Goal: Task Accomplishment & Management: Manage account settings

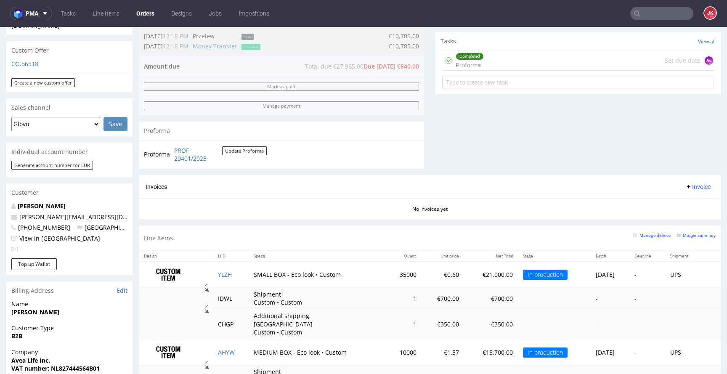
scroll to position [476, 0]
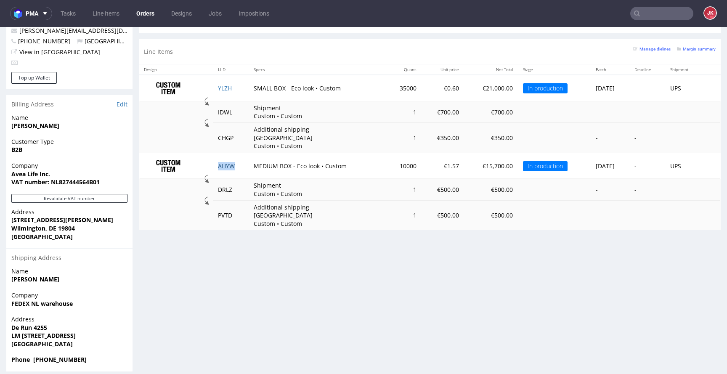
click at [226, 162] on link "AHYW" at bounding box center [226, 166] width 17 height 8
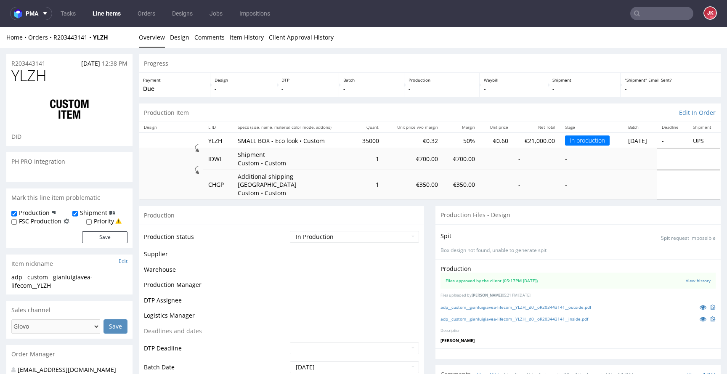
scroll to position [476, 0]
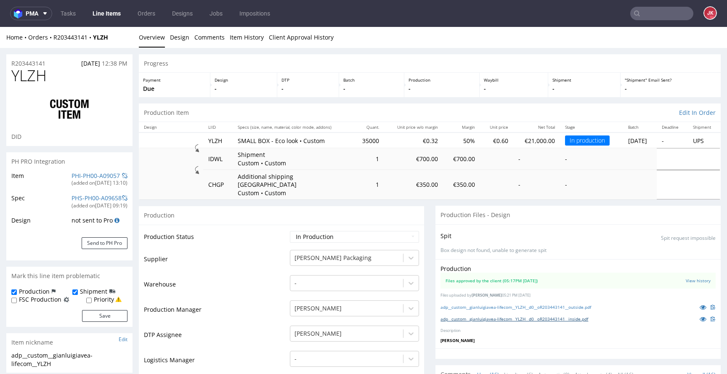
click at [501, 316] on link "adp__custom__gianluigiavea-lifecom__YLZH__d0__oR203443141__inside.pdf" at bounding box center [514, 319] width 148 height 6
click at [517, 304] on link "adp__custom__gianluigiavea-lifecom__YLZH__d0__oR203443141__outside.pdf" at bounding box center [515, 307] width 151 height 6
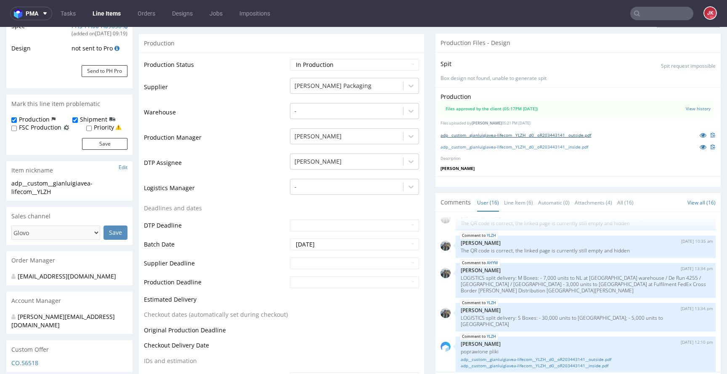
scroll to position [181, 0]
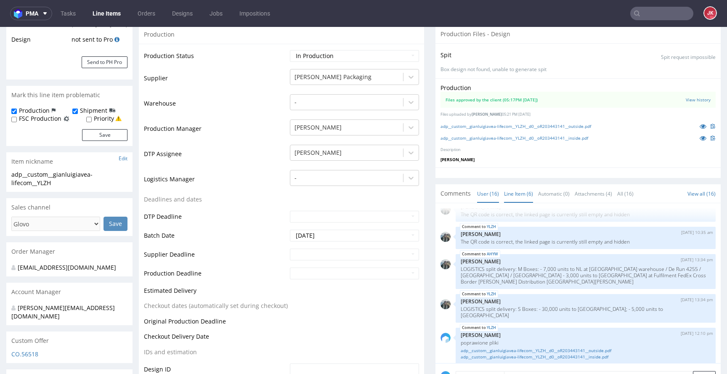
click at [514, 185] on link "Line Item (6)" at bounding box center [518, 194] width 29 height 18
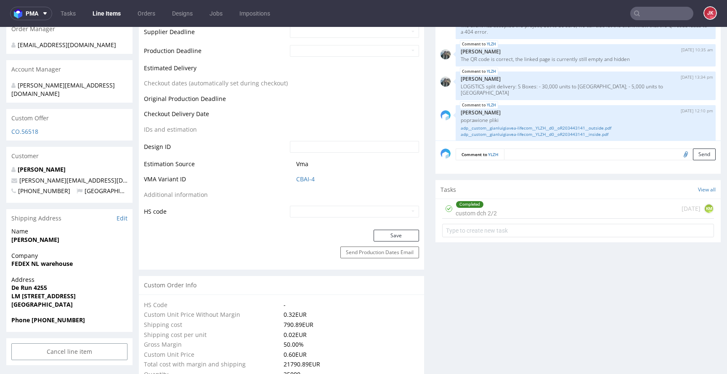
scroll to position [407, 0]
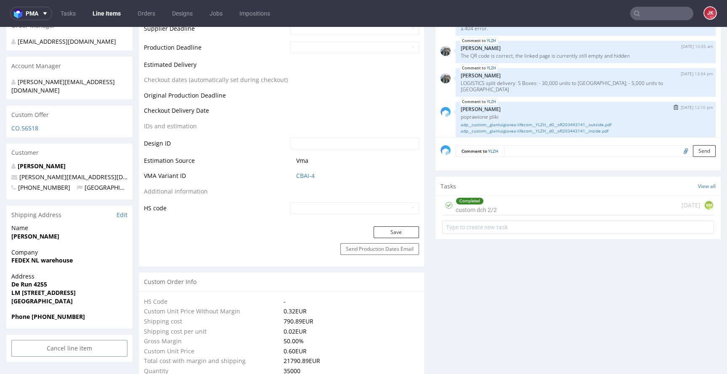
click at [506, 120] on div "YLZH 26th Sep 25 | 12:10 pm Jan Kocik poprawione pliki adp__custom__gianluigiav…" at bounding box center [585, 120] width 260 height 37
click at [509, 128] on link "adp__custom__gianluigiavea-lifecom__YLZH__d0__oR203443141__inside.pdf" at bounding box center [585, 131] width 250 height 6
click at [477, 122] on link "adp__custom__gianluigiavea-lifecom__YLZH__d0__oR203443141__outside.pdf" at bounding box center [585, 125] width 250 height 6
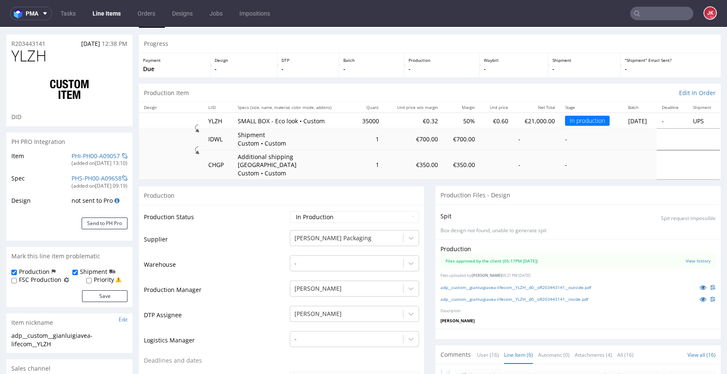
scroll to position [0, 0]
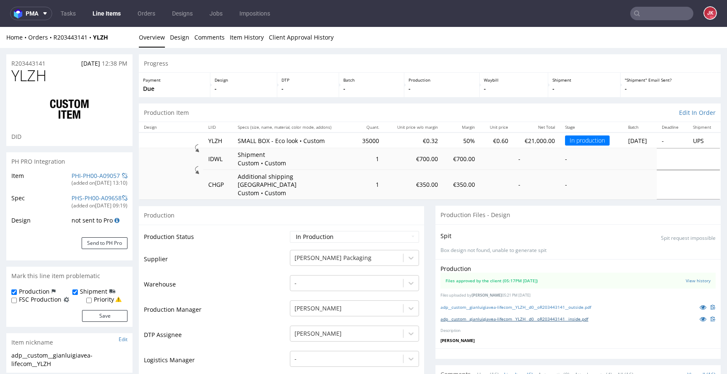
click at [469, 316] on link "adp__custom__gianluigiavea-lifecom__YLZH__d0__oR203443141__inside.pdf" at bounding box center [514, 319] width 148 height 6
click at [470, 304] on link "adp__custom__gianluigiavea-lifecom__YLZH__d0__oR203443141__outside.pdf" at bounding box center [515, 307] width 151 height 6
click at [478, 316] on link "adp__custom__gianluigiavea-lifecom__AHYW__d0__oR203443141__inside.pdf" at bounding box center [514, 319] width 149 height 6
click at [487, 304] on link "adp__custom__gianluigiavea-lifecom__AHYW__d0__oR203443141__outside.pdf" at bounding box center [516, 307] width 152 height 6
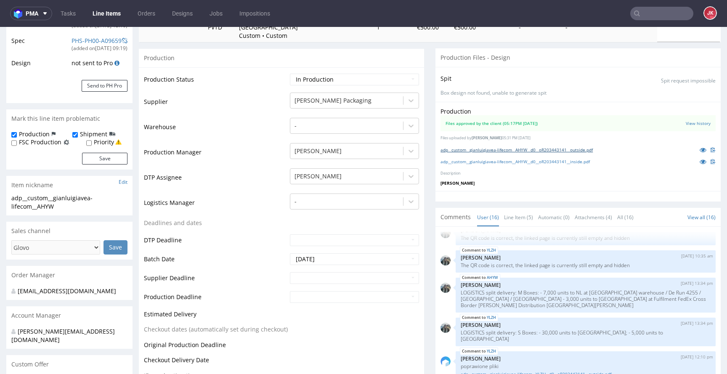
scroll to position [257, 0]
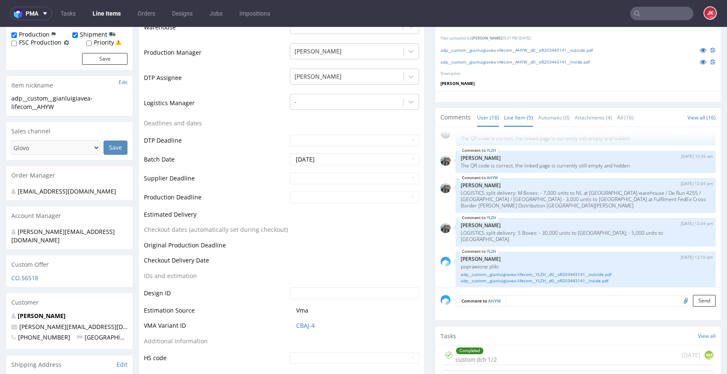
click at [521, 108] on link "Line Item (5)" at bounding box center [518, 117] width 29 height 18
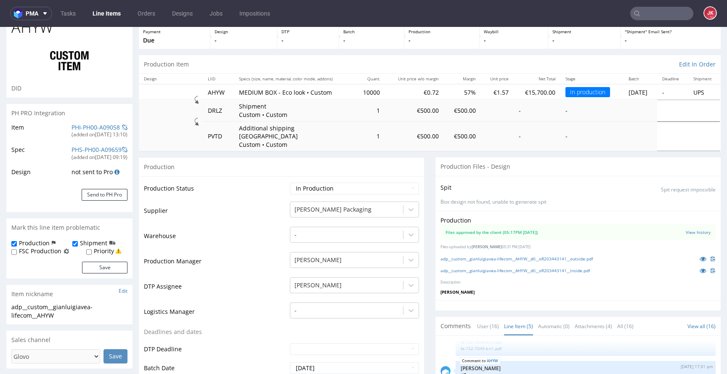
scroll to position [0, 0]
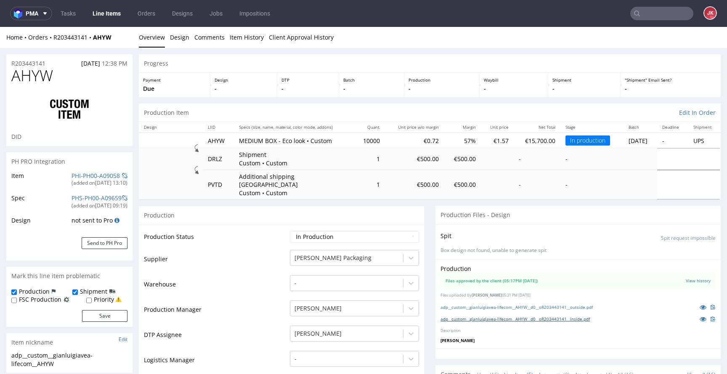
click at [500, 316] on link "adp__custom__gianluigiavea-lifecom__AHYW__d0__oR203443141__inside.pdf" at bounding box center [514, 319] width 149 height 6
click at [482, 304] on link "adp__custom__gianluigiavea-lifecom__AHYW__d0__oR203443141__outside.pdf" at bounding box center [516, 307] width 152 height 6
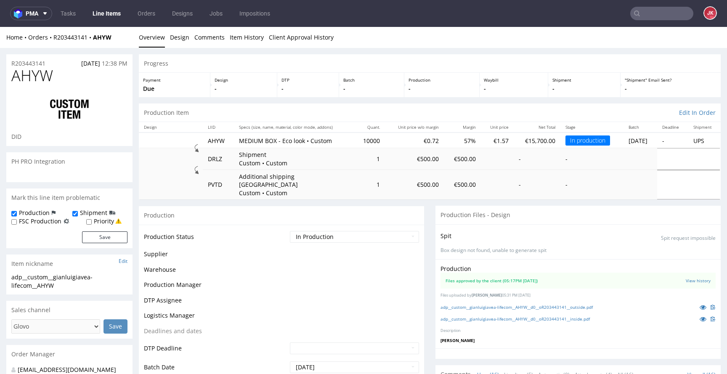
scroll to position [476, 0]
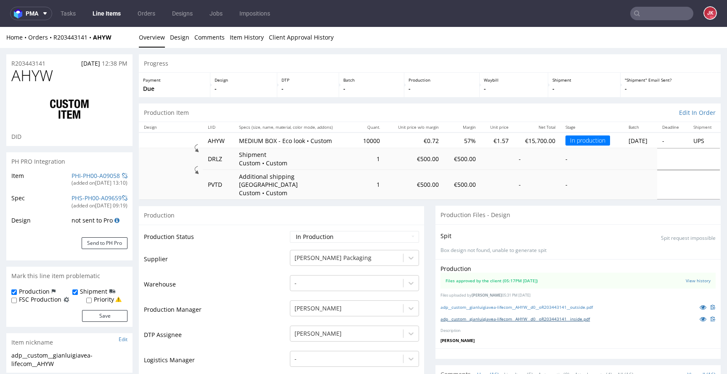
click at [461, 316] on link "adp__custom__gianluigiavea-lifecom__AHYW__d0__oR203443141__inside.pdf" at bounding box center [514, 319] width 149 height 6
click at [475, 304] on link "adp__custom__gianluigiavea-lifecom__AHYW__d0__oR203443141__outside.pdf" at bounding box center [516, 307] width 152 height 6
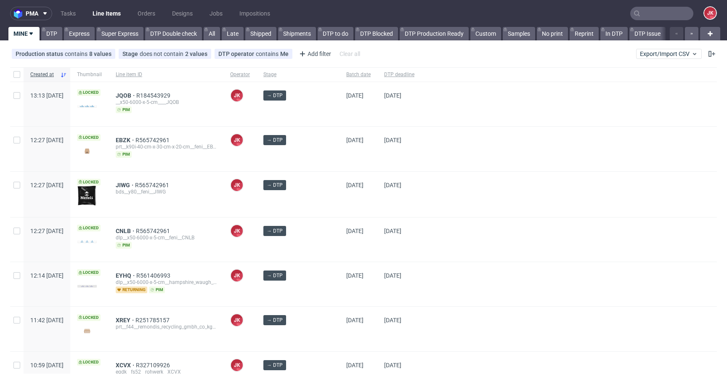
click at [447, 223] on div at bounding box center [569, 239] width 296 height 44
click at [423, 207] on div at bounding box center [569, 194] width 296 height 45
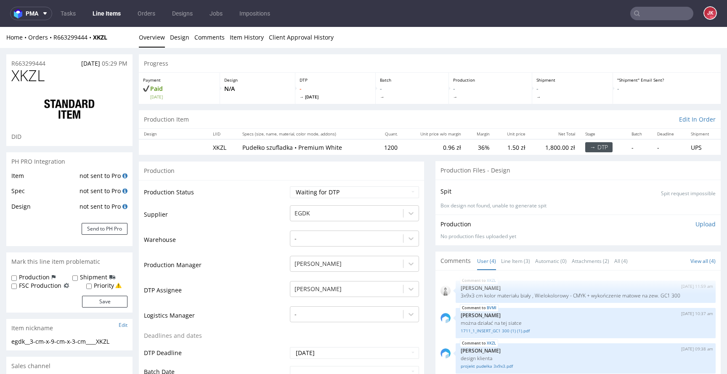
click at [526, 262] on li "Line Item (3)" at bounding box center [518, 261] width 34 height 8
click at [509, 260] on link "Line Item (3)" at bounding box center [515, 261] width 29 height 18
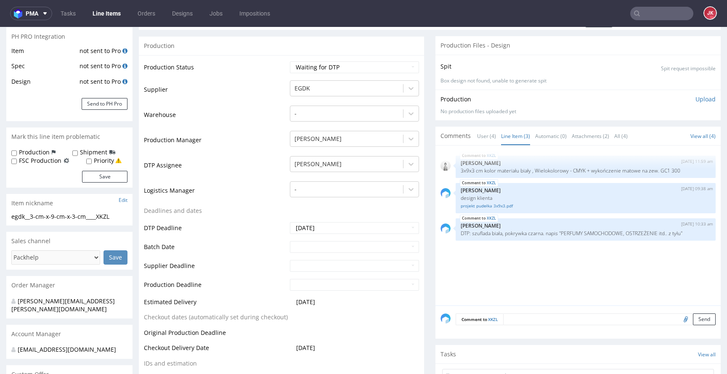
scroll to position [108, 0]
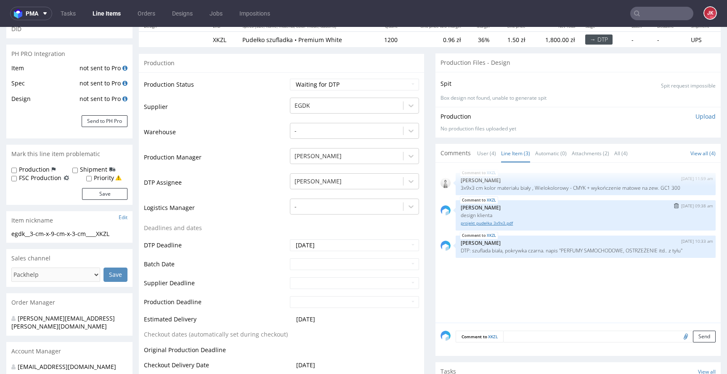
click at [483, 222] on link "projekt pudełka 3x9x3.pdf" at bounding box center [585, 223] width 250 height 6
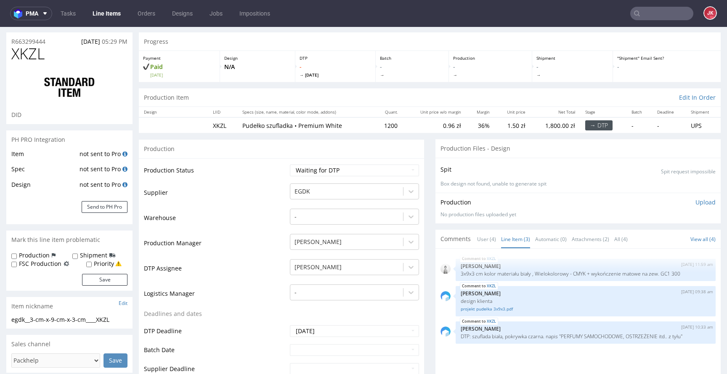
scroll to position [0, 0]
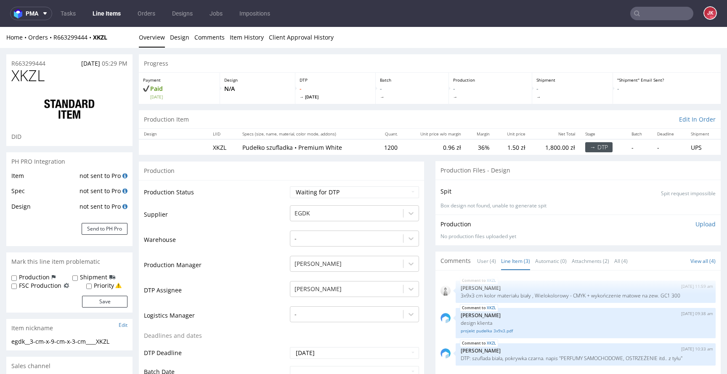
click at [68, 103] on img at bounding box center [69, 110] width 67 height 34
drag, startPoint x: 240, startPoint y: 149, endPoint x: 288, endPoint y: 147, distance: 48.4
click at [288, 147] on p "Pudełko szufladka • Premium White" at bounding box center [305, 147] width 126 height 8
copy p "Pudełko szufladka"
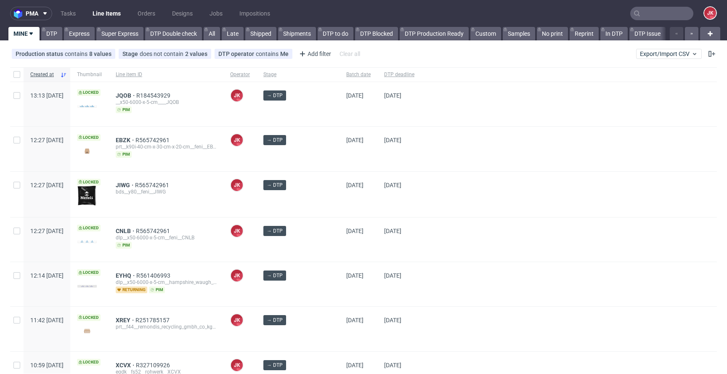
click at [421, 191] on div at bounding box center [569, 194] width 296 height 45
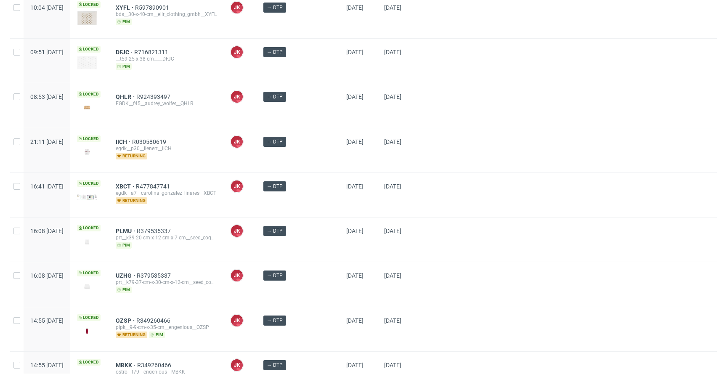
scroll to position [756, 0]
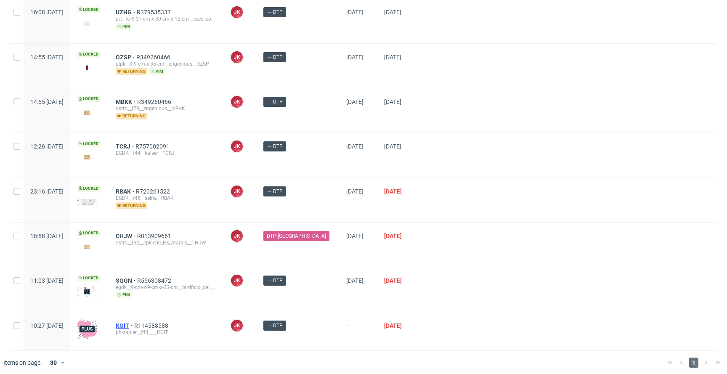
click at [134, 322] on span "KGIT" at bounding box center [125, 325] width 19 height 7
click at [440, 198] on div at bounding box center [569, 200] width 296 height 44
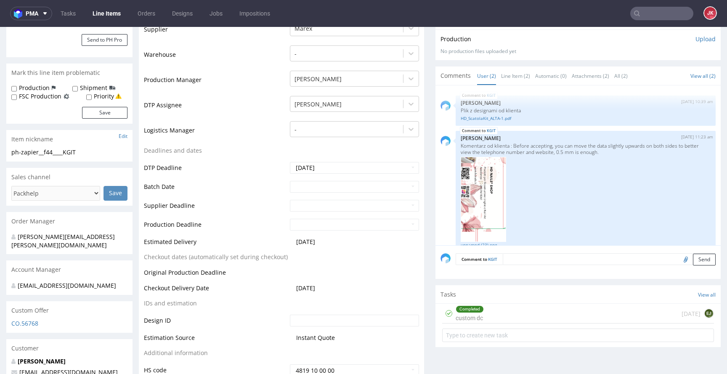
scroll to position [206, 0]
click at [485, 317] on div "Completed custom dc 1 day ago EJ" at bounding box center [578, 315] width 272 height 20
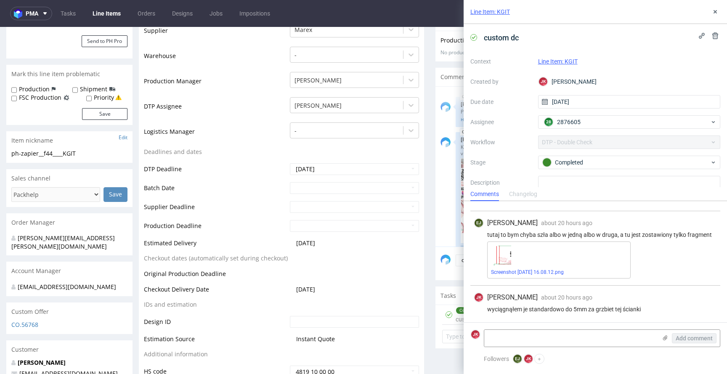
scroll to position [41, 0]
click at [712, 12] on icon at bounding box center [714, 11] width 7 height 7
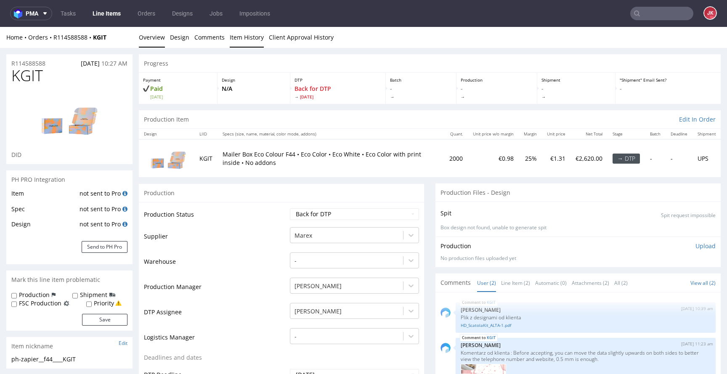
click at [249, 43] on link "Item History" at bounding box center [247, 37] width 34 height 21
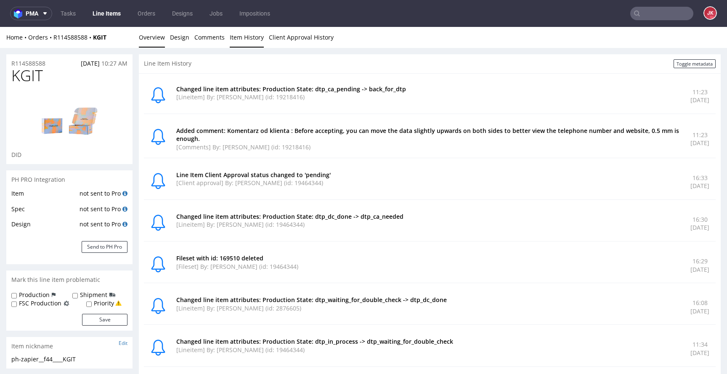
click at [153, 40] on link "Overview" at bounding box center [152, 37] width 26 height 21
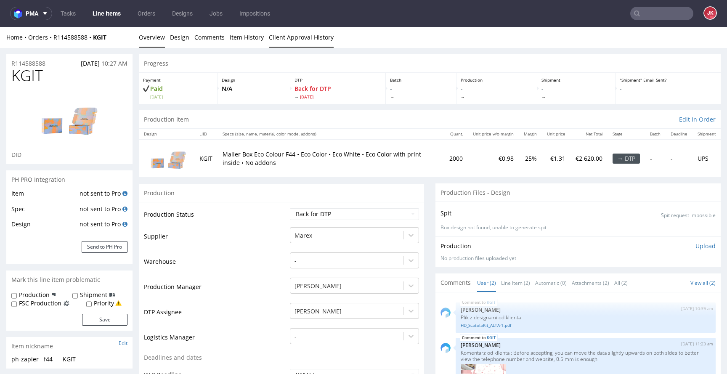
click at [297, 36] on link "Client Approval History" at bounding box center [301, 37] width 65 height 21
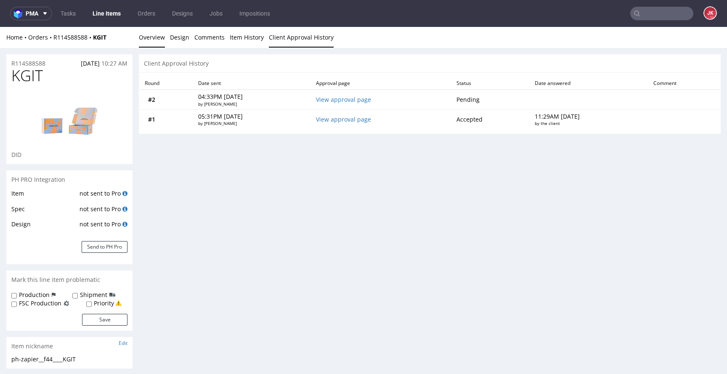
click at [156, 36] on link "Overview" at bounding box center [152, 37] width 26 height 21
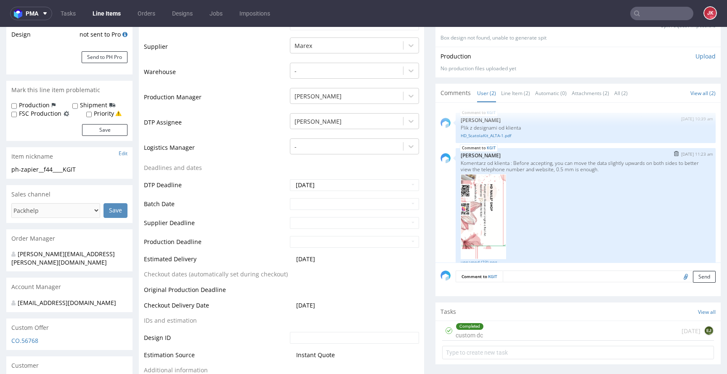
scroll to position [12, 0]
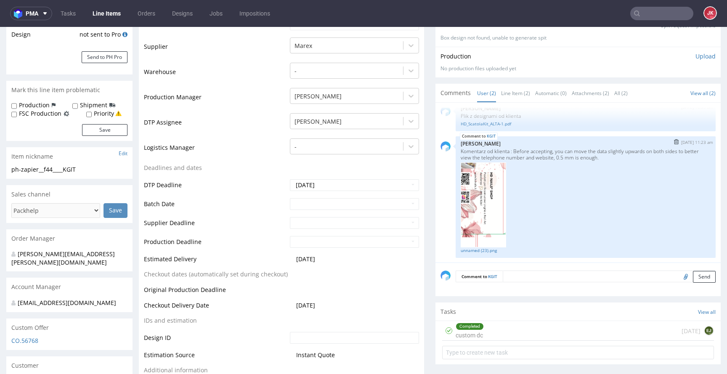
click at [487, 199] on img at bounding box center [482, 204] width 45 height 85
click at [473, 251] on link "unnamed (23).png" at bounding box center [585, 250] width 250 height 6
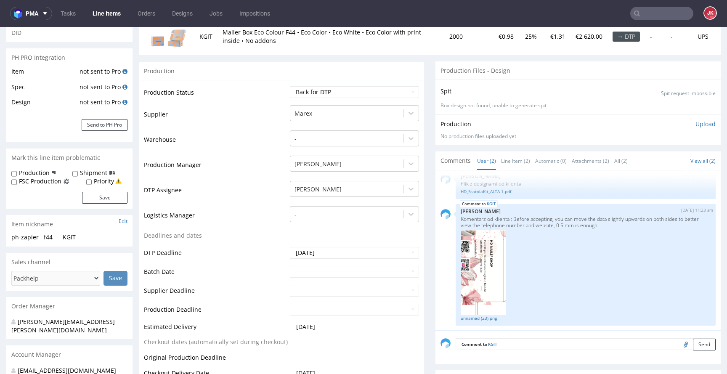
scroll to position [138, 0]
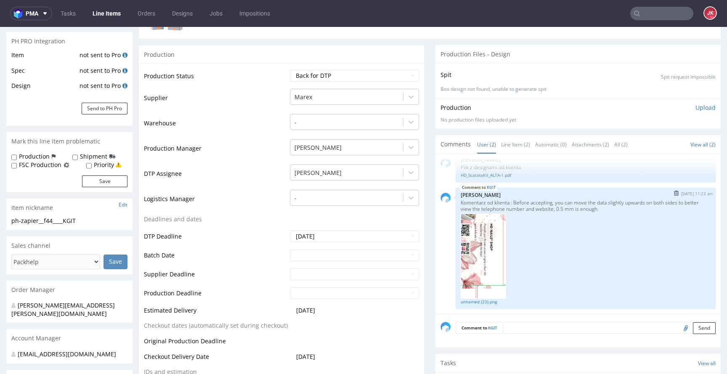
click at [475, 252] on img at bounding box center [482, 256] width 45 height 85
click at [480, 302] on link "unnamed (23).png" at bounding box center [585, 302] width 250 height 6
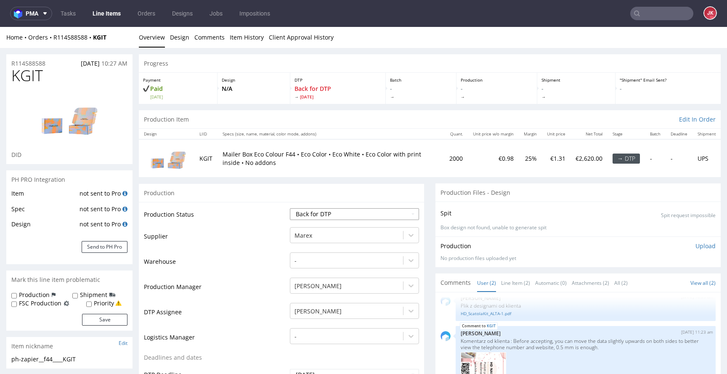
click at [336, 213] on select "Waiting for Artwork Waiting for Diecut Waiting for Mockup Waiting for DTP Waiti…" at bounding box center [354, 214] width 129 height 12
select select "dtp_ca_needed"
click at [290, 208] on select "Waiting for Artwork Waiting for Diecut Waiting for Mockup Waiting for DTP Waiti…" at bounding box center [354, 214] width 129 height 12
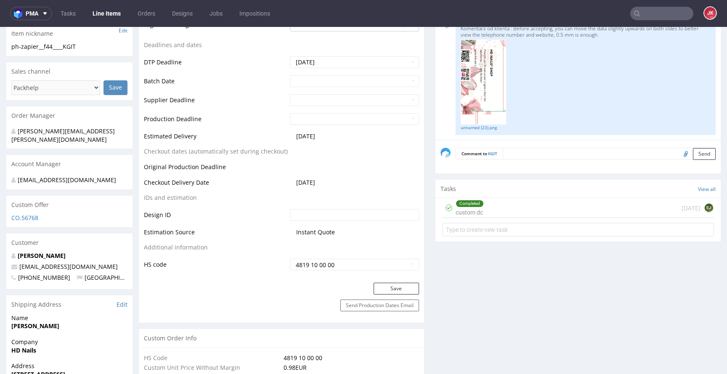
scroll to position [319, 0]
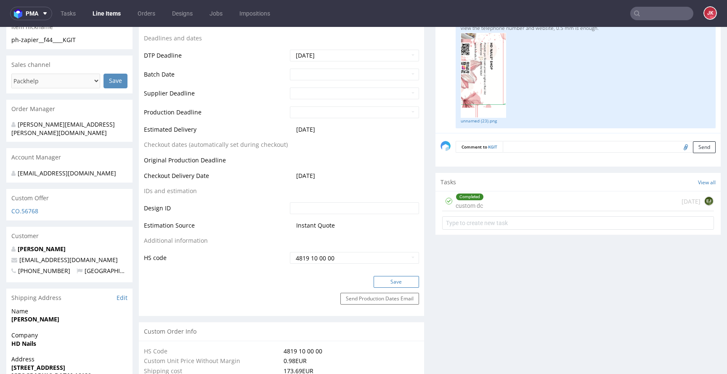
click at [384, 283] on button "Save" at bounding box center [395, 282] width 45 height 12
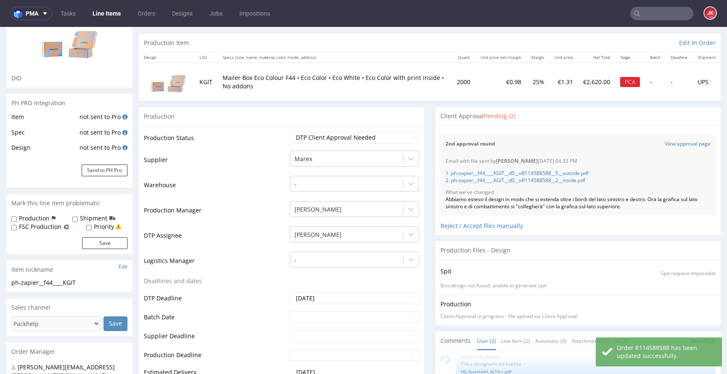
scroll to position [0, 0]
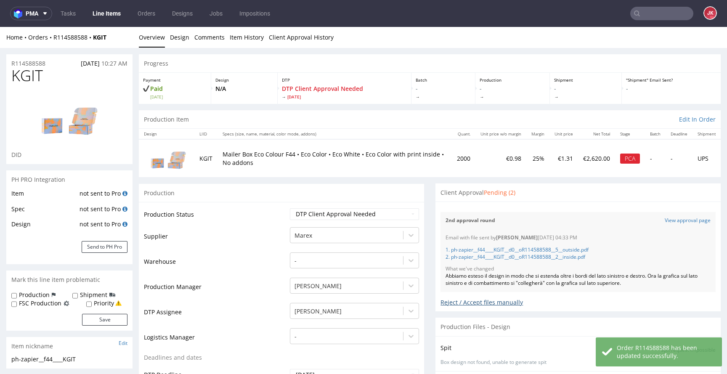
click at [487, 303] on div "Reject / Accept files manually" at bounding box center [577, 299] width 275 height 15
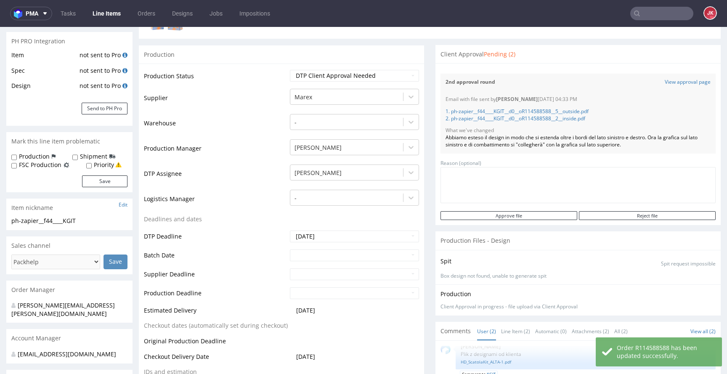
scroll to position [168, 0]
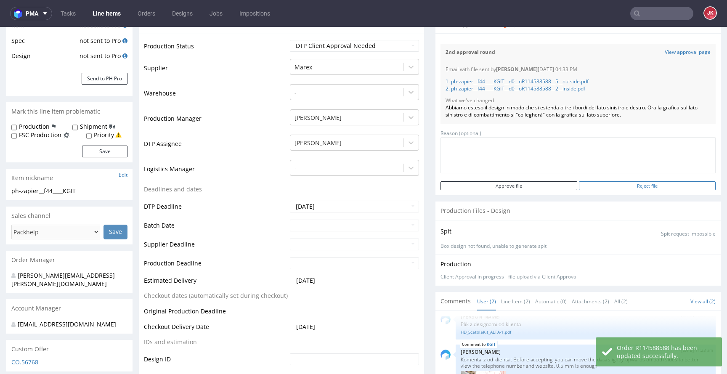
click at [638, 188] on input "Reject file" at bounding box center [647, 185] width 137 height 9
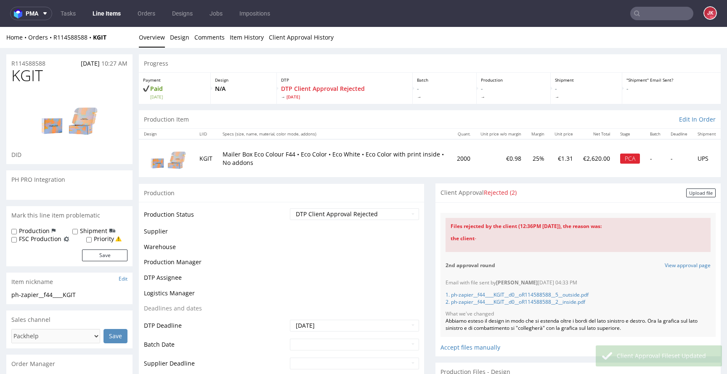
scroll to position [12, 0]
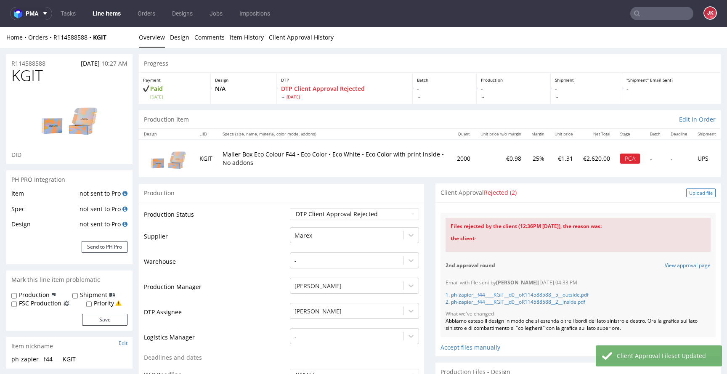
click at [686, 190] on div "Upload file" at bounding box center [700, 192] width 29 height 9
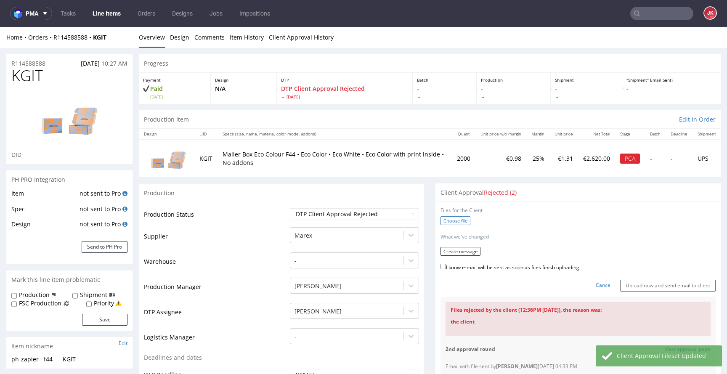
click at [449, 220] on label "Choose file" at bounding box center [455, 220] width 30 height 9
click at [0, 27] on input "Choose file" at bounding box center [0, 27] width 0 height 0
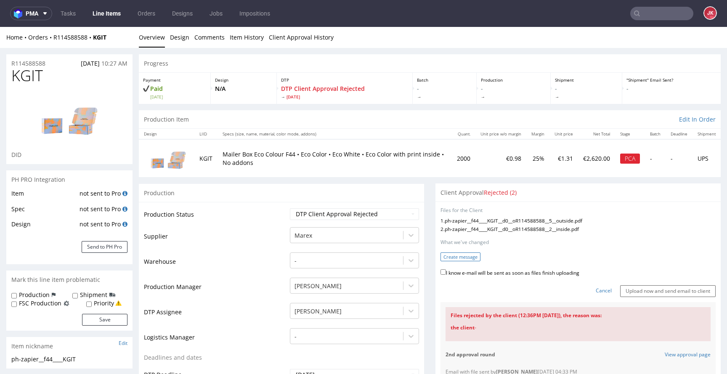
click at [461, 256] on button "Create message" at bounding box center [460, 256] width 40 height 9
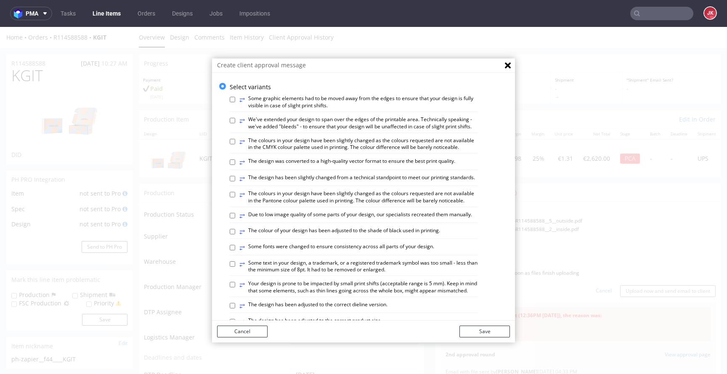
click at [336, 151] on label "⥂ The colours in your design have been slightly changed as the colours requeste…" at bounding box center [358, 144] width 238 height 14
click at [235, 144] on input "⥂ The colours in your design have been slightly changed as the colours requeste…" at bounding box center [232, 141] width 5 height 5
checkbox input "true"
click at [465, 329] on button "Save" at bounding box center [484, 331] width 50 height 12
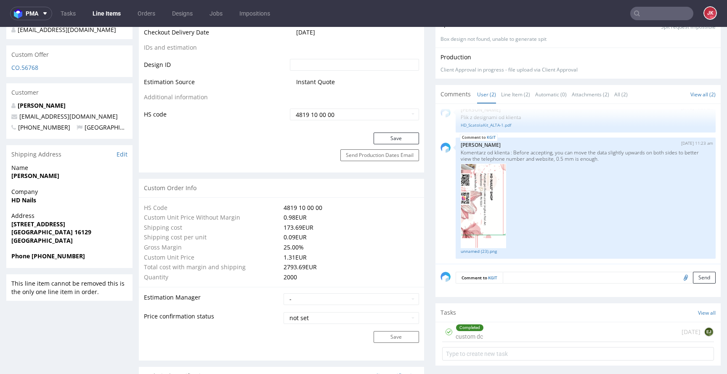
scroll to position [504, 0]
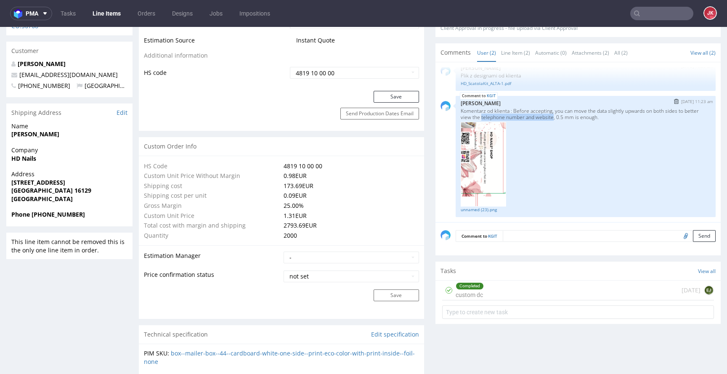
drag, startPoint x: 491, startPoint y: 118, endPoint x: 563, endPoint y: 116, distance: 71.5
click at [563, 116] on p "Komentarz od klienta : Before accepting, you can move the data slightly upwards…" at bounding box center [585, 114] width 250 height 13
copy p "telephone number and website"
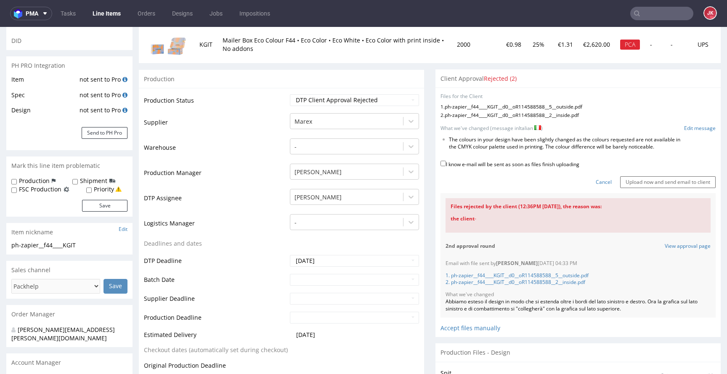
scroll to position [0, 0]
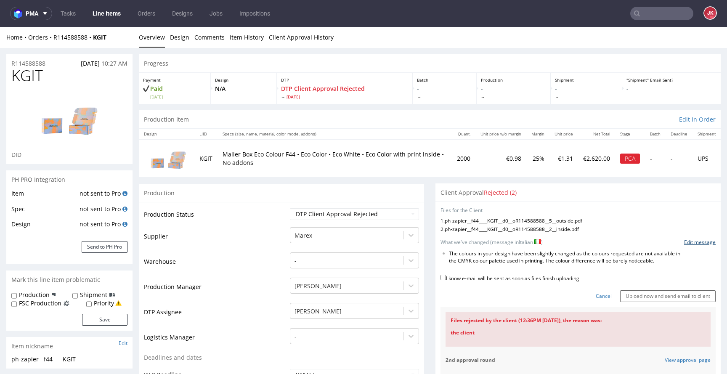
click at [685, 243] on link "Edit message" at bounding box center [700, 242] width 32 height 7
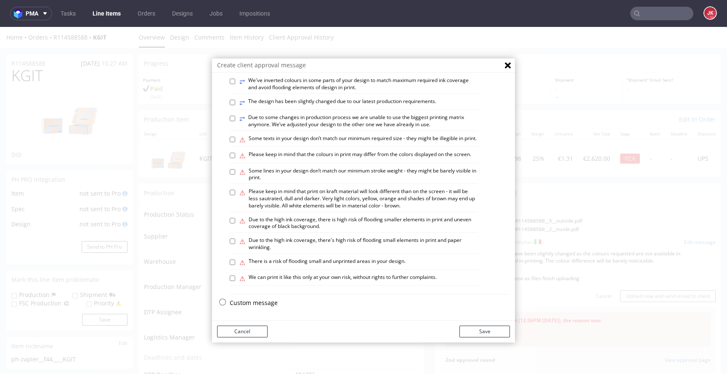
scroll to position [491, 0]
click at [252, 303] on p "Custom message" at bounding box center [370, 303] width 280 height 8
checkbox input "false"
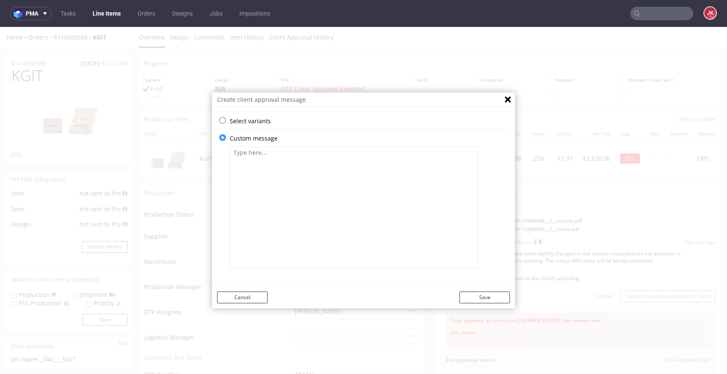
scroll to position [0, 0]
click at [334, 201] on textarea at bounding box center [354, 207] width 248 height 122
paste textarea "Abbiamo spostato verso l'alto di 3 mm il testo con il numero di telefono e il s…"
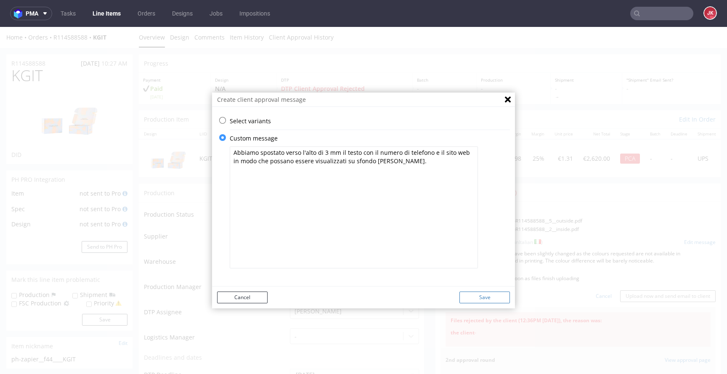
type textarea "Abbiamo spostato verso l'alto di 3 mm il testo con il numero di telefono e il s…"
click at [488, 297] on button "Save" at bounding box center [484, 297] width 50 height 12
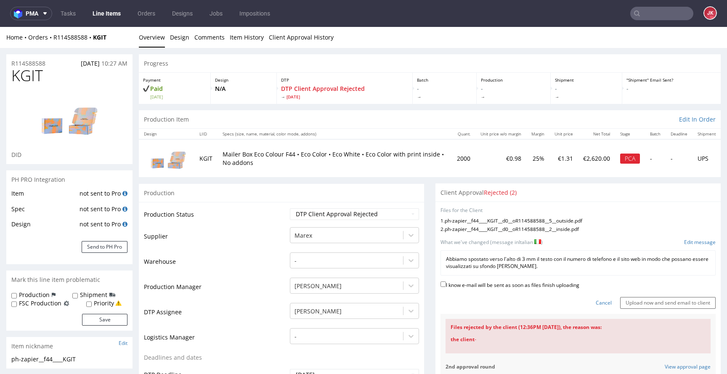
click at [519, 283] on label "I know e-mail will be sent as soon as files finish uploading" at bounding box center [509, 284] width 139 height 9
click at [446, 283] on input "I know e-mail will be sent as soon as files finish uploading" at bounding box center [442, 283] width 5 height 5
checkbox input "true"
click at [629, 303] on input "Upload now and send email to client" at bounding box center [667, 303] width 95 height 12
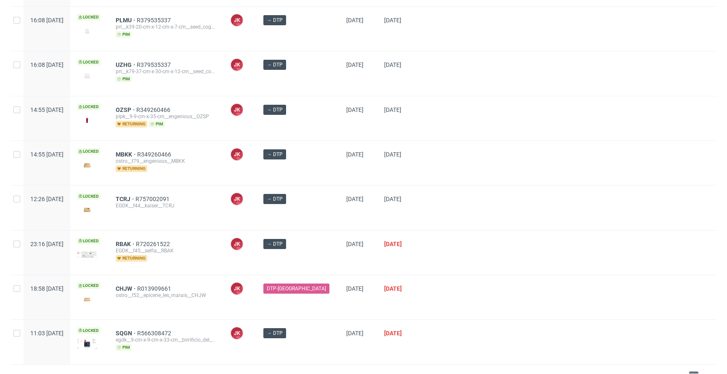
scroll to position [717, 0]
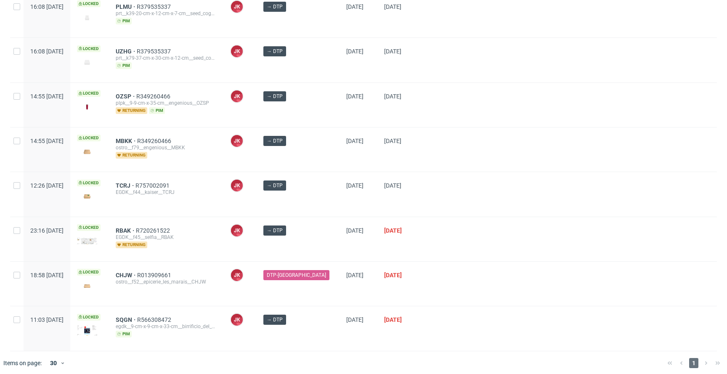
click at [437, 229] on div at bounding box center [569, 239] width 296 height 44
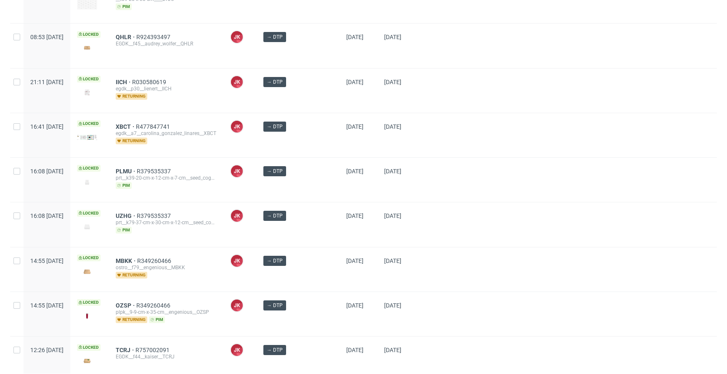
scroll to position [717, 0]
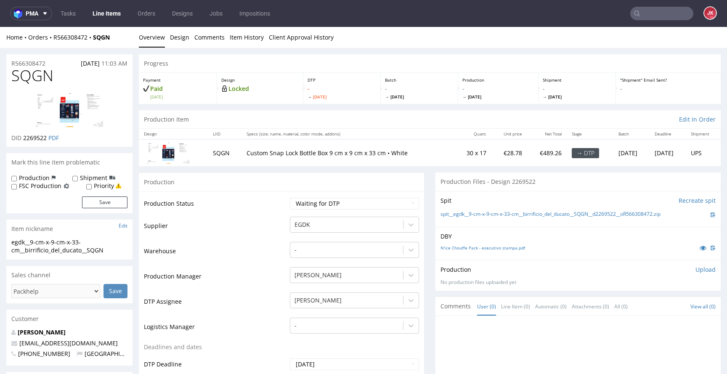
click at [699, 249] on icon at bounding box center [702, 248] width 7 height 6
click at [461, 248] on link "N'ice Chouffe Pack - esecutivo stampa.pdf" at bounding box center [482, 248] width 85 height 6
click at [326, 207] on select "Waiting for Artwork Waiting for Diecut Waiting for Mockup Waiting for DTP Waiti…" at bounding box center [354, 204] width 129 height 12
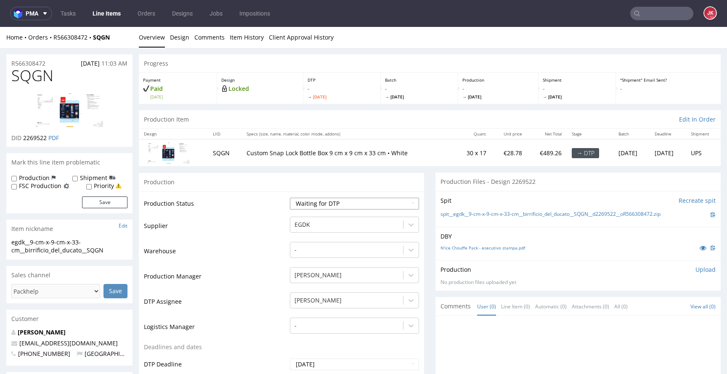
select select "dtp_in_process"
click at [290, 198] on select "Waiting for Artwork Waiting for Diecut Waiting for Mockup Waiting for DTP Waiti…" at bounding box center [354, 204] width 129 height 12
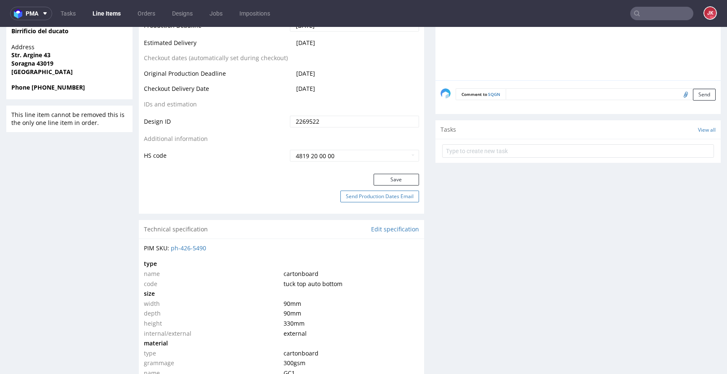
scroll to position [418, 0]
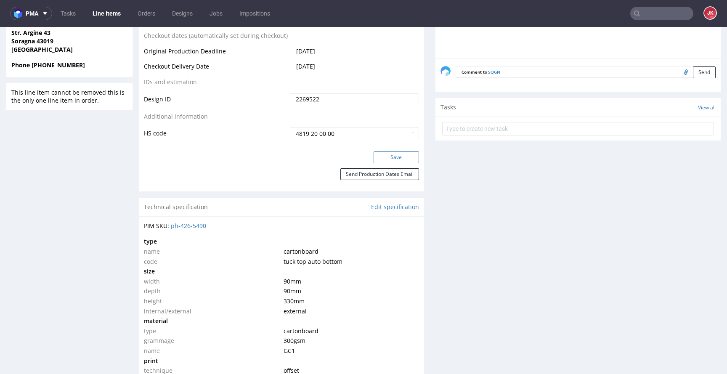
click at [379, 158] on button "Save" at bounding box center [395, 157] width 45 height 12
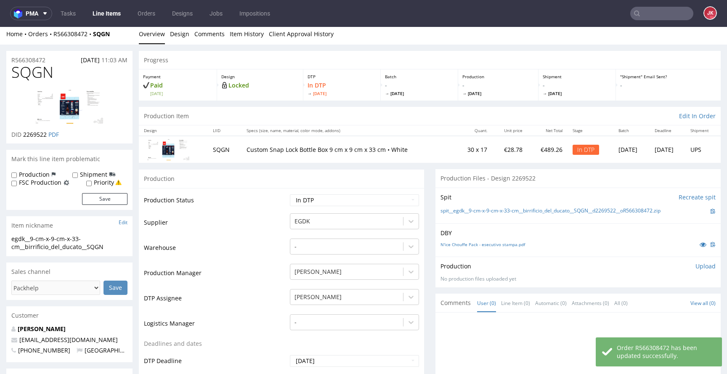
scroll to position [0, 0]
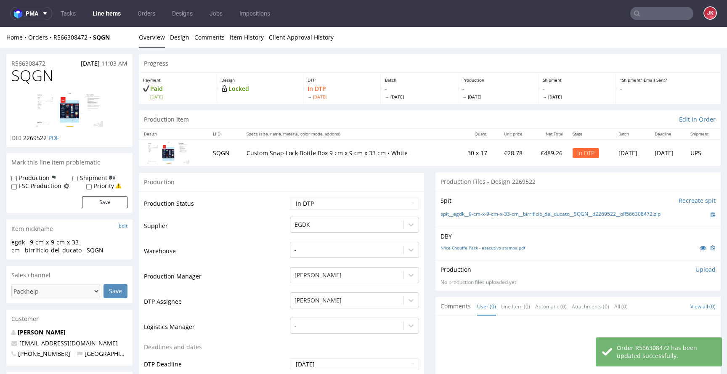
click at [67, 103] on img at bounding box center [69, 110] width 67 height 34
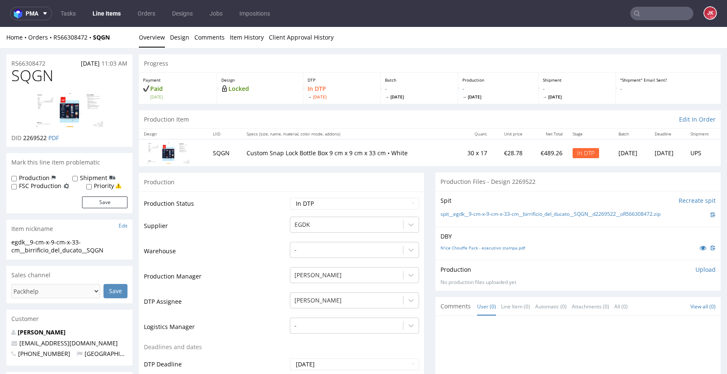
click at [40, 77] on span "SQGN" at bounding box center [32, 75] width 42 height 17
copy span "SQGN"
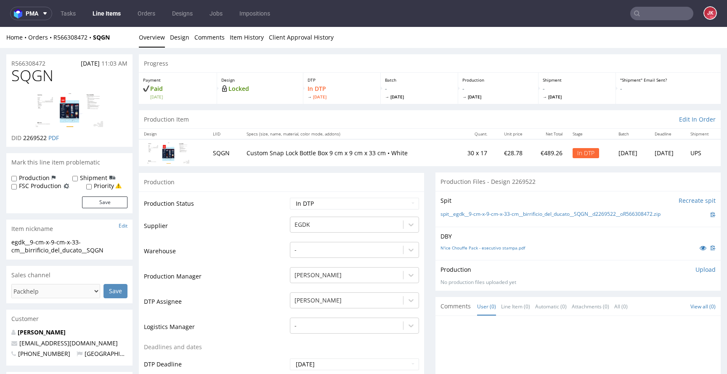
click at [220, 234] on td "Supplier" at bounding box center [216, 228] width 144 height 25
drag, startPoint x: 115, startPoint y: 249, endPoint x: 0, endPoint y: 239, distance: 115.6
copy div "egdk__9-cm-x-9-cm-x-33-cm__birrificio_del_ducato__SQGN"
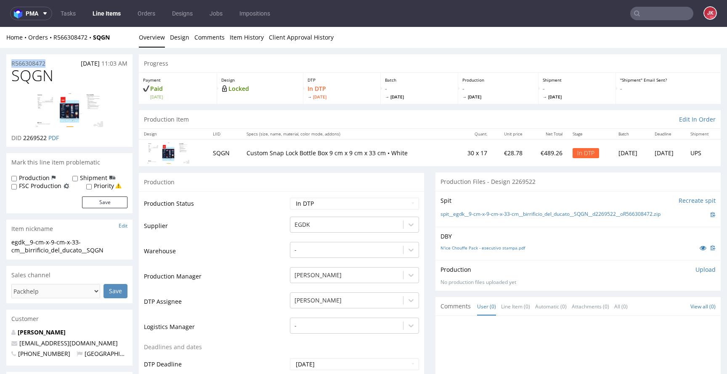
drag, startPoint x: 62, startPoint y: 61, endPoint x: 70, endPoint y: 72, distance: 14.2
copy p "R566308472"
drag, startPoint x: 24, startPoint y: 139, endPoint x: 48, endPoint y: 141, distance: 24.1
click at [48, 141] on p "DID 2269522 PDF" at bounding box center [35, 138] width 48 height 8
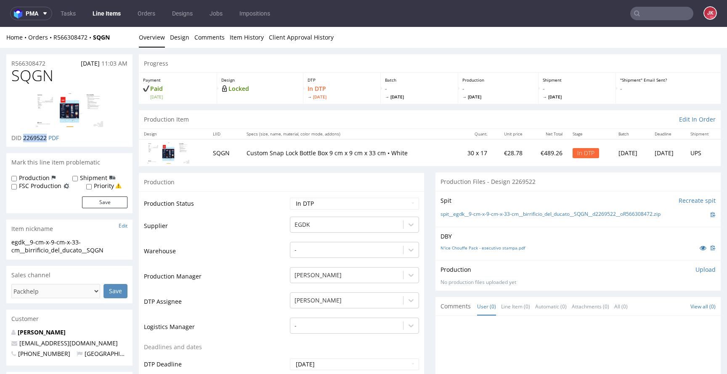
copy span "2269522"
click at [695, 270] on p "Upload" at bounding box center [705, 269] width 20 height 8
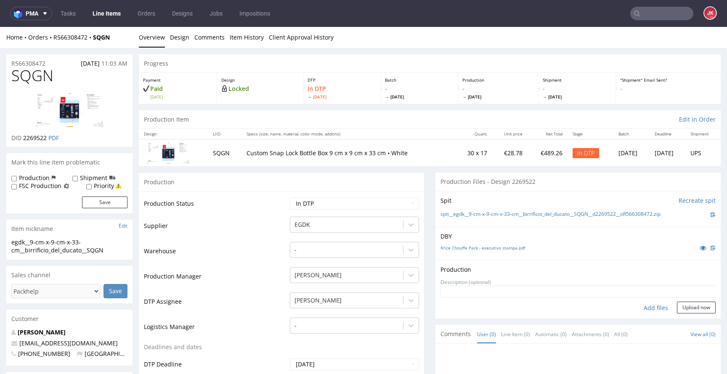
click at [645, 307] on div "Add files" at bounding box center [656, 308] width 42 height 13
type input "C:\fakepath\egdk__9-cm-x-9-cm-x-33-cm__birrificio_del_ducato__SQGN__d2269522__o…"
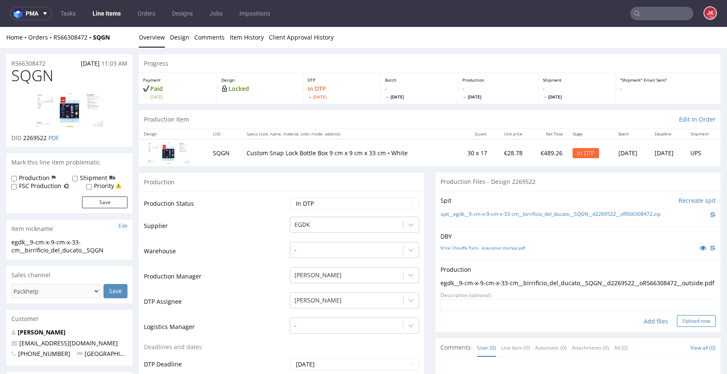
click at [689, 327] on button "Upload now" at bounding box center [696, 321] width 39 height 12
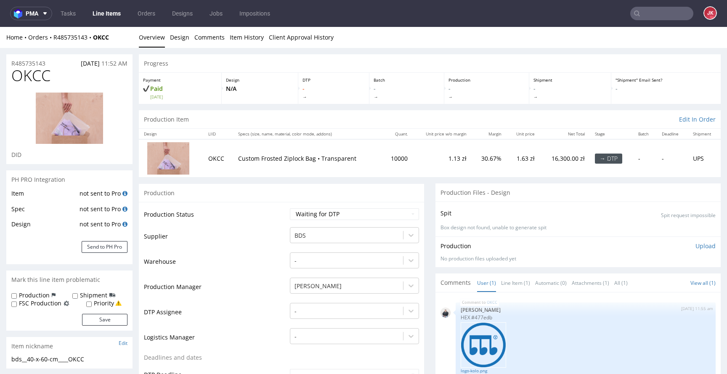
click at [247, 217] on td "Production Status" at bounding box center [216, 216] width 144 height 19
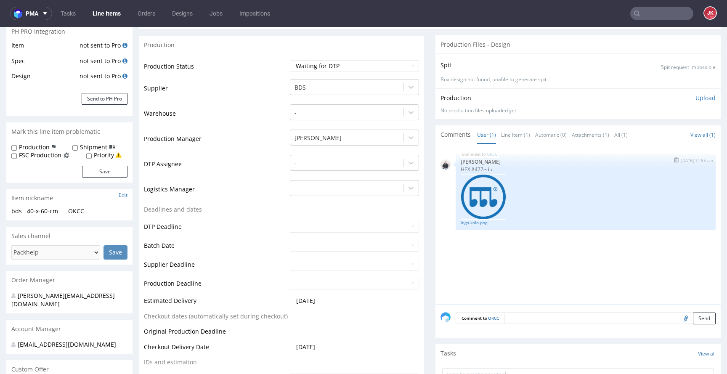
scroll to position [147, 0]
click at [504, 137] on link "Line Item (1)" at bounding box center [515, 136] width 29 height 18
click at [477, 137] on link "User (1)" at bounding box center [486, 136] width 19 height 18
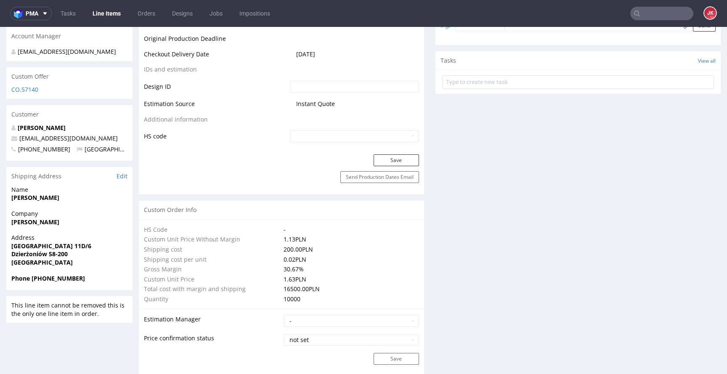
scroll to position [0, 0]
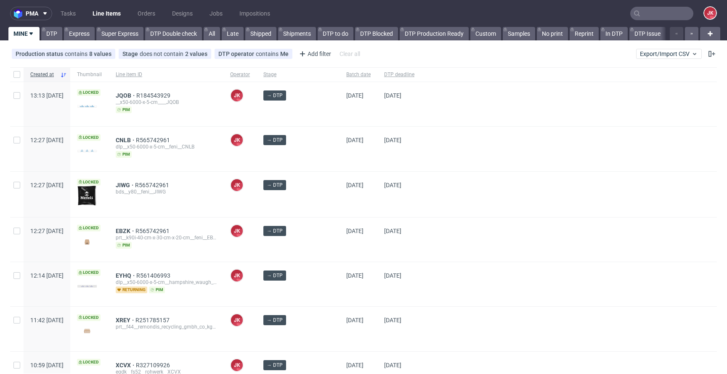
scroll to position [717, 0]
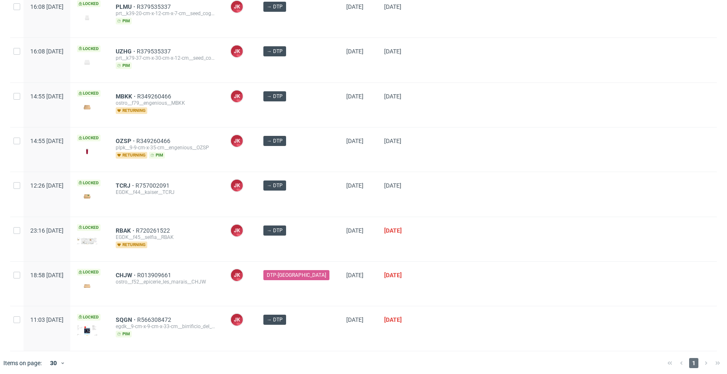
click at [433, 222] on div at bounding box center [569, 239] width 296 height 44
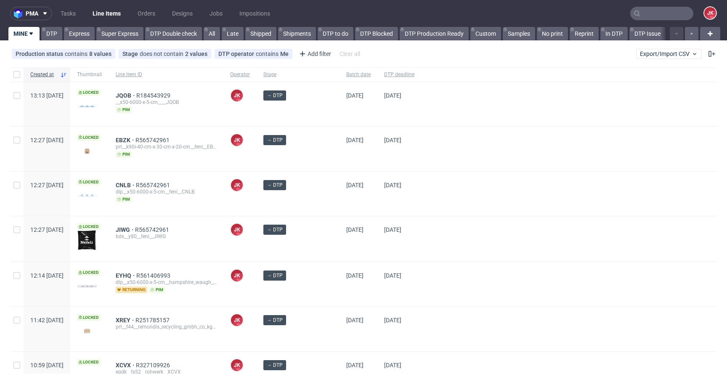
click at [421, 165] on div at bounding box center [569, 149] width 296 height 44
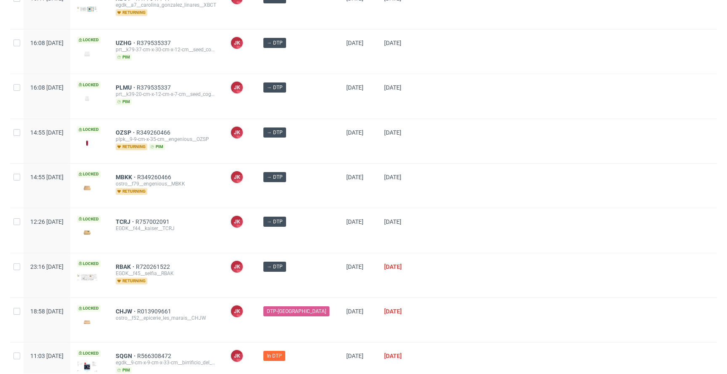
scroll to position [717, 0]
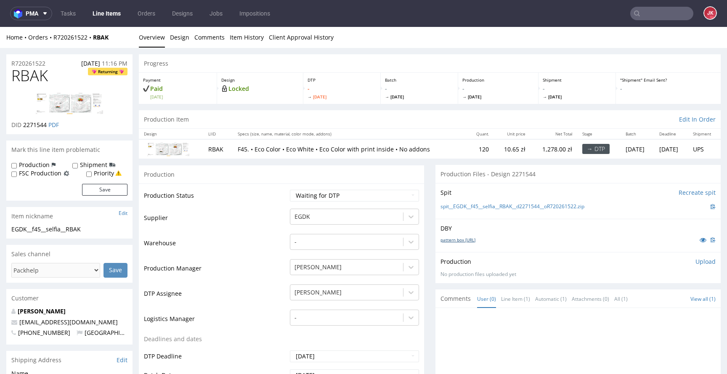
click at [455, 239] on link "pattern box [URL]" at bounding box center [457, 240] width 35 height 6
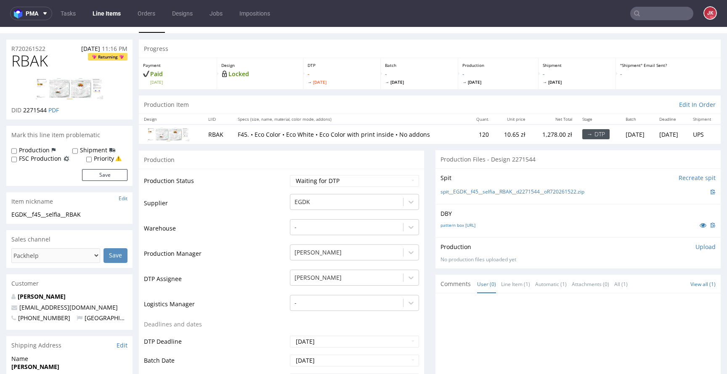
scroll to position [13, 0]
click at [337, 180] on select "Waiting for Artwork Waiting for Diecut Waiting for Mockup Waiting for DTP Waiti…" at bounding box center [354, 182] width 129 height 12
select select "dtp_in_process"
click at [290, 176] on select "Waiting for Artwork Waiting for Diecut Waiting for Mockup Waiting for DTP Waiti…" at bounding box center [354, 182] width 129 height 12
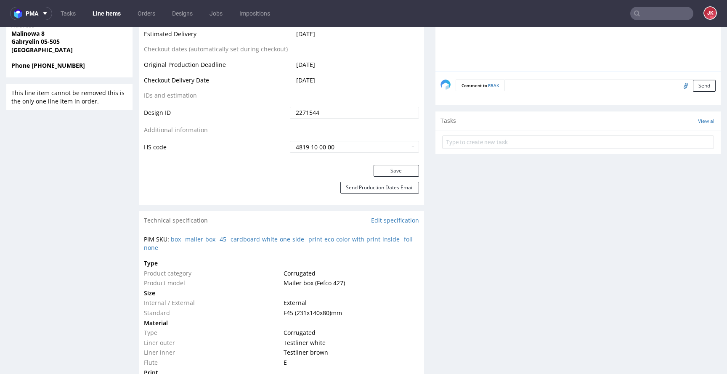
scroll to position [410, 0]
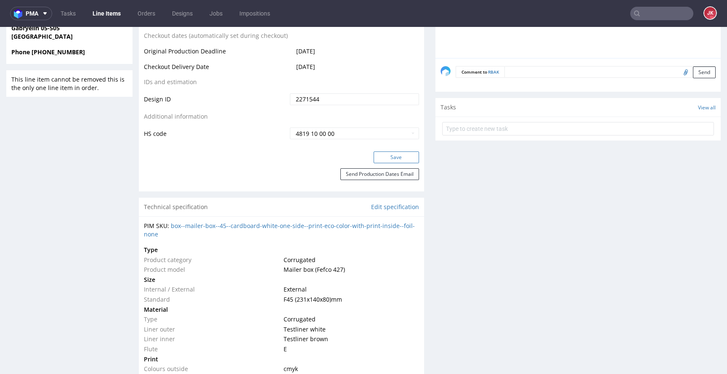
click at [383, 160] on button "Save" at bounding box center [395, 157] width 45 height 12
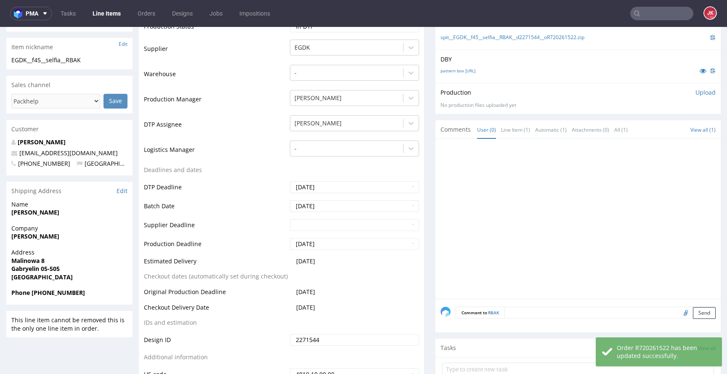
scroll to position [0, 0]
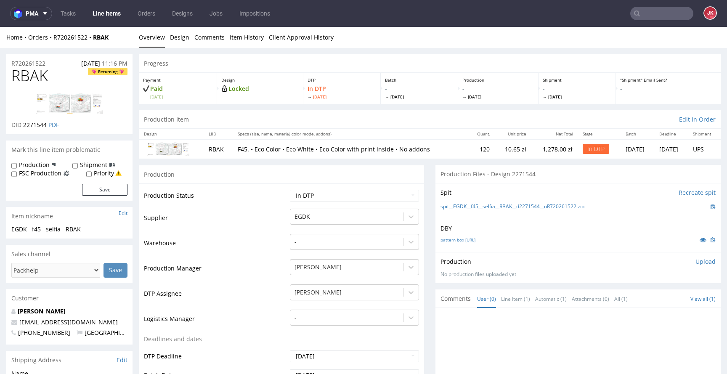
click at [30, 72] on span "RBAK" at bounding box center [29, 75] width 37 height 17
copy span "RBAK"
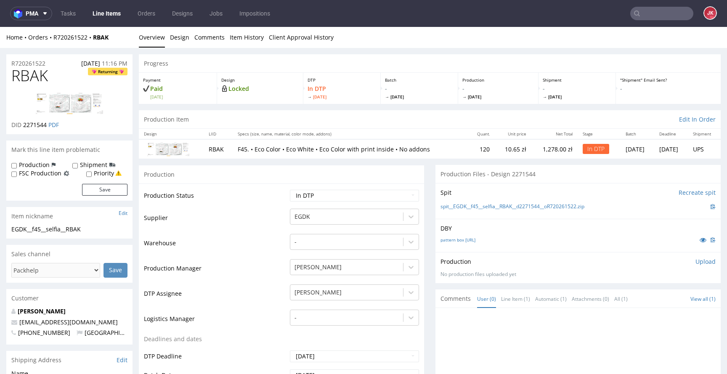
click at [28, 76] on span "RBAK" at bounding box center [29, 75] width 37 height 17
copy span "RBAK"
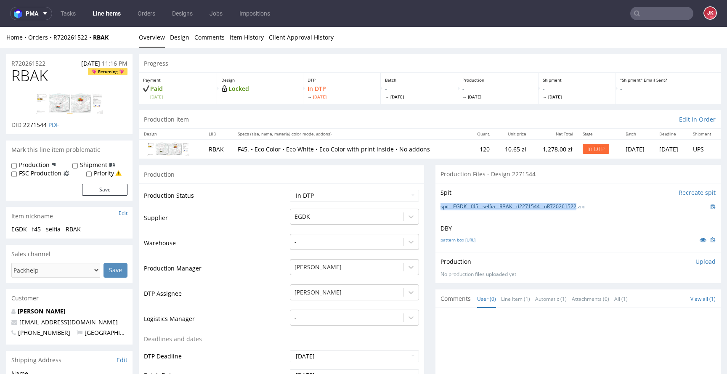
drag, startPoint x: 430, startPoint y: 207, endPoint x: 581, endPoint y: 208, distance: 150.5
click at [581, 208] on div "Spit Recreate spit spit__EGDK__f45__selfia__RBAK__d2271544__oR720261522.zip" at bounding box center [577, 201] width 285 height 36
copy link "spit__EGDK__f45__selfia__RBAK__d2271544__oR720261522"
click at [516, 222] on div "DBY pattern box [URL]" at bounding box center [577, 235] width 285 height 33
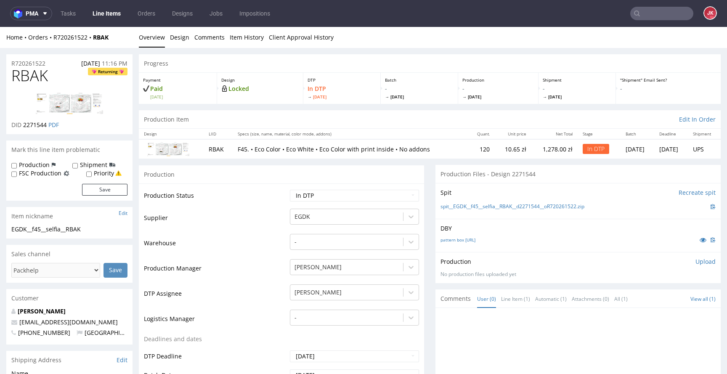
click at [400, 188] on div "Production Status Waiting for Artwork Waiting for Diecut Waiting for Mockup Wai…" at bounding box center [281, 372] width 285 height 378
click at [398, 192] on select "Waiting for Artwork Waiting for Diecut Waiting for Mockup Waiting for DTP Waiti…" at bounding box center [354, 196] width 129 height 12
select select "dtp_ca_needed"
click at [290, 190] on select "Waiting for Artwork Waiting for Diecut Waiting for Mockup Waiting for DTP Waiti…" at bounding box center [354, 196] width 129 height 12
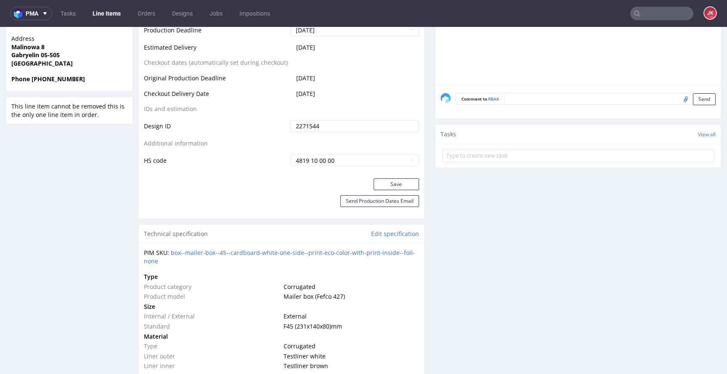
scroll to position [471, 0]
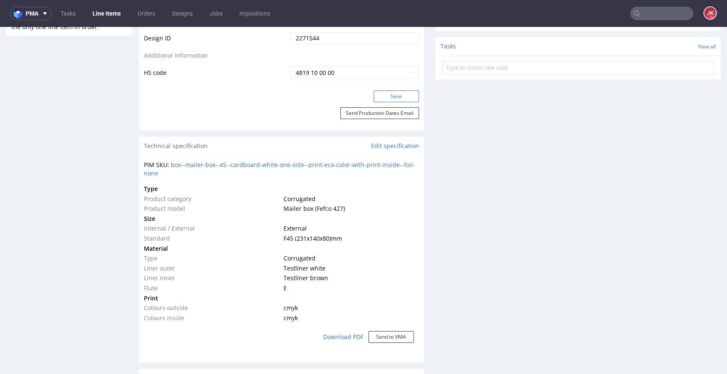
click at [397, 101] on button "Save" at bounding box center [395, 96] width 45 height 12
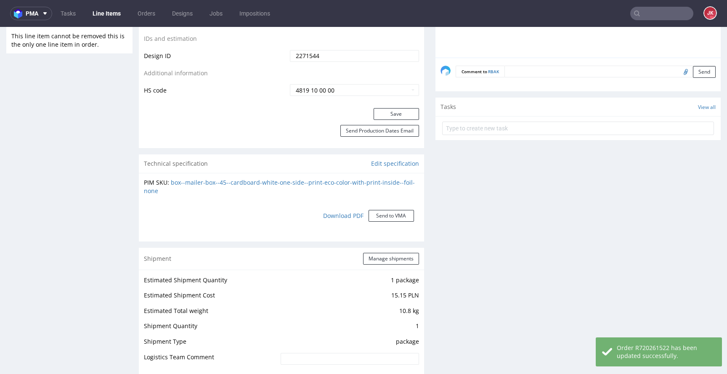
scroll to position [0, 0]
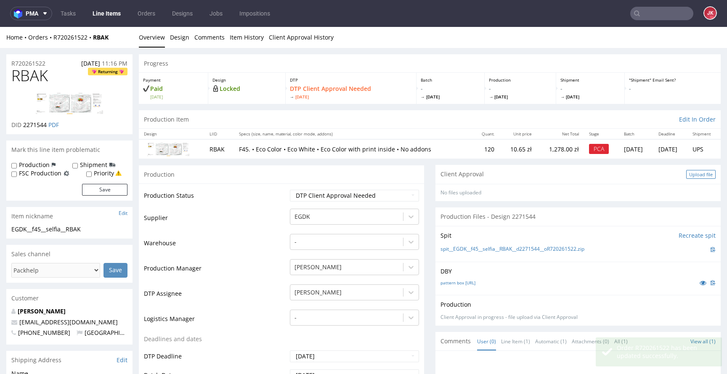
click at [686, 172] on div "Upload file" at bounding box center [700, 174] width 29 height 9
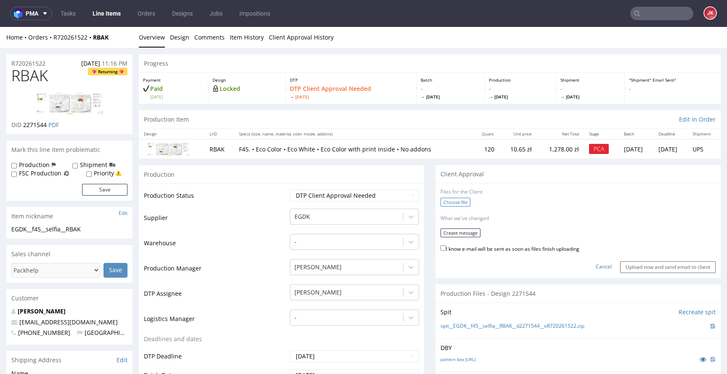
click at [453, 203] on label "Choose file" at bounding box center [455, 202] width 30 height 9
click at [0, 27] on input "Choose file" at bounding box center [0, 27] width 0 height 0
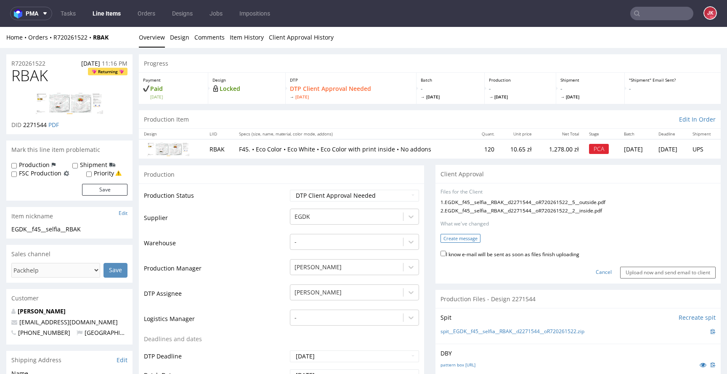
click at [462, 234] on button "Create message" at bounding box center [460, 238] width 40 height 9
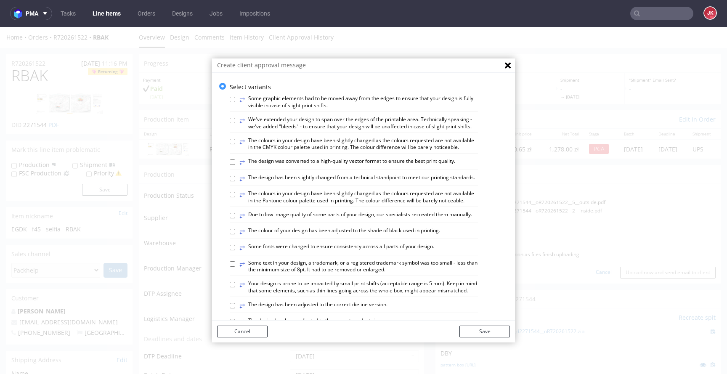
click at [329, 122] on label "⥂ We've extended your design to span over the edges of the printable area. Tech…" at bounding box center [358, 123] width 238 height 14
click at [235, 122] on input "⥂ We've extended your design to span over the edges of the printable area. Tech…" at bounding box center [232, 120] width 5 height 5
checkbox input "true"
click at [475, 330] on button "Save" at bounding box center [484, 331] width 50 height 12
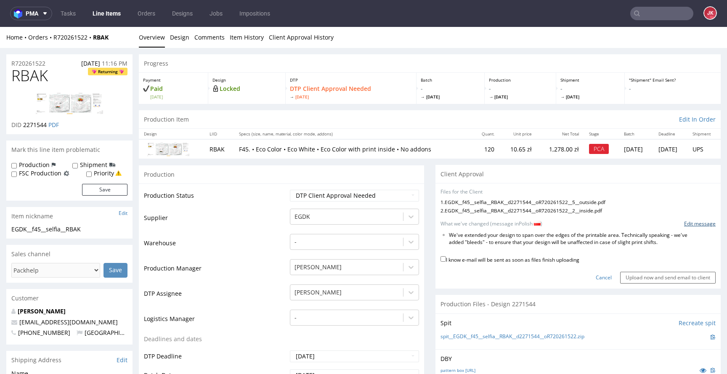
click at [684, 222] on link "Edit message" at bounding box center [700, 223] width 32 height 7
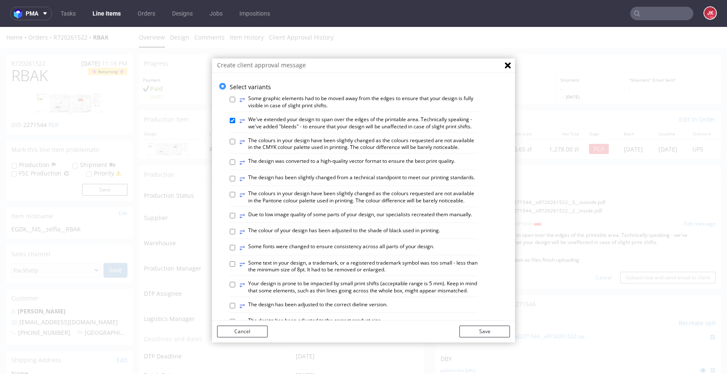
click at [313, 167] on label "⥂ The design was converted to a high-quality vector format to ensure the best p…" at bounding box center [347, 162] width 216 height 9
click at [235, 165] on input "⥂ The design was converted to a high-quality vector format to ensure the best p…" at bounding box center [232, 161] width 5 height 5
checkbox input "true"
click at [487, 332] on button "Save" at bounding box center [484, 331] width 50 height 12
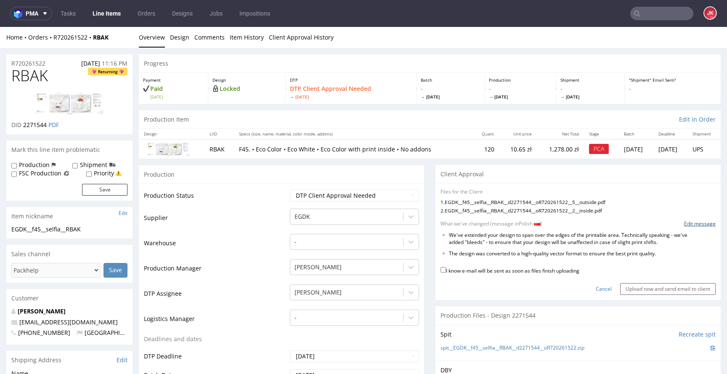
click at [684, 224] on link "Edit message" at bounding box center [700, 223] width 32 height 7
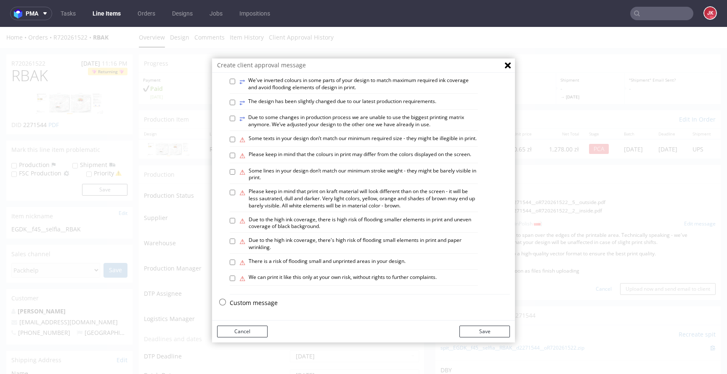
scroll to position [491, 0]
click at [249, 331] on button "Cancel" at bounding box center [242, 331] width 50 height 12
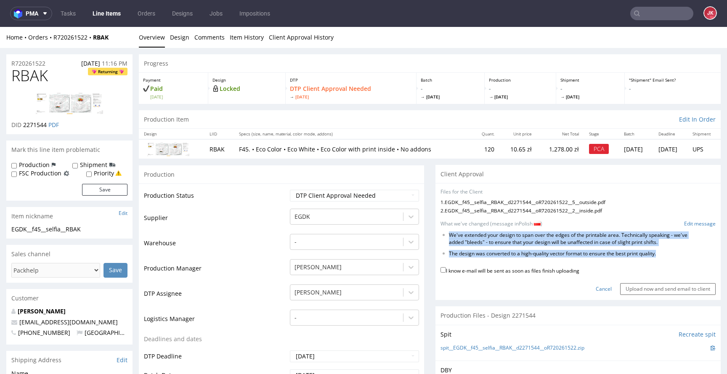
drag, startPoint x: 443, startPoint y: 234, endPoint x: 677, endPoint y: 254, distance: 235.5
click at [677, 254] on ul "We've extended your design to span over the edges of the printable area. Techni…" at bounding box center [577, 244] width 275 height 25
copy ul "We've extended your design to span over the edges of the printable area. Techni…"
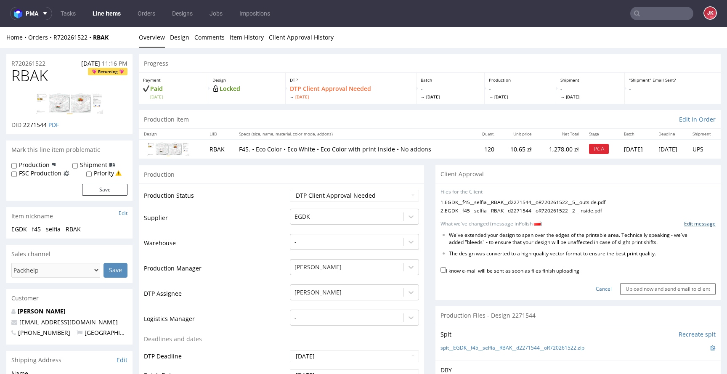
click at [685, 222] on link "Edit message" at bounding box center [700, 223] width 32 height 7
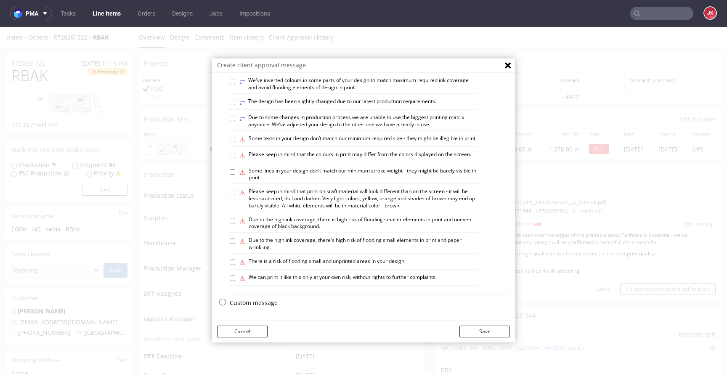
click at [260, 300] on p "Custom message" at bounding box center [370, 303] width 280 height 8
checkbox input "false"
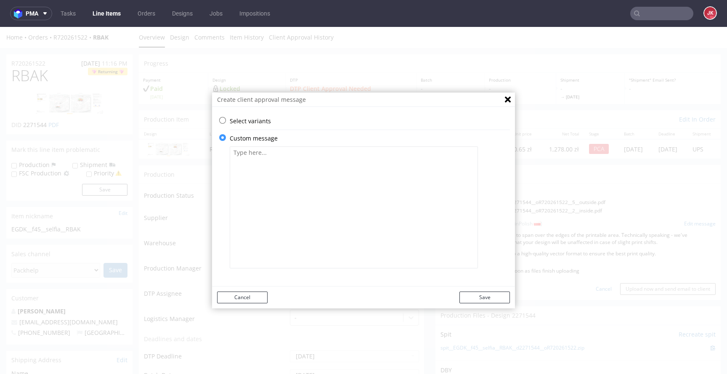
scroll to position [0, 0]
click at [328, 188] on textarea at bounding box center [354, 207] width 248 height 122
paste textarea "Rozszerzyliśmy Twój projekt tak, aby obejmował krawędzie obszaru wydruku. Mówią…"
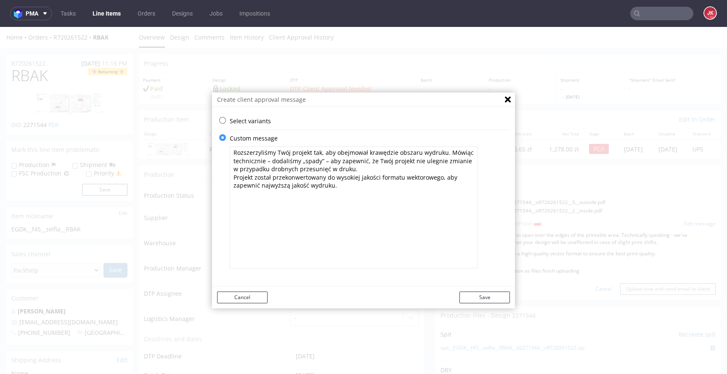
click at [365, 168] on textarea "Rozszerzyliśmy Twój projekt tak, aby obejmował krawędzie obszaru wydruku. Mówią…" at bounding box center [354, 207] width 248 height 122
click at [243, 194] on textarea "Rozszerzyliśmy Twój projekt tak, aby obejmował krawędzie obszaru wydruku. Mówią…" at bounding box center [354, 207] width 248 height 122
click at [261, 192] on textarea "Rozszerzyliśmy Twój projekt tak, aby obejmował krawędzie obszaru wydruku. Mówią…" at bounding box center [354, 207] width 248 height 122
drag, startPoint x: 437, startPoint y: 200, endPoint x: 435, endPoint y: 195, distance: 5.3
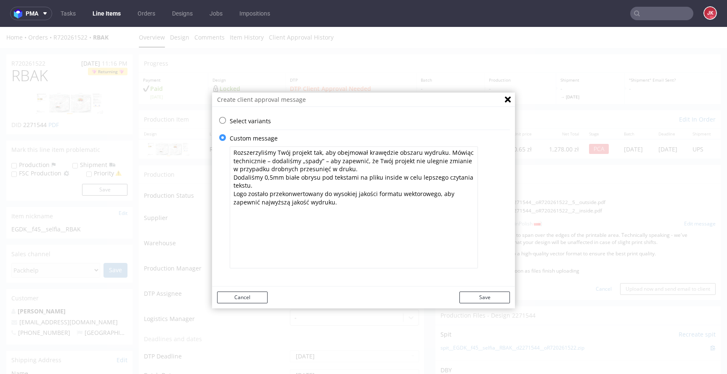
click at [435, 195] on textarea "Rozszerzyliśmy Twój projekt tak, aby obejmował krawędzie obszaru wydruku. Mówią…" at bounding box center [354, 207] width 248 height 122
click at [342, 203] on textarea "Rozszerzyliśmy Twój projekt tak, aby obejmował krawędzie obszaru wydruku. Mówią…" at bounding box center [354, 207] width 248 height 122
click at [232, 152] on textarea "Rozszerzyliśmy Twój projekt tak, aby obejmował krawędzie obszaru wydruku. Mówią…" at bounding box center [354, 207] width 248 height 122
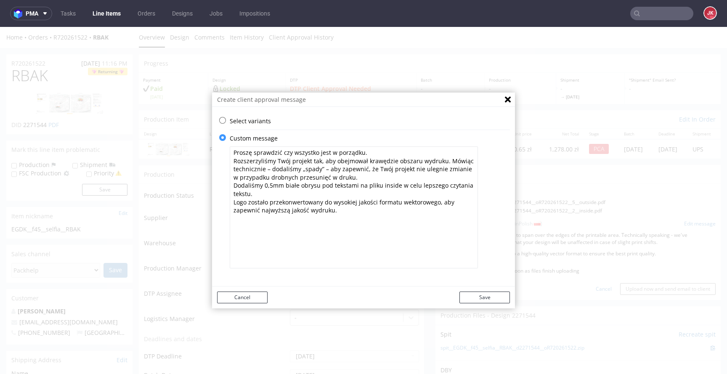
click at [379, 149] on textarea "Proszę sprawdzić czy wszystko jest w porządku. Rozszerzyliśmy Twój projekt tak,…" at bounding box center [354, 207] width 248 height 122
type textarea "Proszę sprawdzić czy wszystko jest w porządku. Wymagana akceptacja klienta Rozs…"
click at [481, 298] on button "Save" at bounding box center [484, 297] width 50 height 12
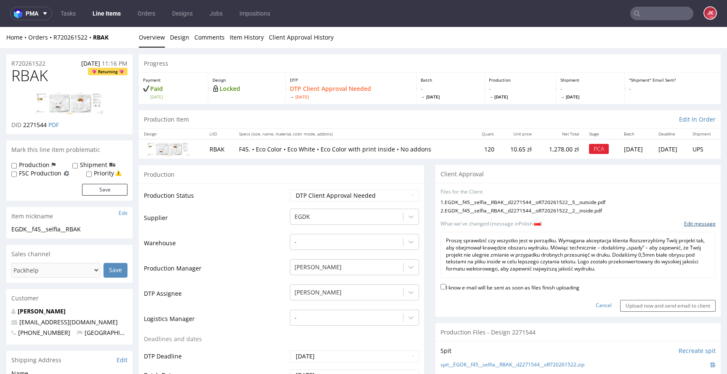
click at [684, 227] on link "Edit message" at bounding box center [700, 223] width 32 height 7
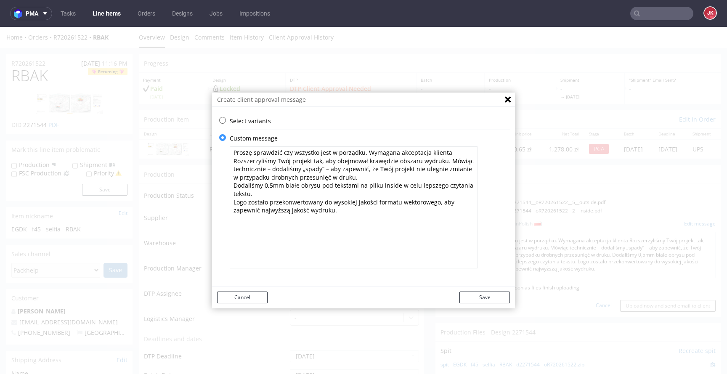
click at [455, 153] on textarea "Proszę sprawdzić czy wszystko jest w porządku. Wymagana akceptacja klienta Rozs…" at bounding box center [354, 207] width 248 height 122
type textarea "Proszę sprawdzić czy wszystko jest w porządku. Wymagana akceptacja klienta. Roz…"
click at [479, 299] on button "Save" at bounding box center [484, 297] width 50 height 12
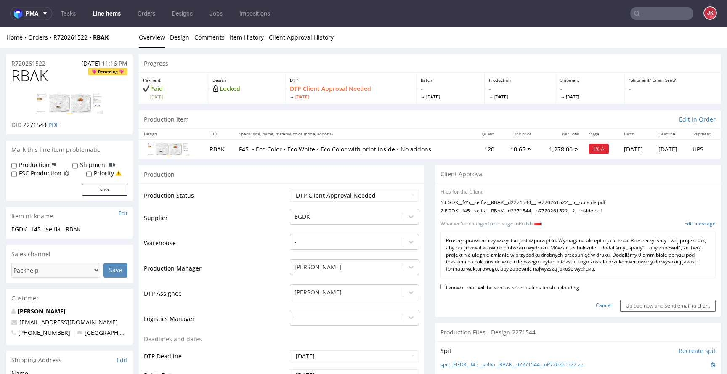
click at [507, 288] on label "I know e-mail will be sent as soon as files finish uploading" at bounding box center [509, 286] width 139 height 9
click at [446, 288] on input "I know e-mail will be sent as soon as files finish uploading" at bounding box center [442, 286] width 5 height 5
checkbox input "true"
click at [632, 303] on input "Upload now and send email to client" at bounding box center [667, 306] width 95 height 12
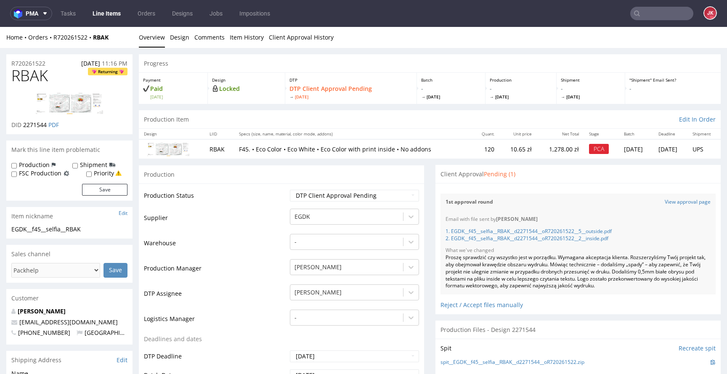
click at [510, 265] on div "Proszę sprawdzić czy wszystko jest w porządku. Wymagana akceptacja klienta. Roz…" at bounding box center [577, 271] width 265 height 35
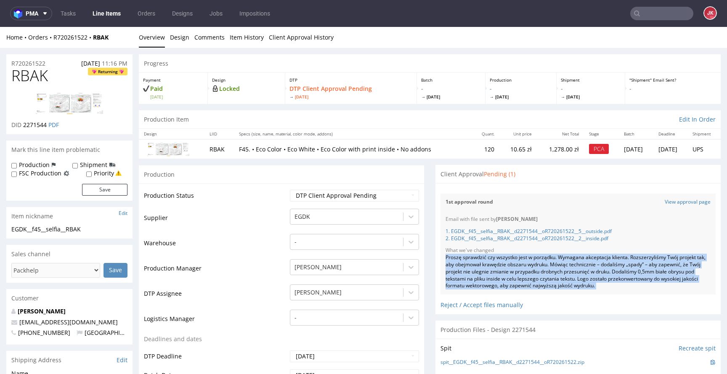
click at [510, 265] on div "Proszę sprawdzić czy wszystko jest w porządku. Wymagana akceptacja klienta. Roz…" at bounding box center [577, 271] width 265 height 35
copy div "Proszę sprawdzić czy wszystko jest w porządku. Wymagana akceptacja klienta. Roz…"
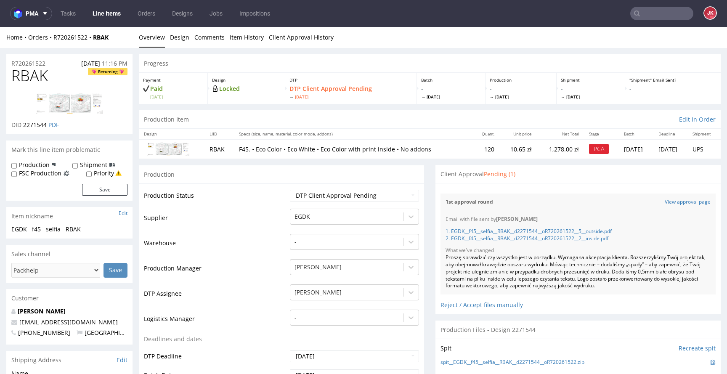
click at [533, 195] on div "1st approval round View approval page" at bounding box center [577, 201] width 275 height 17
click at [32, 76] on span "RBAK" at bounding box center [29, 75] width 37 height 17
copy span "RBAK"
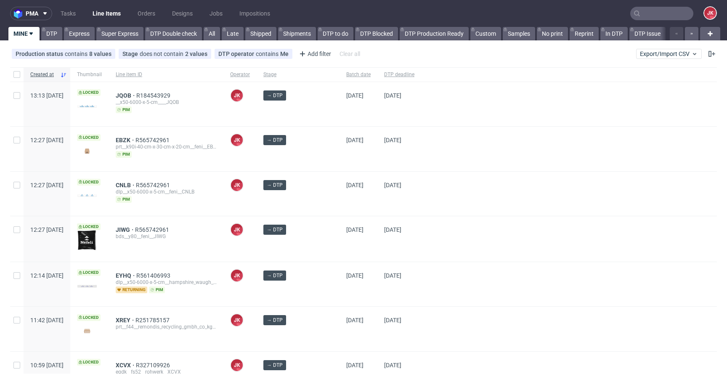
scroll to position [717, 0]
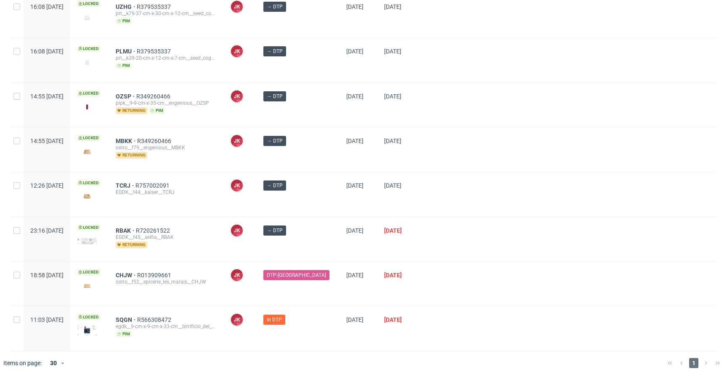
click at [434, 199] on div at bounding box center [569, 194] width 296 height 44
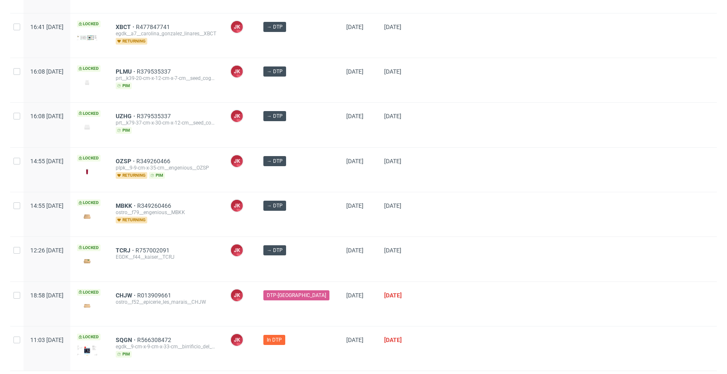
scroll to position [673, 0]
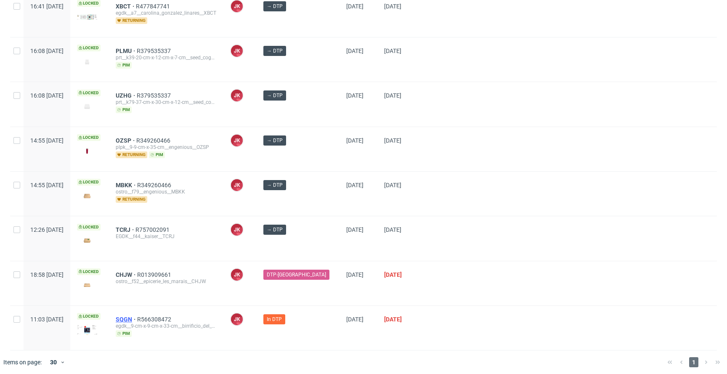
click at [137, 316] on span "SQGN" at bounding box center [126, 319] width 21 height 7
click at [445, 197] on div at bounding box center [569, 194] width 296 height 44
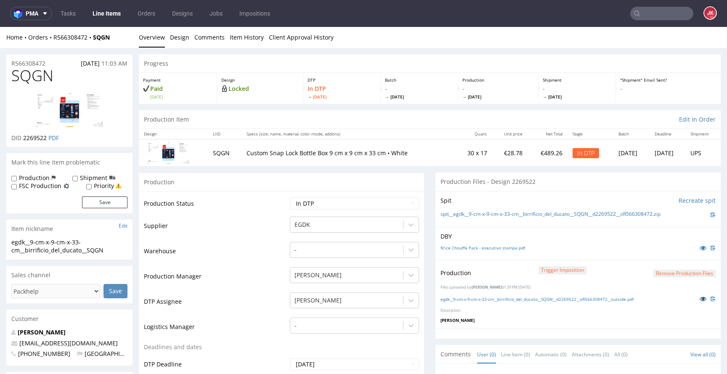
click at [699, 296] on icon at bounding box center [702, 299] width 7 height 6
click at [335, 201] on select "Waiting for Artwork Waiting for Diecut Waiting for Mockup Waiting for DTP Waiti…" at bounding box center [354, 204] width 129 height 12
click at [699, 298] on icon at bounding box center [702, 299] width 7 height 6
click at [323, 206] on select "Waiting for Artwork Waiting for Diecut Waiting for Mockup Waiting for DTP Waiti…" at bounding box center [354, 204] width 129 height 12
select select "dtp_production_ready"
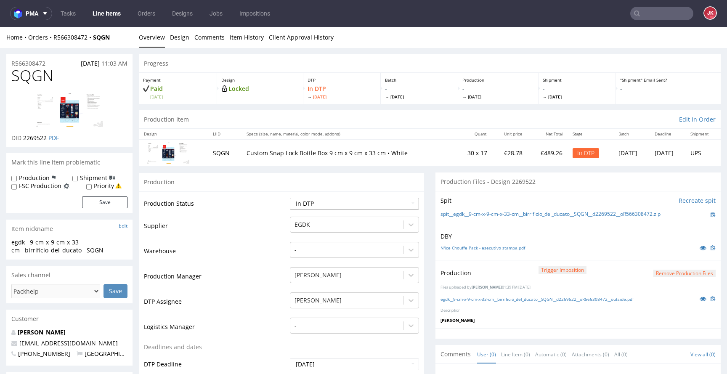
click at [290, 198] on select "Waiting for Artwork Waiting for Diecut Waiting for Mockup Waiting for DTP Waiti…" at bounding box center [354, 204] width 129 height 12
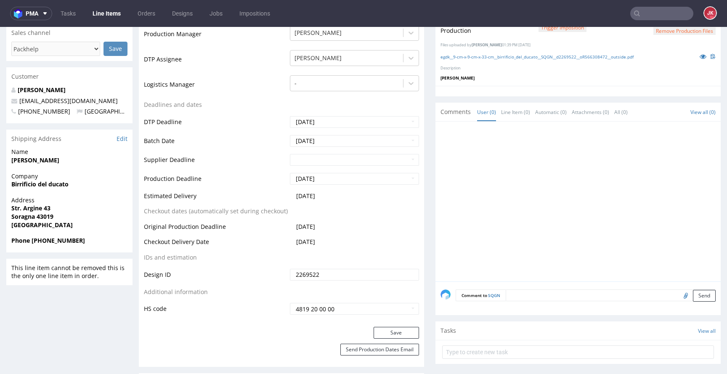
scroll to position [339, 0]
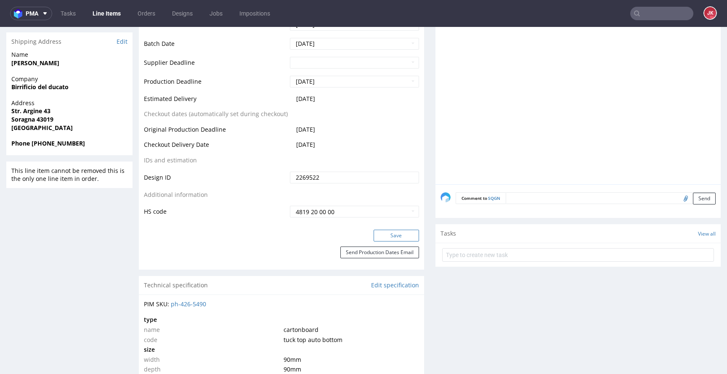
click at [376, 236] on button "Save" at bounding box center [395, 236] width 45 height 12
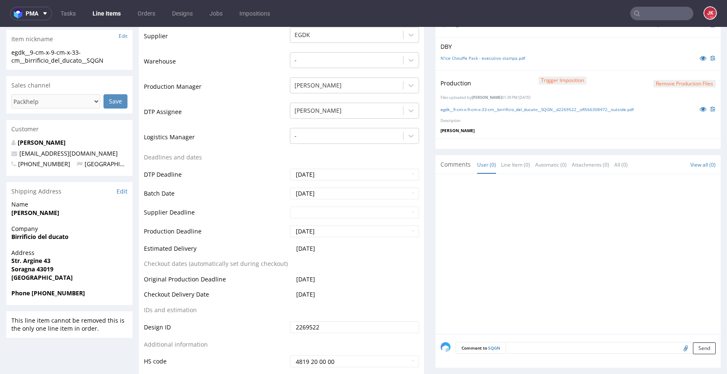
scroll to position [0, 0]
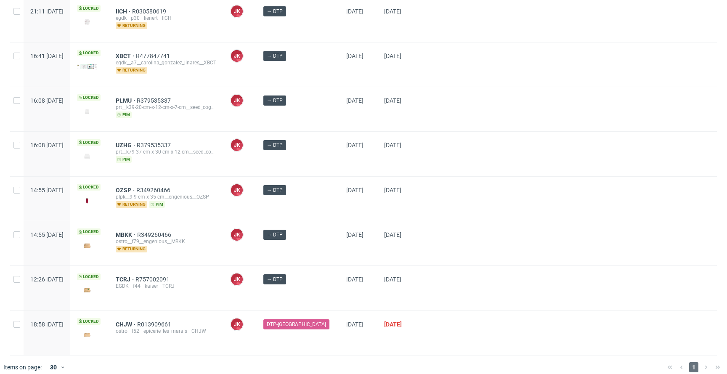
scroll to position [628, 0]
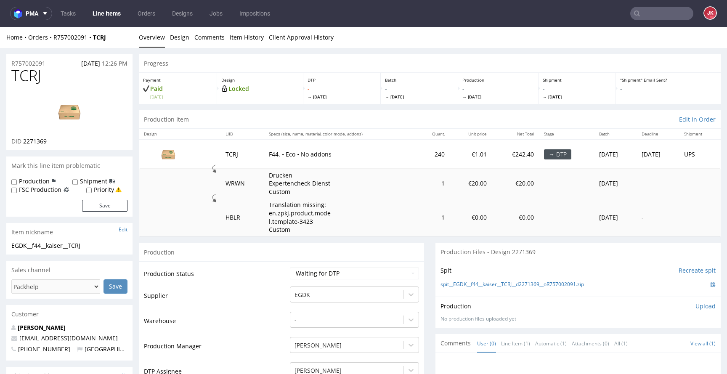
click at [32, 142] on span "2271369" at bounding box center [35, 141] width 24 height 8
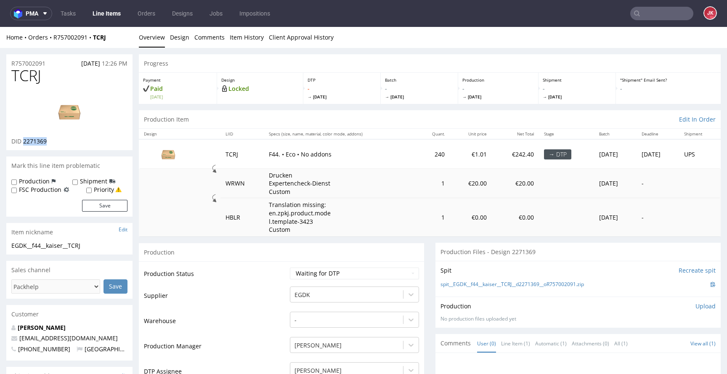
copy span "2271369"
click at [307, 268] on select "Waiting for Artwork Waiting for Diecut Waiting for Mockup Waiting for DTP Waiti…" at bounding box center [354, 273] width 129 height 12
select select "dtp_in_process"
click at [290, 267] on select "Waiting for Artwork Waiting for Diecut Waiting for Mockup Waiting for DTP Waiti…" at bounding box center [354, 273] width 129 height 12
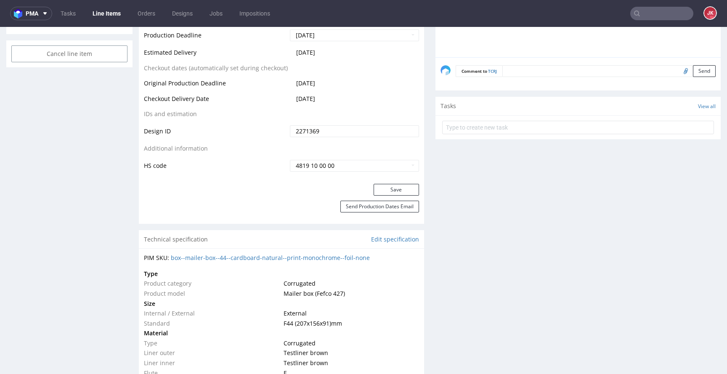
scroll to position [470, 0]
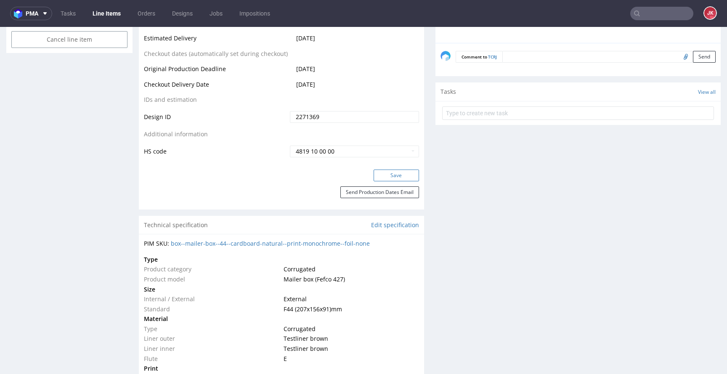
click at [390, 175] on button "Save" at bounding box center [395, 175] width 45 height 12
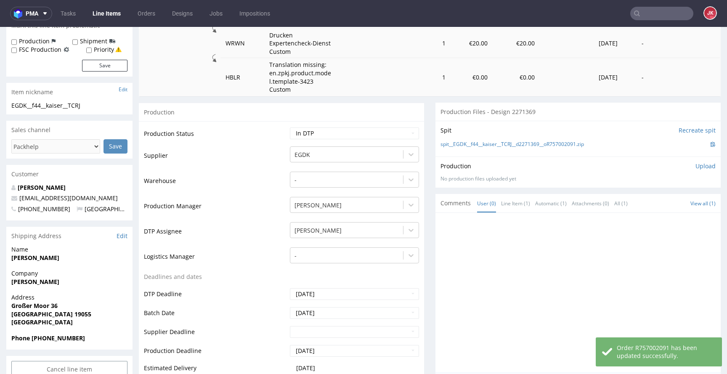
scroll to position [0, 0]
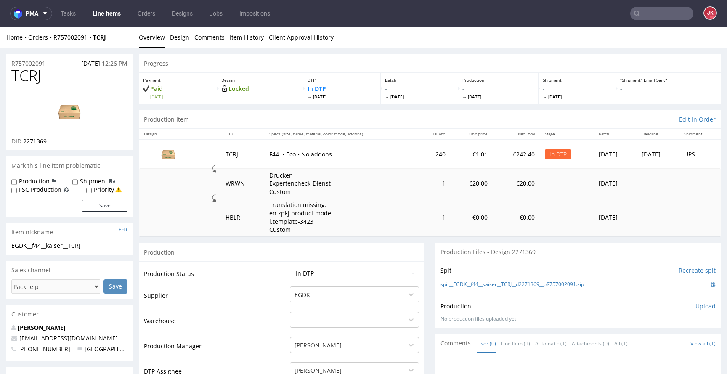
click at [27, 74] on span "TCRJ" at bounding box center [26, 75] width 30 height 17
drag, startPoint x: 27, startPoint y: 74, endPoint x: 33, endPoint y: 77, distance: 6.4
click at [28, 75] on span "TCRJ" at bounding box center [26, 75] width 30 height 17
copy span "TCRJ"
click at [157, 182] on td at bounding box center [180, 184] width 82 height 30
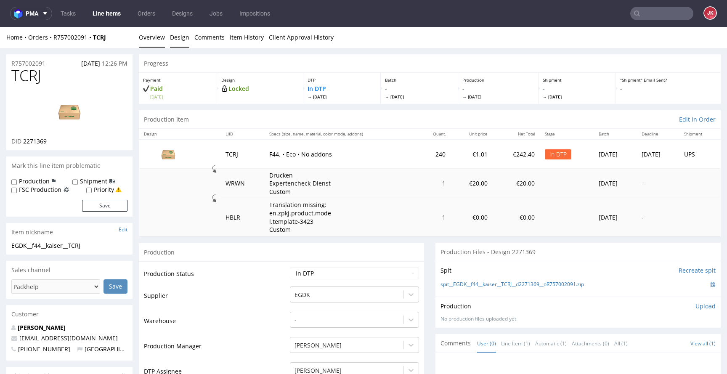
click at [178, 34] on link "Design" at bounding box center [179, 37] width 19 height 21
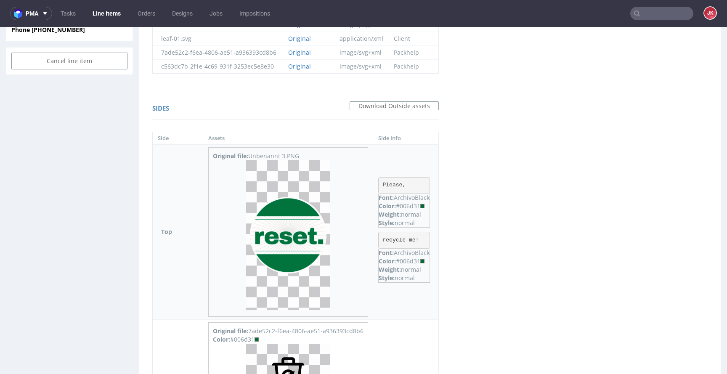
scroll to position [449, 0]
click at [417, 205] on div "Color: #006d31" at bounding box center [403, 205] width 51 height 8
copy div "006d31"
click at [489, 140] on div "Virtual dieline spit Preview in a new tab Assets files Download all Filename Li…" at bounding box center [430, 231] width 582 height 1215
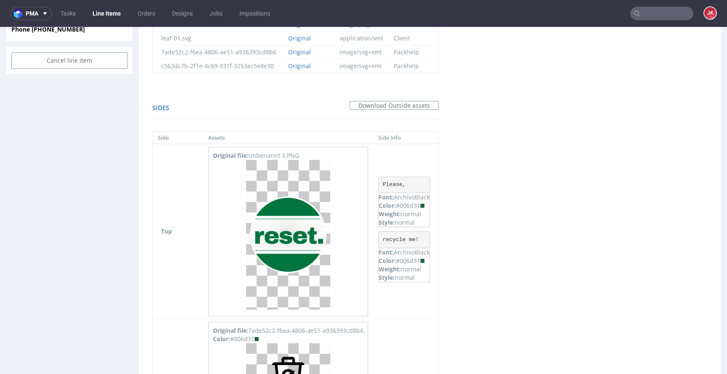
scroll to position [0, 0]
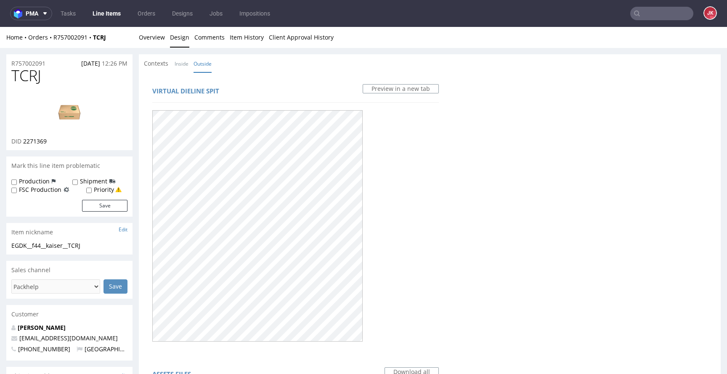
drag, startPoint x: 283, startPoint y: 61, endPoint x: 267, endPoint y: 59, distance: 16.0
click at [283, 61] on div "Contexts Inside Outside" at bounding box center [430, 63] width 582 height 19
click at [181, 60] on link "Inside" at bounding box center [182, 64] width 14 height 18
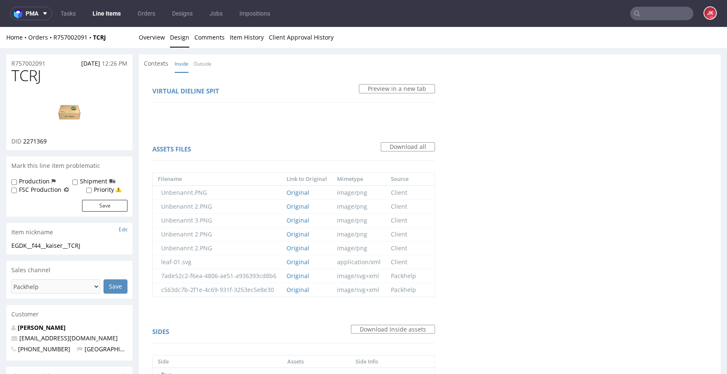
click at [212, 64] on li "Outside" at bounding box center [204, 63] width 23 height 8
click at [202, 66] on link "Outside" at bounding box center [202, 64] width 18 height 18
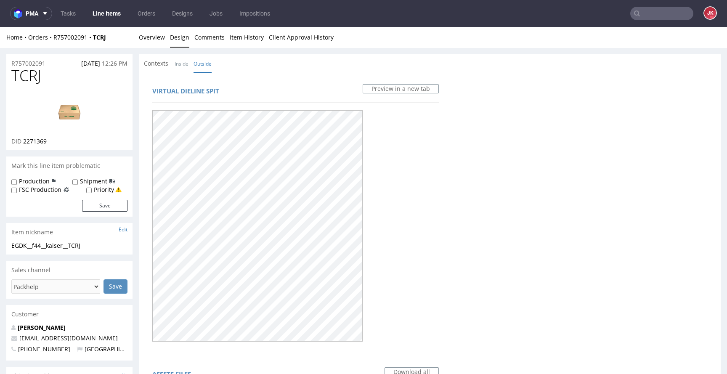
click at [263, 66] on div "Contexts Inside Outside" at bounding box center [430, 63] width 582 height 19
click at [154, 39] on link "Overview" at bounding box center [152, 37] width 26 height 21
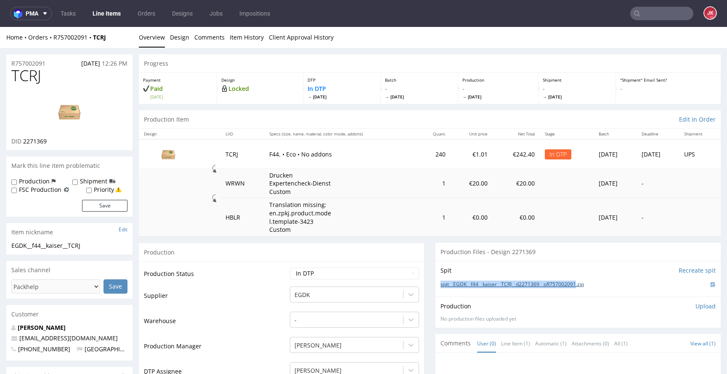
drag, startPoint x: 431, startPoint y: 285, endPoint x: 581, endPoint y: 287, distance: 149.3
click at [581, 287] on div "Spit Recreate spit spit__EGDK__f44__kaiser__TCRJ__d2271369__oR757002091.zip" at bounding box center [577, 279] width 285 height 36
copy link "spit__EGDK__f44__kaiser__TCRJ__d2271369__oR757002091"
click at [561, 301] on div "Production Upload No production files uploaded yet Description (optional) Add f…" at bounding box center [577, 311] width 285 height 31
drag, startPoint x: 56, startPoint y: 63, endPoint x: 1, endPoint y: 61, distance: 55.1
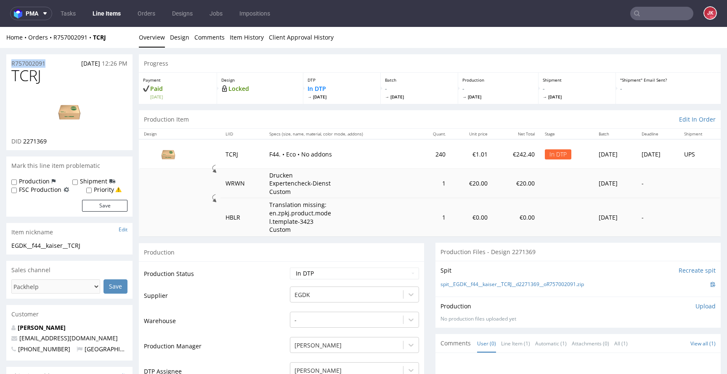
copy p "R757002091"
click at [695, 306] on p "Upload" at bounding box center [705, 306] width 20 height 8
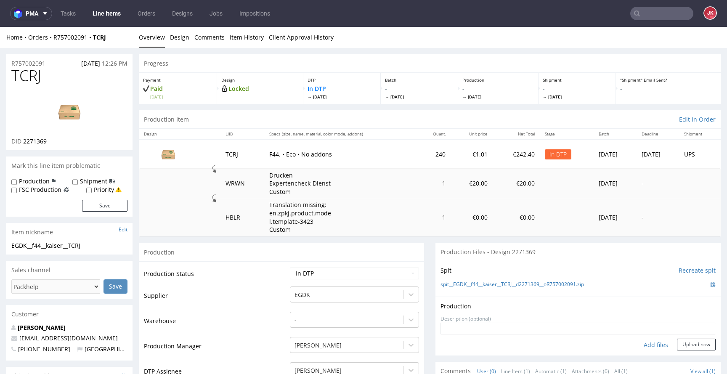
click at [645, 344] on div "Add files" at bounding box center [656, 345] width 42 height 13
type input "C:\fakepath\EGDK__f44__kaiser__TCRJ__d2271369__oR757002091__d2271369__oR7570020…"
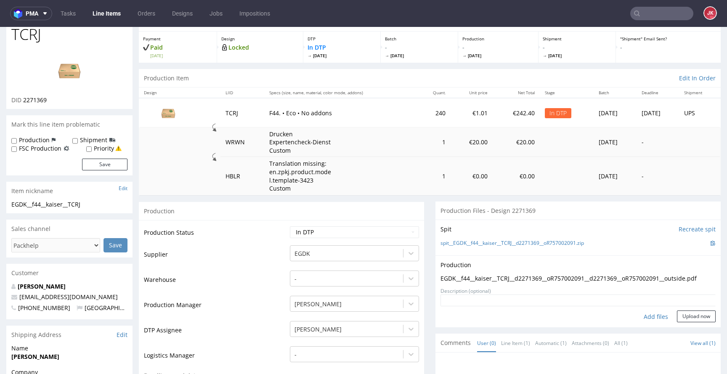
scroll to position [164, 0]
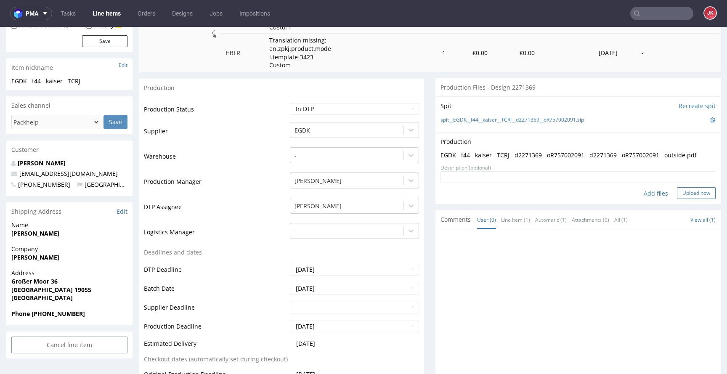
click at [682, 196] on button "Upload now" at bounding box center [696, 193] width 39 height 12
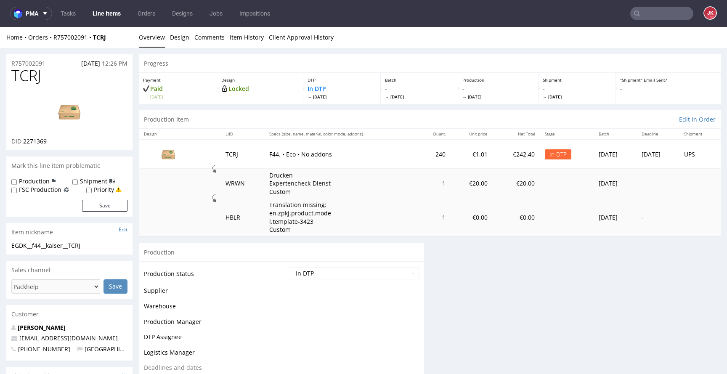
scroll to position [0, 0]
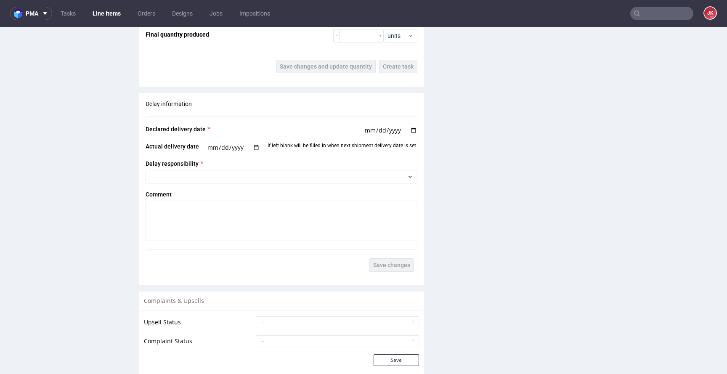
scroll to position [1306, 0]
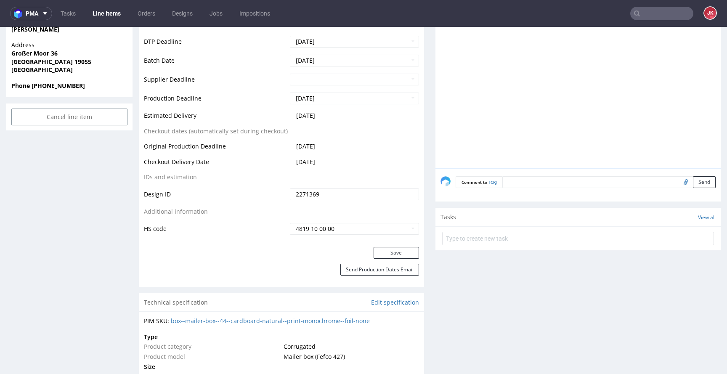
scroll to position [389, 0]
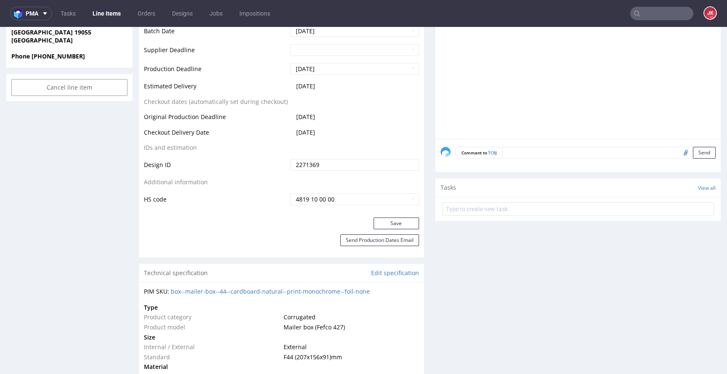
scroll to position [430, 0]
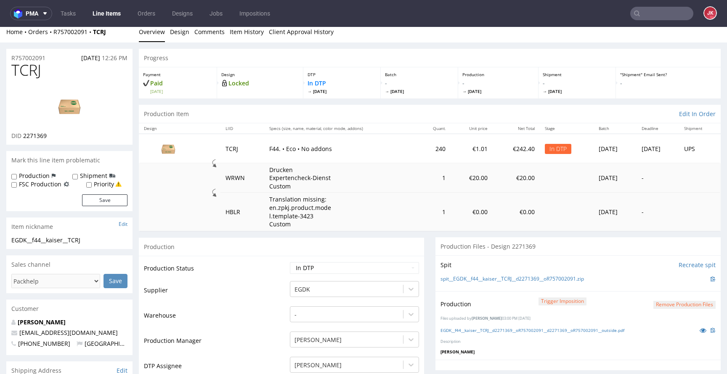
scroll to position [0, 0]
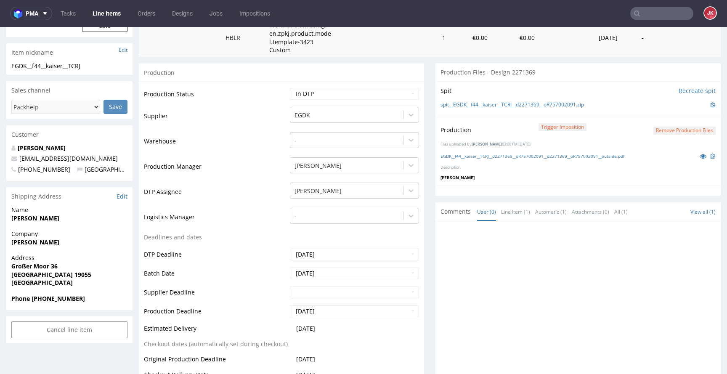
scroll to position [181, 0]
click at [357, 95] on select "Waiting for Artwork Waiting for Diecut Waiting for Mockup Waiting for DTP Waiti…" at bounding box center [354, 93] width 129 height 12
select select "dtp_production_ready"
click at [290, 87] on select "Waiting for Artwork Waiting for Diecut Waiting for Mockup Waiting for DTP Waiti…" at bounding box center [354, 93] width 129 height 12
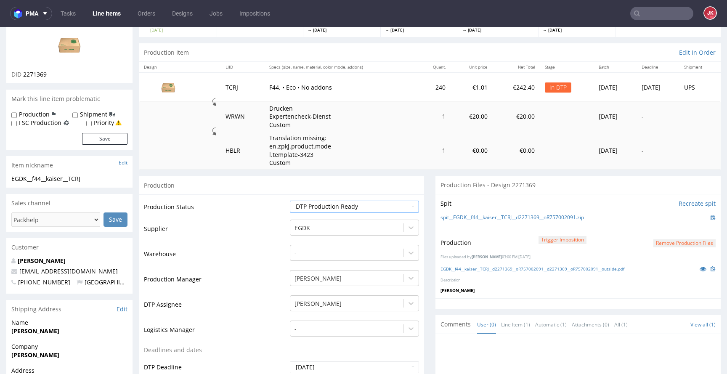
scroll to position [58, 0]
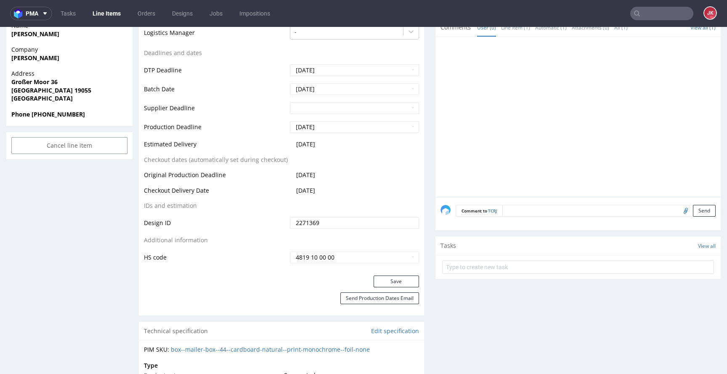
scroll to position [376, 0]
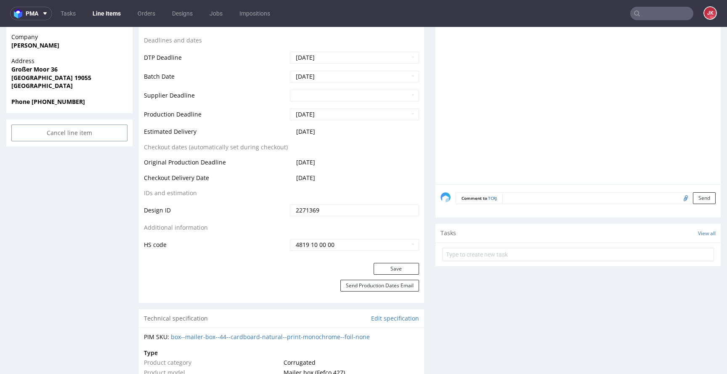
click at [396, 275] on div "Save" at bounding box center [281, 271] width 285 height 17
click at [397, 274] on button "Save" at bounding box center [395, 269] width 45 height 12
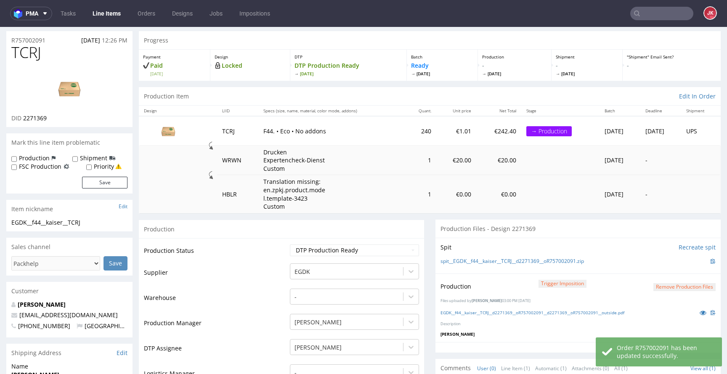
scroll to position [0, 0]
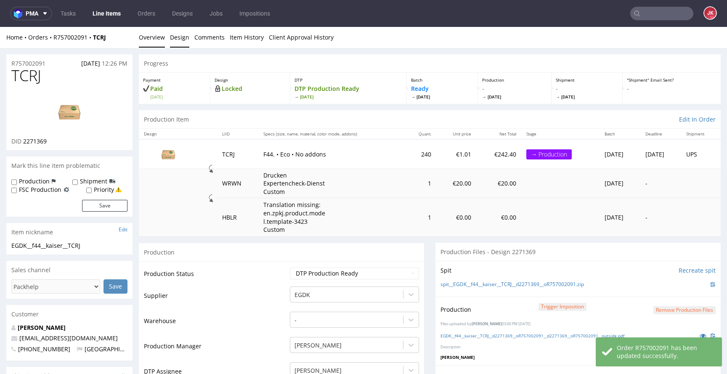
click at [170, 35] on link "Design" at bounding box center [179, 37] width 19 height 21
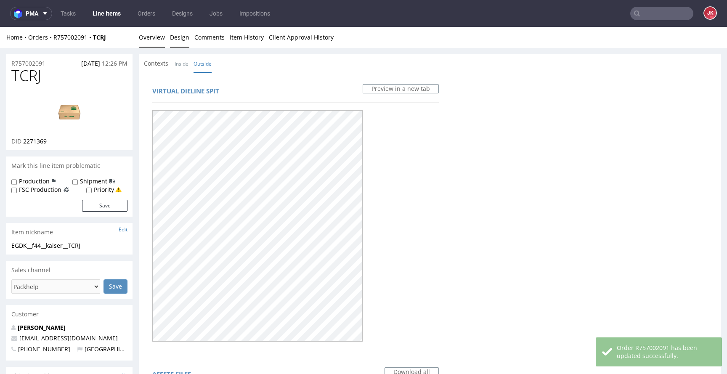
click at [154, 39] on link "Overview" at bounding box center [152, 37] width 26 height 21
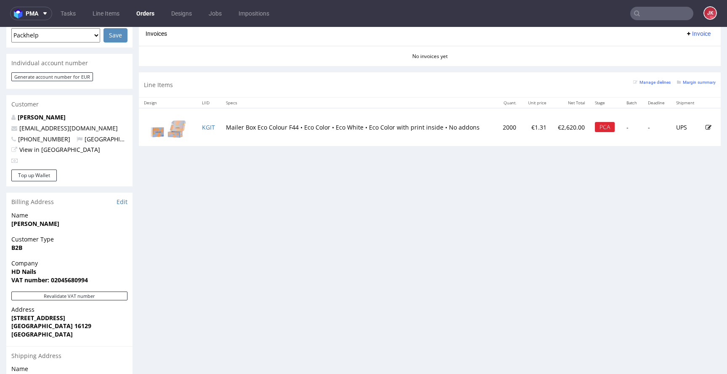
scroll to position [362, 0]
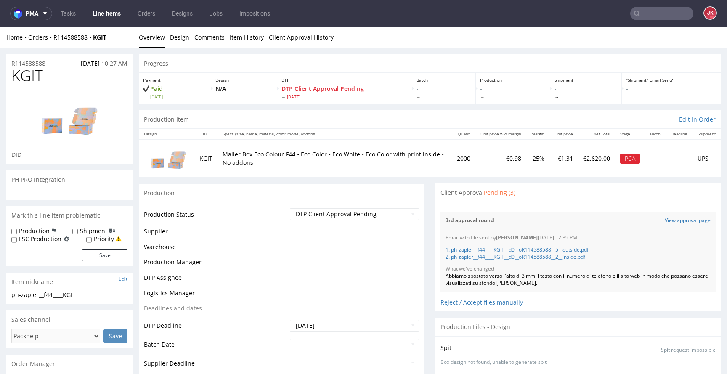
scroll to position [12, 0]
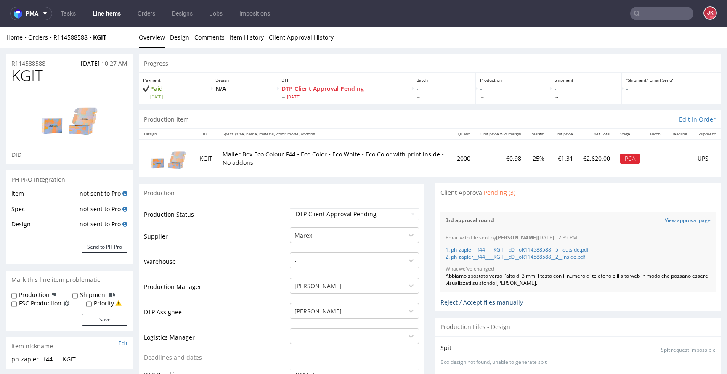
click at [467, 304] on div "Reject / Accept files manually" at bounding box center [577, 299] width 275 height 15
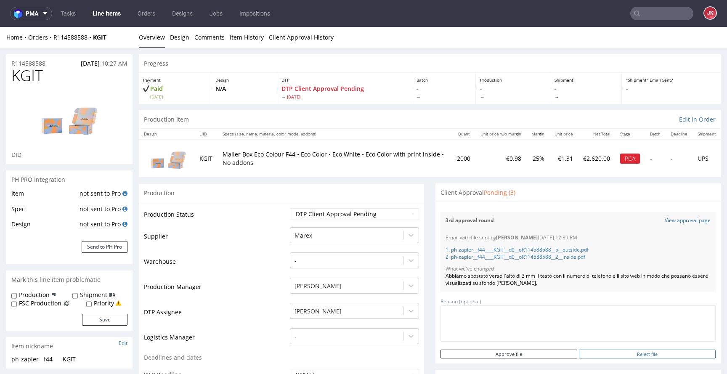
click at [611, 351] on input "Reject file" at bounding box center [647, 353] width 137 height 9
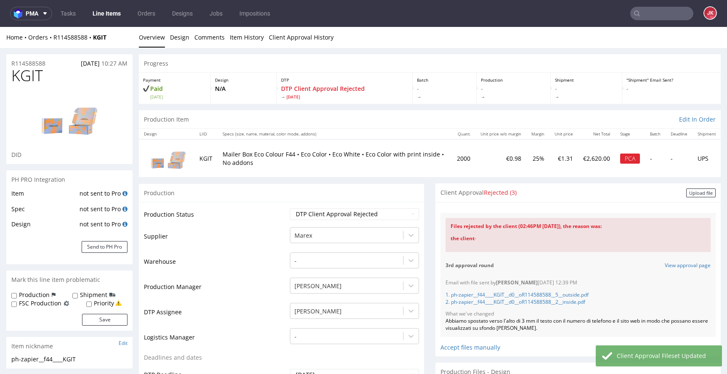
click at [347, 220] on td "Waiting for Artwork Waiting for Diecut Waiting for Mockup Waiting for DTP Waiti…" at bounding box center [353, 216] width 131 height 19
click at [349, 214] on select "Waiting for Artwork Waiting for Diecut Waiting for Mockup Waiting for DTP Waiti…" at bounding box center [354, 214] width 129 height 12
select select "dtp_ca_needed"
click at [290, 208] on select "Waiting for Artwork Waiting for Diecut Waiting for Mockup Waiting for DTP Waiti…" at bounding box center [354, 214] width 129 height 12
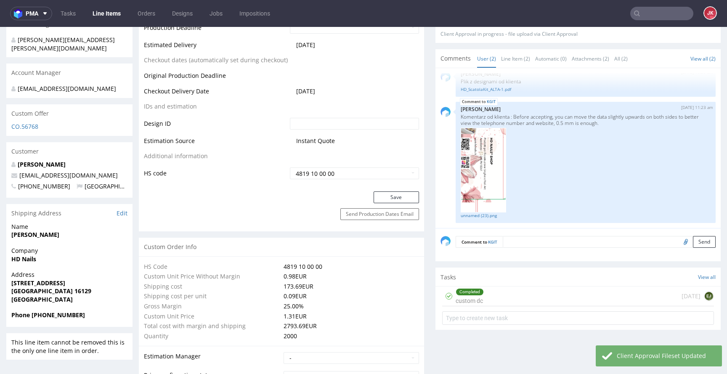
scroll to position [470, 0]
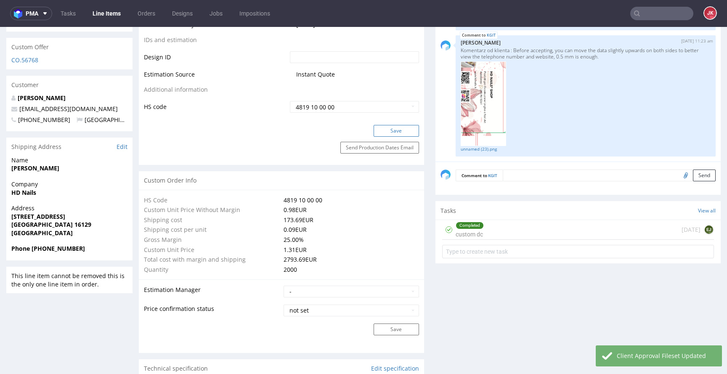
click at [404, 126] on button "Save" at bounding box center [395, 131] width 45 height 12
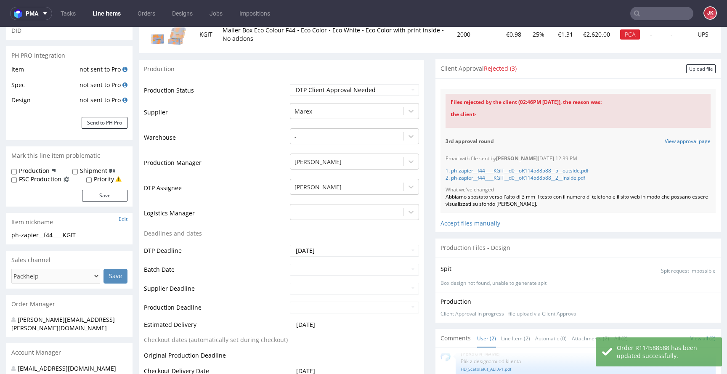
scroll to position [0, 0]
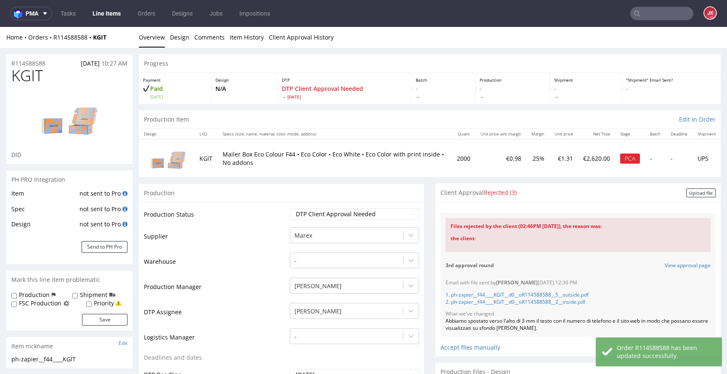
click at [685, 197] on div "Client Approval Rejected (3) Upload file" at bounding box center [577, 192] width 285 height 19
click at [686, 193] on div "Upload file" at bounding box center [700, 192] width 29 height 9
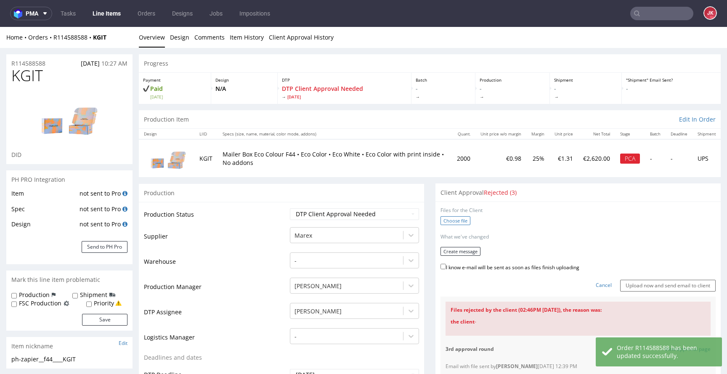
click at [456, 220] on label "Choose file" at bounding box center [455, 220] width 30 height 9
click at [0, 27] on input "Choose file" at bounding box center [0, 27] width 0 height 0
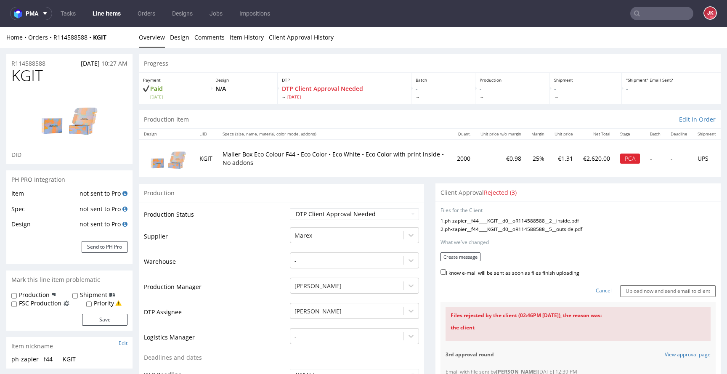
click at [478, 258] on form "Files for the Client 1 . ph-zapier__f44____KGIT__d0__oR114588588__2__inside.pdf…" at bounding box center [577, 252] width 275 height 90
click at [457, 257] on button "Create message" at bounding box center [460, 256] width 40 height 9
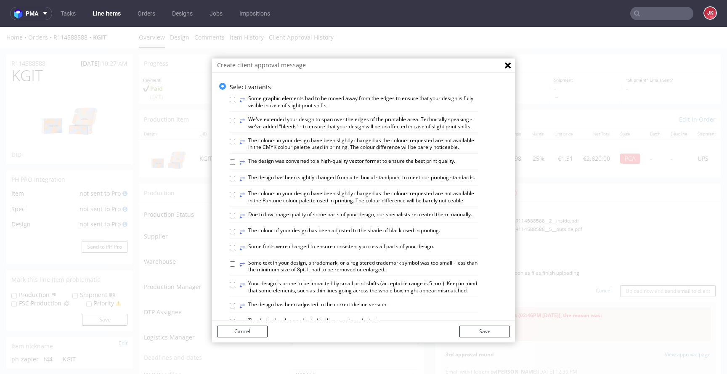
click at [297, 126] on label "⥂ We've extended your design to span over the edges of the printable area. Tech…" at bounding box center [358, 123] width 238 height 14
click at [235, 123] on input "⥂ We've extended your design to span over the edges of the printable area. Tech…" at bounding box center [232, 120] width 5 height 5
checkbox input "true"
click at [483, 329] on button "Save" at bounding box center [484, 331] width 50 height 12
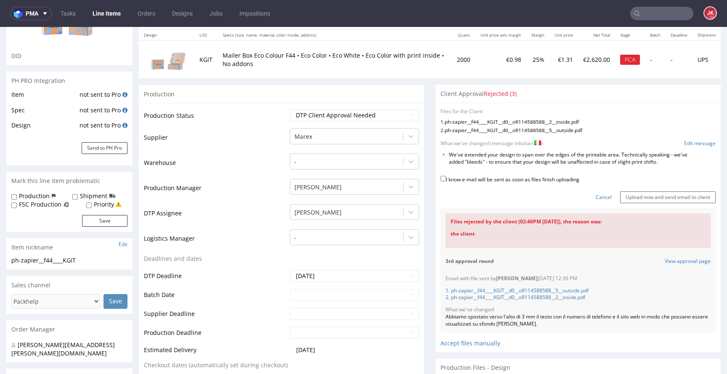
scroll to position [163, 0]
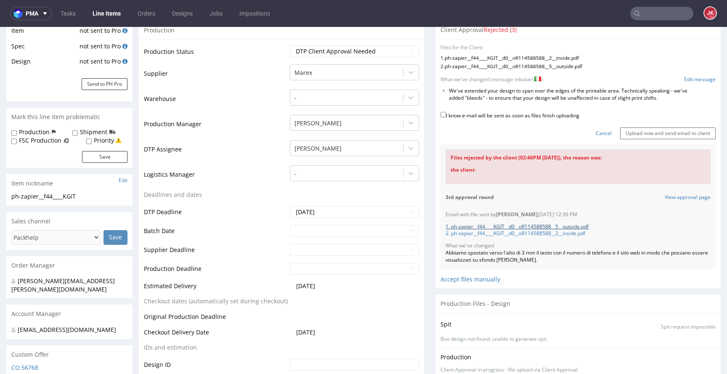
click at [533, 227] on link "1. ph-zapier__f44____KGIT__d0__oR114588588__5__outside.pdf" at bounding box center [516, 226] width 143 height 7
click at [682, 75] on form "Files for the Client 1 . ph-zapier__f44____KGIT__d0__oR114588588__2__inside.pdf…" at bounding box center [577, 91] width 275 height 95
click at [684, 79] on link "Edit message" at bounding box center [700, 79] width 32 height 7
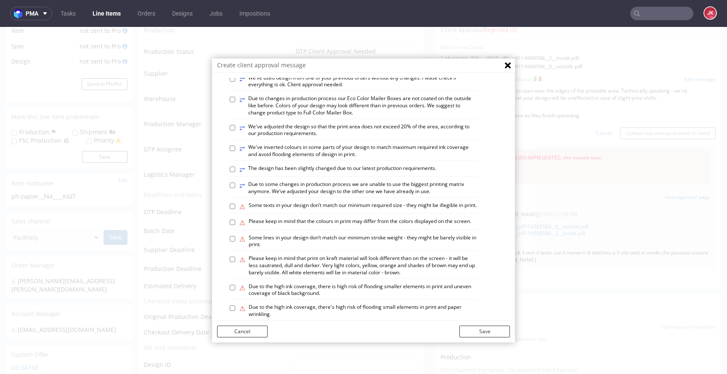
scroll to position [491, 0]
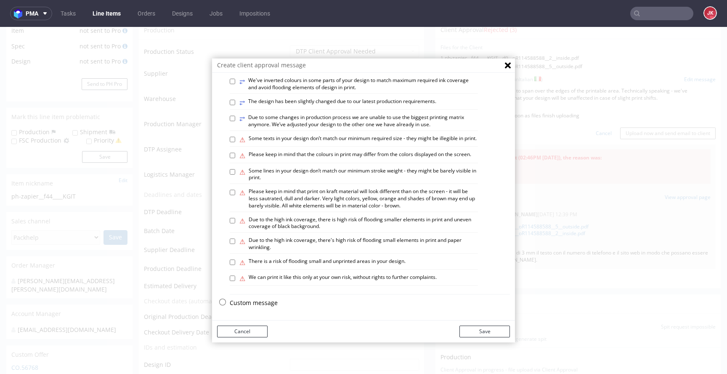
click at [251, 305] on p "Custom message" at bounding box center [370, 303] width 280 height 8
checkbox input "false"
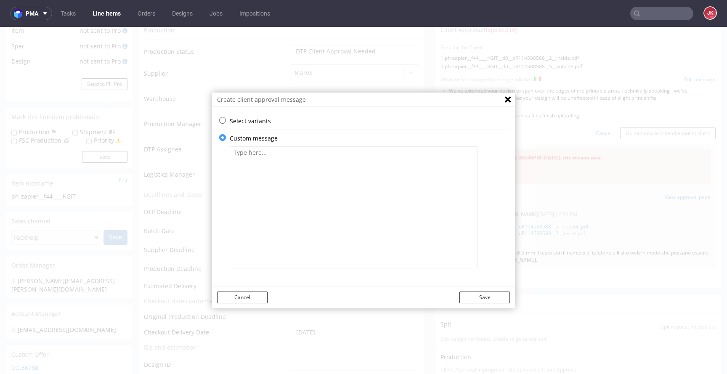
click at [331, 190] on textarea at bounding box center [354, 207] width 248 height 122
paste textarea "Abbiamo spostato il testo a sinistra nella stessa posizione speculare in cui si…"
type textarea "Abbiamo spostato il testo a sinistra nella stessa posizione speculare in cui si…"
click at [473, 300] on button "Save" at bounding box center [484, 297] width 50 height 12
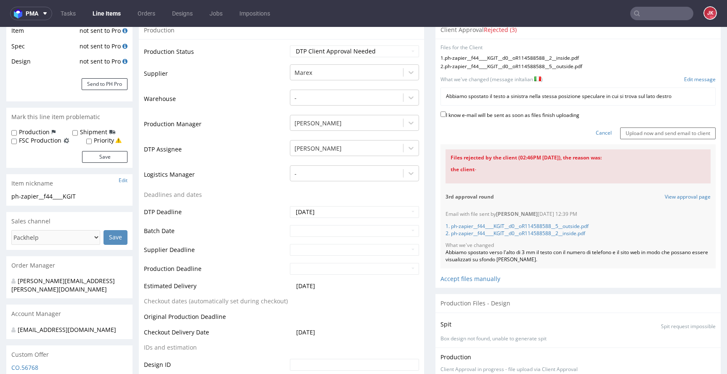
click at [466, 116] on label "I know e-mail will be sent as soon as files finish uploading" at bounding box center [509, 114] width 139 height 9
click at [446, 116] on input "I know e-mail will be sent as soon as files finish uploading" at bounding box center [442, 113] width 5 height 5
checkbox input "true"
click at [632, 137] on input "Upload now and send email to client" at bounding box center [667, 133] width 95 height 12
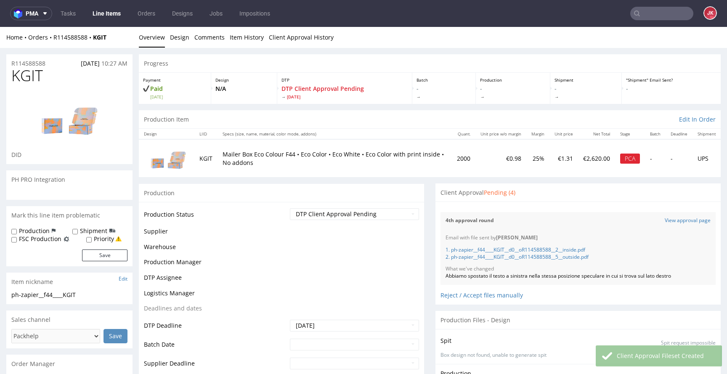
scroll to position [12, 0]
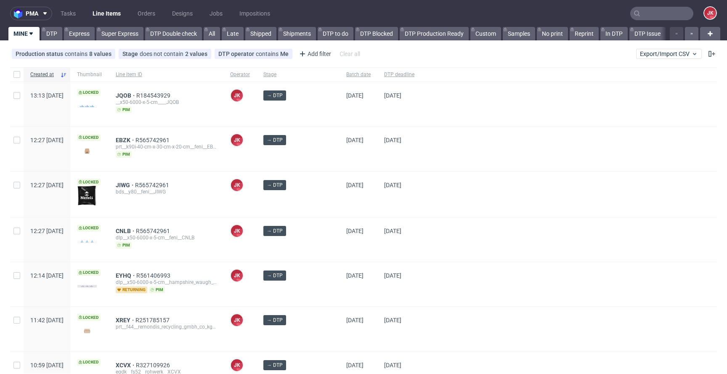
click at [339, 206] on div "[DATE]" at bounding box center [358, 195] width 38 height 44
click at [339, 203] on div "15/10/2025" at bounding box center [358, 194] width 38 height 45
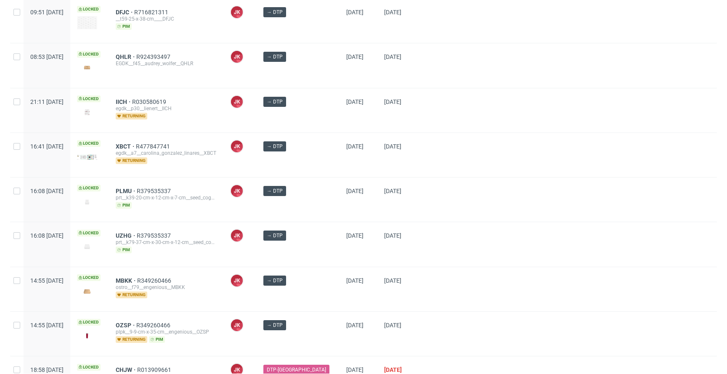
scroll to position [673, 0]
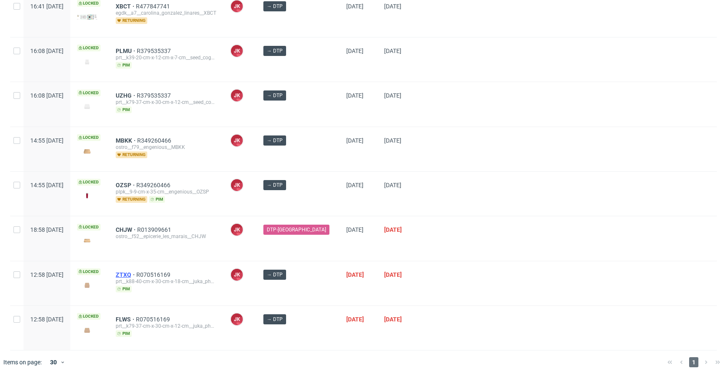
click at [136, 271] on span "ZTXQ" at bounding box center [126, 274] width 21 height 7
click at [223, 298] on div "ZTXQ R070516169 prt__k88-40-cm-x-30-cm-x-18-cm__juka_pharma_gmbh__ZTXQ pim" at bounding box center [166, 283] width 114 height 44
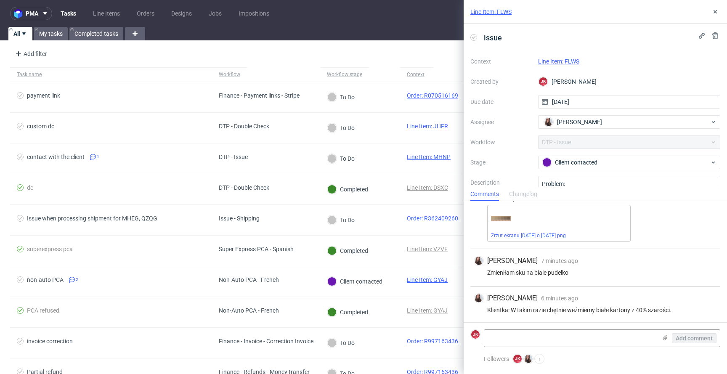
scroll to position [235, 0]
click at [551, 60] on link "Line Item: FLWS" at bounding box center [558, 61] width 41 height 7
click at [546, 61] on link "Line Item: FLWS" at bounding box center [558, 61] width 41 height 7
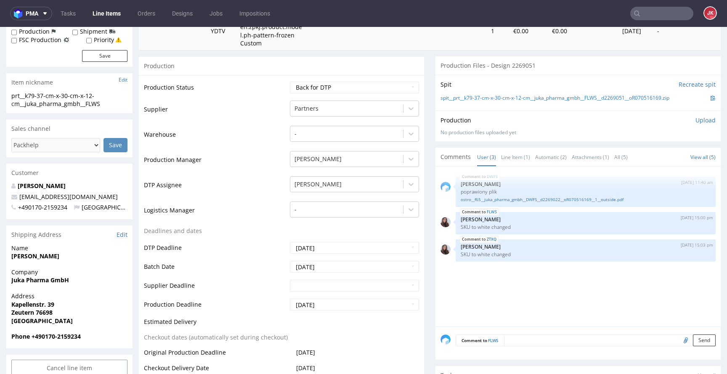
scroll to position [174, 0]
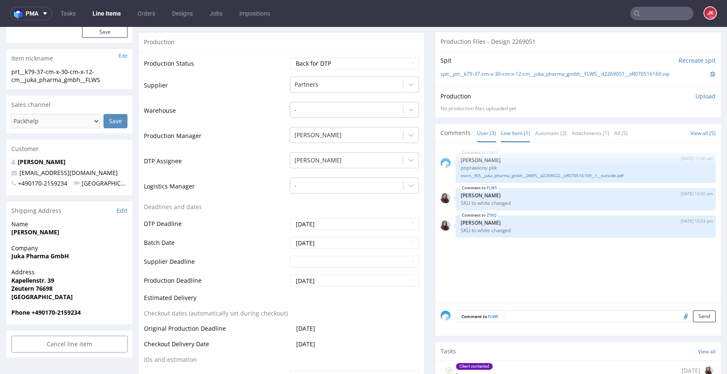
click at [507, 131] on link "Line Item (1)" at bounding box center [515, 133] width 29 height 18
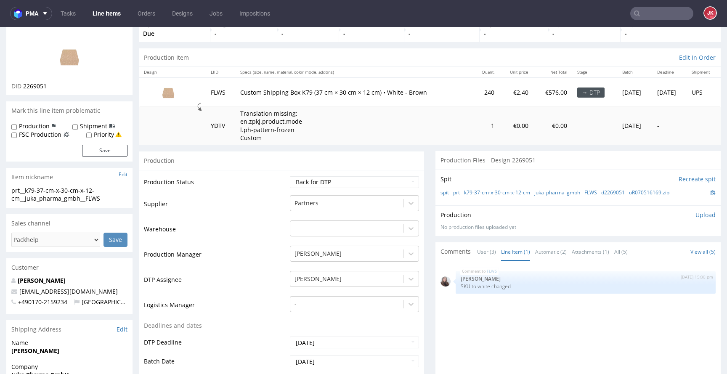
scroll to position [0, 0]
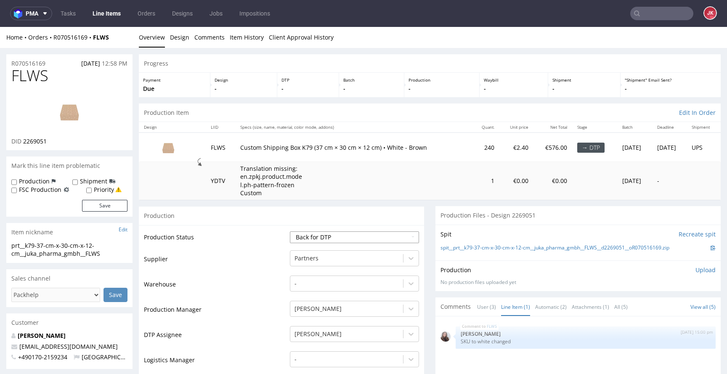
click at [309, 237] on select "Waiting for Artwork Waiting for Diecut Waiting for Mockup Waiting for DTP Waiti…" at bounding box center [354, 237] width 129 height 12
click at [290, 231] on select "Waiting for Artwork Waiting for Diecut Waiting for Mockup Waiting for DTP Waiti…" at bounding box center [354, 237] width 129 height 12
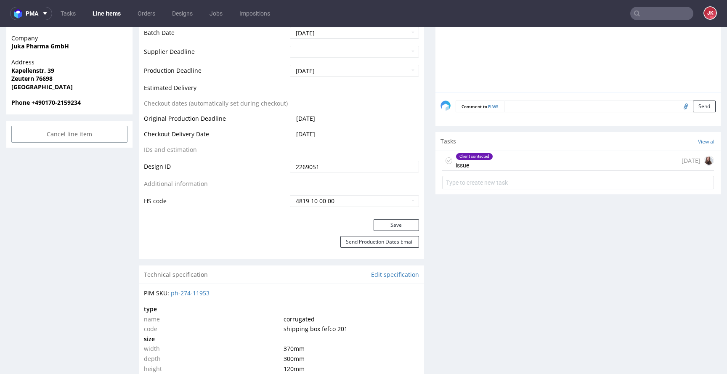
scroll to position [396, 0]
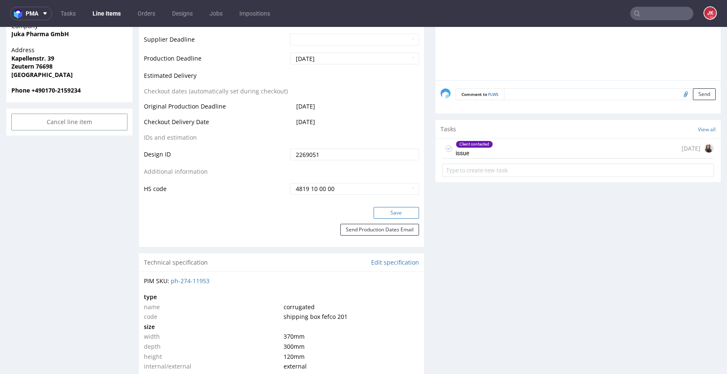
click at [378, 213] on button "Save" at bounding box center [395, 213] width 45 height 12
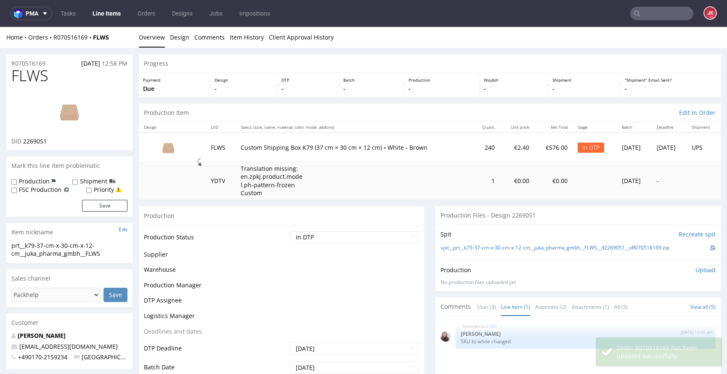
scroll to position [395, 0]
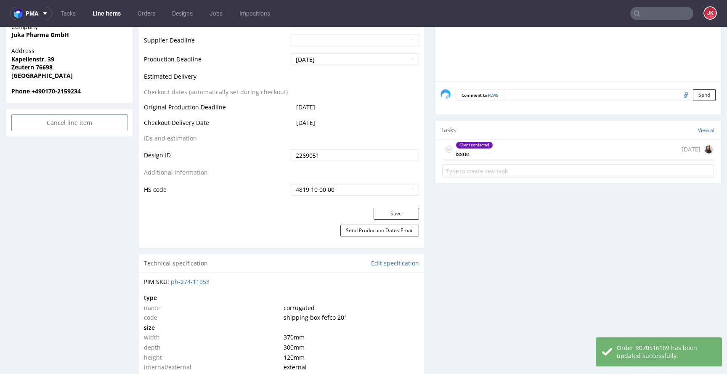
click at [445, 148] on icon at bounding box center [448, 149] width 7 height 7
click at [466, 149] on div "Completed issue" at bounding box center [469, 149] width 28 height 19
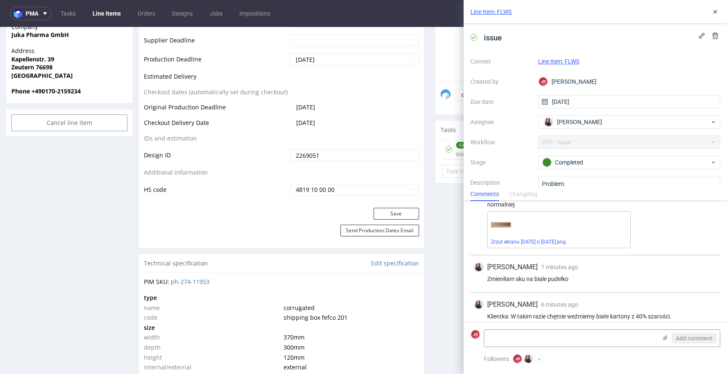
scroll to position [235, 0]
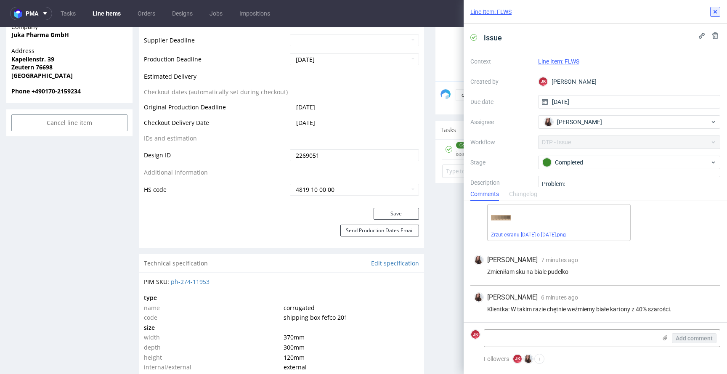
click at [715, 7] on button at bounding box center [715, 12] width 10 height 10
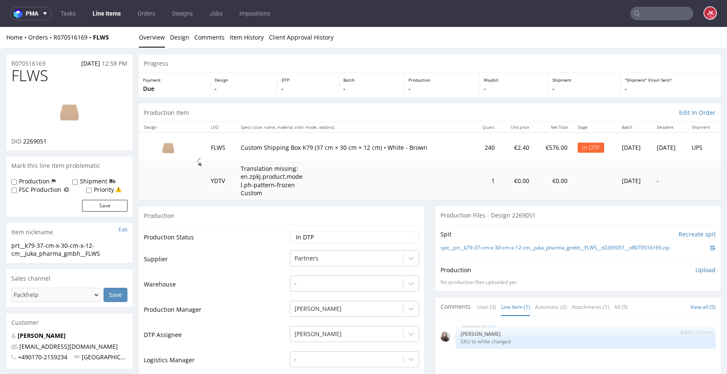
click at [179, 45] on link "Design" at bounding box center [179, 37] width 19 height 21
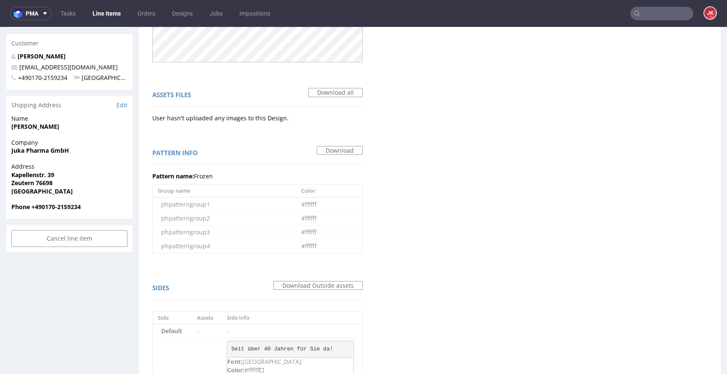
scroll to position [246, 0]
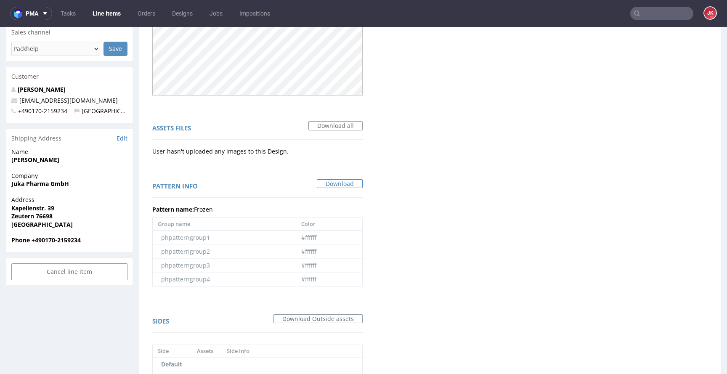
click at [345, 183] on link "Download" at bounding box center [340, 183] width 46 height 9
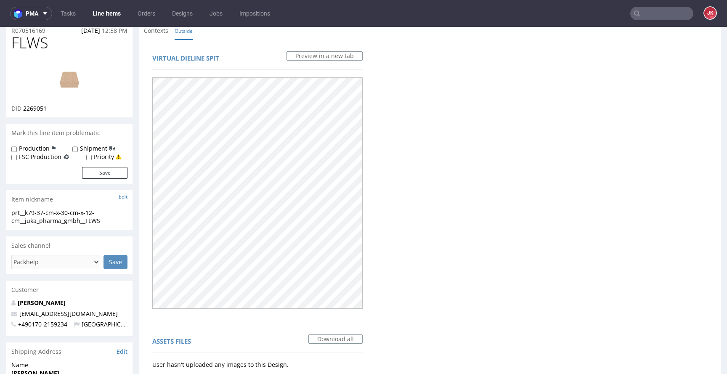
scroll to position [0, 0]
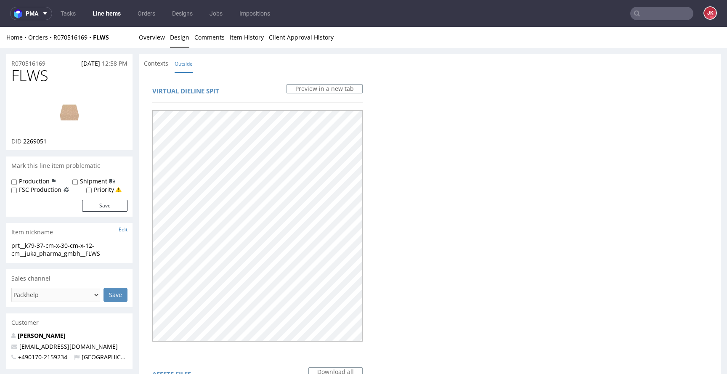
click at [58, 135] on link at bounding box center [69, 111] width 67 height 51
click at [154, 34] on link "Overview" at bounding box center [152, 37] width 26 height 21
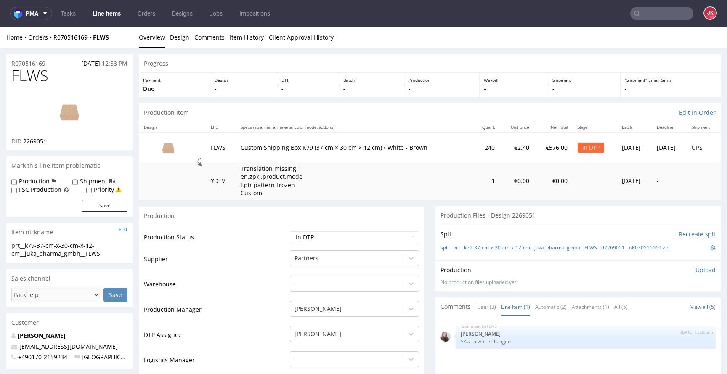
click at [148, 37] on link "Overview" at bounding box center [152, 37] width 26 height 21
click at [180, 39] on link "Design" at bounding box center [179, 37] width 19 height 21
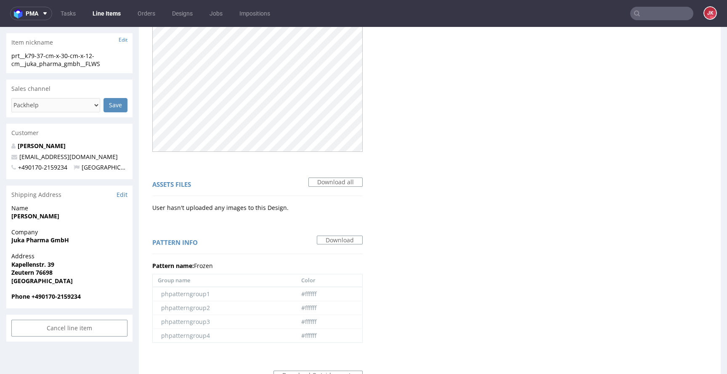
scroll to position [386, 0]
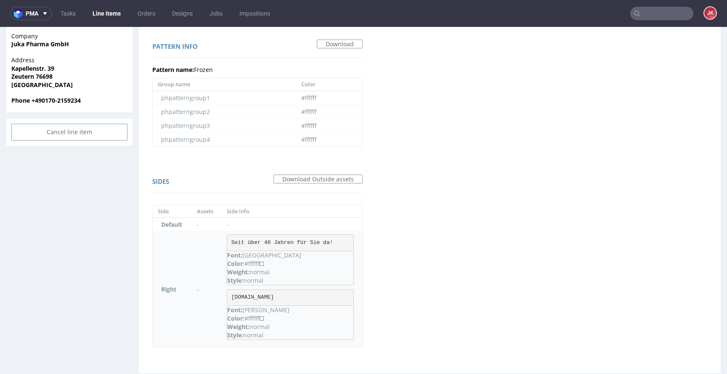
click at [251, 241] on pre "Seit über 40 Jahren für Sie da!" at bounding box center [290, 242] width 127 height 17
copy pre "Seit über 40 Jahren für Sie da!"
drag, startPoint x: 230, startPoint y: 298, endPoint x: 307, endPoint y: 295, distance: 77.0
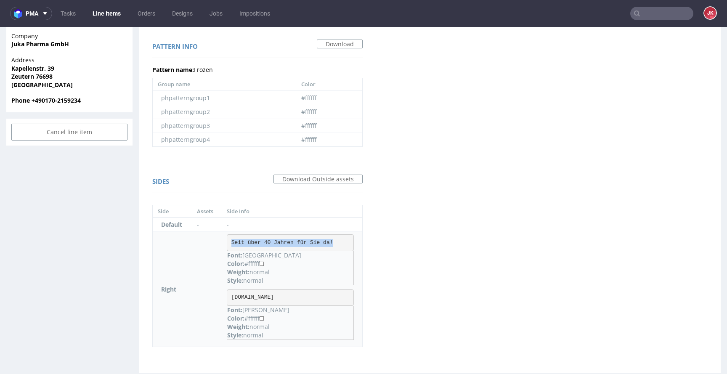
click at [307, 295] on pre "WWW.JUKA-PHARMA.DE" at bounding box center [290, 297] width 127 height 17
copy pre "WWW.JUKA-PHARMA.DE"
click at [490, 219] on div "Virtual dieline spit Preview in a new tab Assets files Download all User hasn't…" at bounding box center [430, 30] width 582 height 686
click at [405, 262] on div "Virtual dieline spit Preview in a new tab Assets files Download all User hasn't…" at bounding box center [430, 30] width 582 height 686
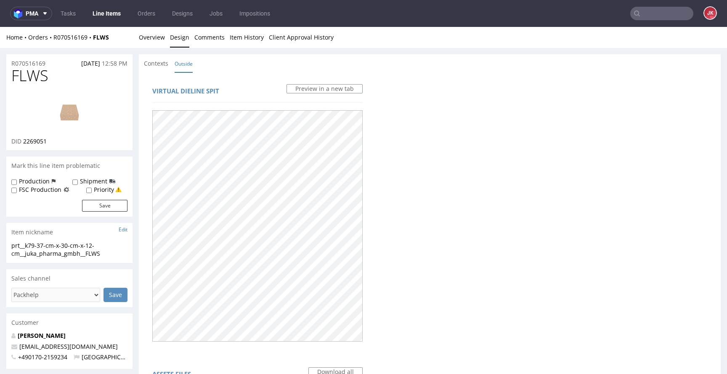
click at [246, 69] on div "Contexts Outside" at bounding box center [430, 63] width 582 height 19
click at [153, 37] on link "Overview" at bounding box center [152, 37] width 26 height 21
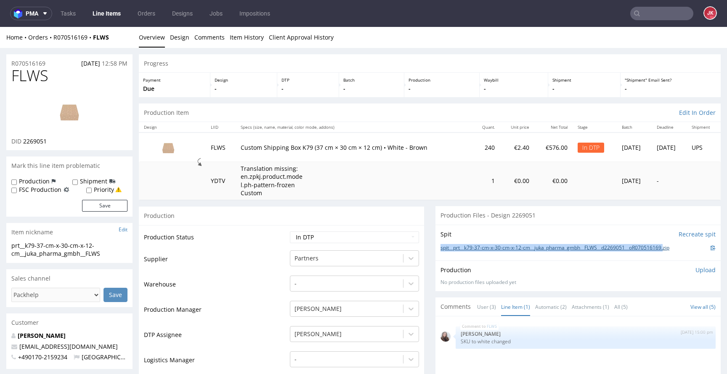
drag, startPoint x: 432, startPoint y: 249, endPoint x: 674, endPoint y: 250, distance: 242.2
click at [674, 250] on div "Spit Recreate spit spit__prt__k79-37-cm-x-30-cm-x-12-cm__juka_pharma_gmbh__FLWS…" at bounding box center [577, 243] width 285 height 36
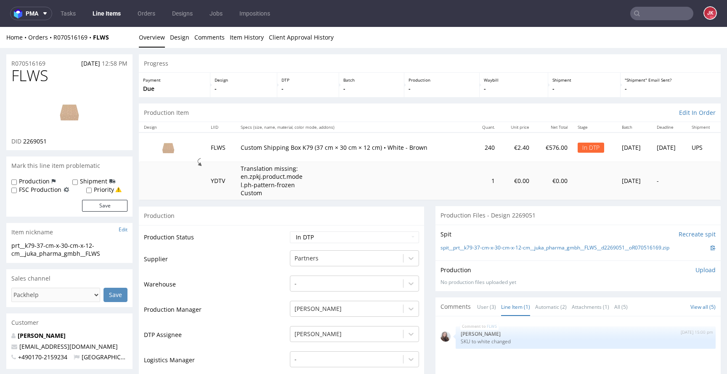
click at [639, 260] on div "Production Upload No production files uploaded yet Description (optional) Add f…" at bounding box center [577, 275] width 285 height 31
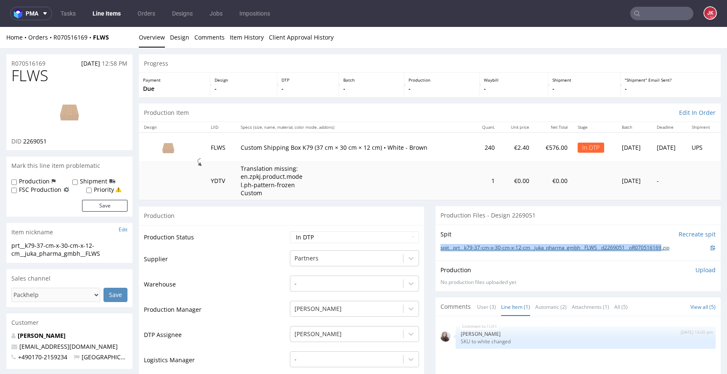
drag, startPoint x: 432, startPoint y: 248, endPoint x: 674, endPoint y: 250, distance: 241.4
click at [674, 250] on div "Spit Recreate spit spit__prt__k79-37-cm-x-30-cm-x-12-cm__juka_pharma_gmbh__FLWS…" at bounding box center [577, 243] width 285 height 36
copy link "spit__prt__k79-37-cm-x-30-cm-x-12-cm__juka_pharma_gmbh__FLWS__d2269051__oR07051…"
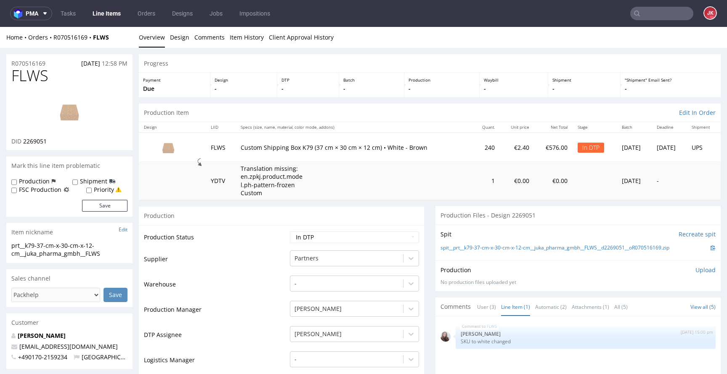
click at [567, 267] on div "Production Upload" at bounding box center [577, 270] width 275 height 8
click at [390, 239] on select "Waiting for Artwork Waiting for Diecut Waiting for Mockup Waiting for DTP Waiti…" at bounding box center [354, 237] width 129 height 12
select select "dtp_ca_needed"
click at [290, 231] on select "Waiting for Artwork Waiting for Diecut Waiting for Mockup Waiting for DTP Waiti…" at bounding box center [354, 237] width 129 height 12
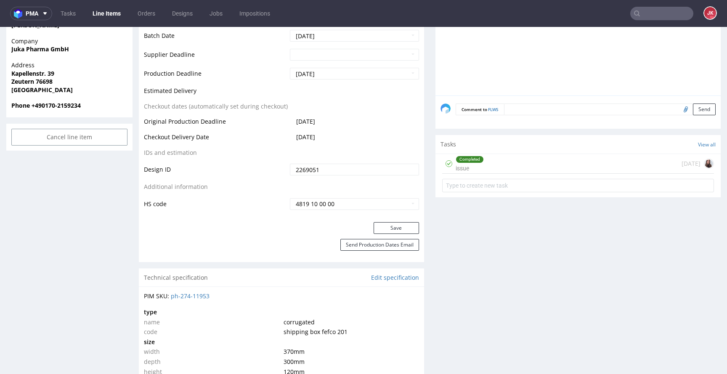
scroll to position [410, 0]
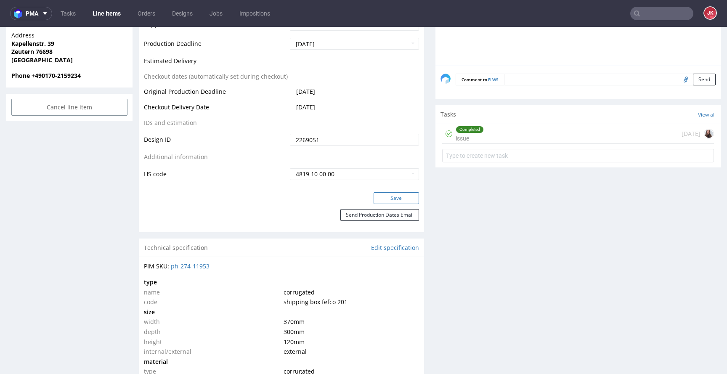
click at [392, 202] on button "Save" at bounding box center [395, 198] width 45 height 12
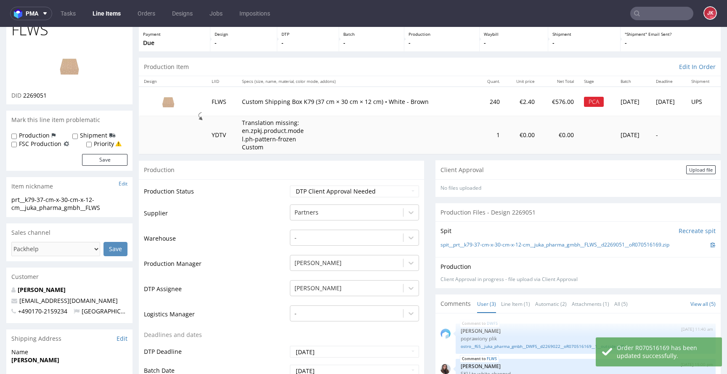
scroll to position [0, 0]
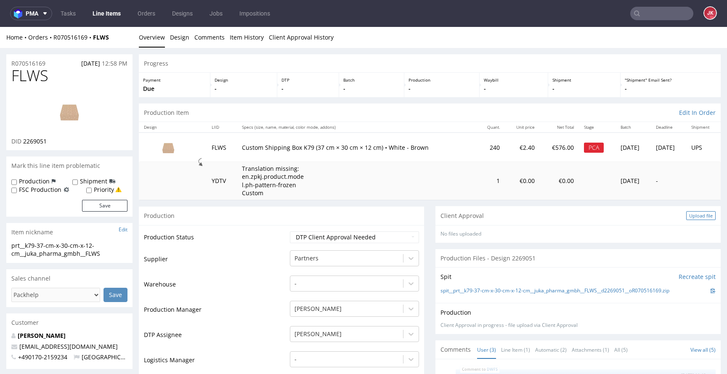
click at [686, 217] on div "Upload file" at bounding box center [700, 215] width 29 height 9
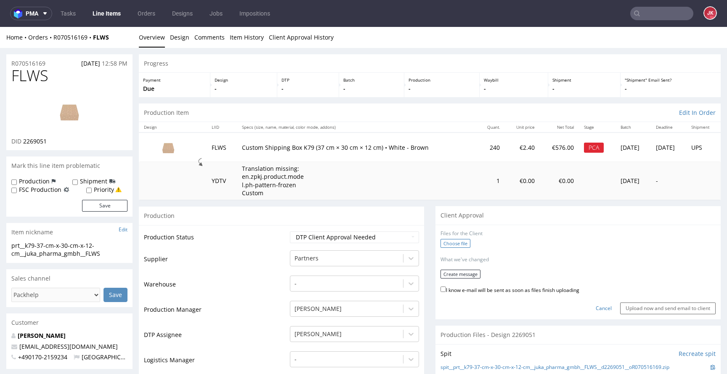
click at [441, 245] on label "Choose file" at bounding box center [455, 243] width 30 height 9
click at [0, 27] on input "Choose file" at bounding box center [0, 27] width 0 height 0
click at [454, 243] on label "Choose file" at bounding box center [455, 243] width 30 height 9
click at [0, 27] on input "Choose file" at bounding box center [0, 27] width 0 height 0
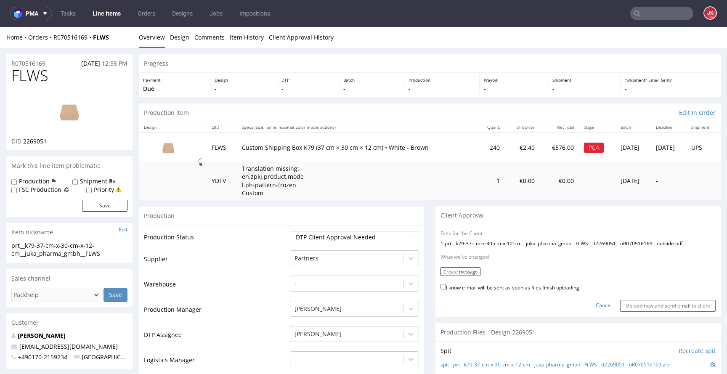
click at [552, 275] on form "Files for the Client 1 . prt__k79-37-cm-x-30-cm-x-12-cm__juka_pharma_gmbh__FLWS…" at bounding box center [577, 271] width 275 height 82
click at [459, 273] on button "Create message" at bounding box center [460, 271] width 40 height 9
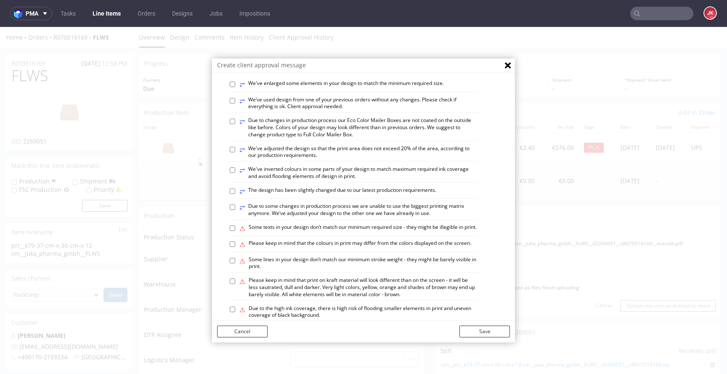
scroll to position [357, 0]
click at [329, 109] on label "⥂ We’ve used design from one of your previous orders without any changes. Pleas…" at bounding box center [358, 102] width 238 height 14
click at [235, 102] on input "⥂ We’ve used design from one of your previous orders without any changes. Pleas…" at bounding box center [232, 98] width 5 height 5
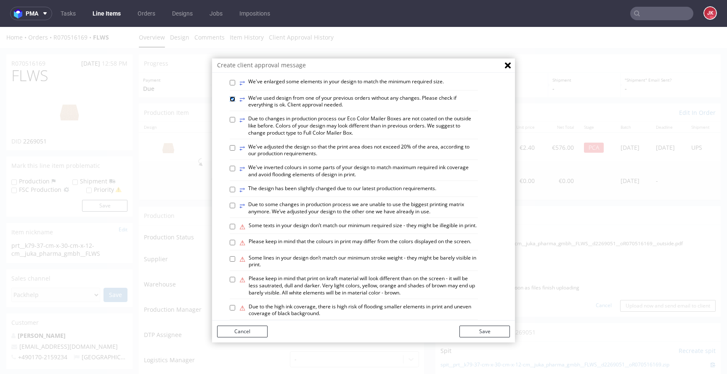
checkbox input "true"
click at [483, 329] on button "Save" at bounding box center [484, 331] width 50 height 12
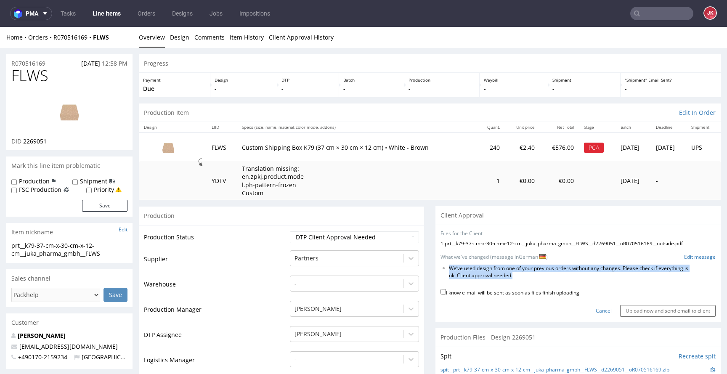
drag, startPoint x: 443, startPoint y: 268, endPoint x: 558, endPoint y: 274, distance: 115.3
click at [558, 274] on li "We’ve used design from one of your previous orders without any changes. Please …" at bounding box center [569, 272] width 240 height 14
copy li "We’ve used design from one of your previous orders without any changes. Please …"
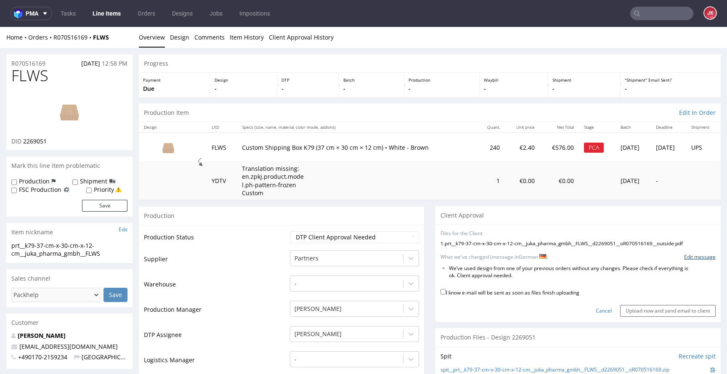
click at [686, 259] on link "Edit message" at bounding box center [700, 257] width 32 height 7
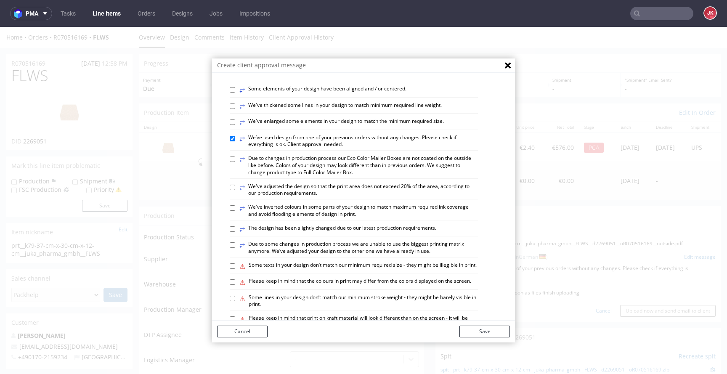
scroll to position [491, 0]
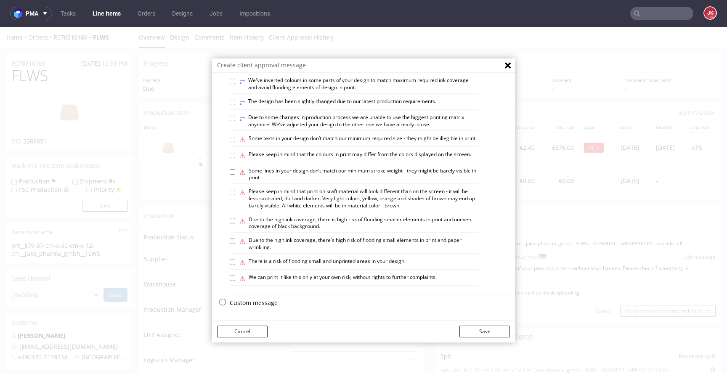
click at [243, 306] on p "Custom message" at bounding box center [370, 303] width 280 height 8
checkbox input "false"
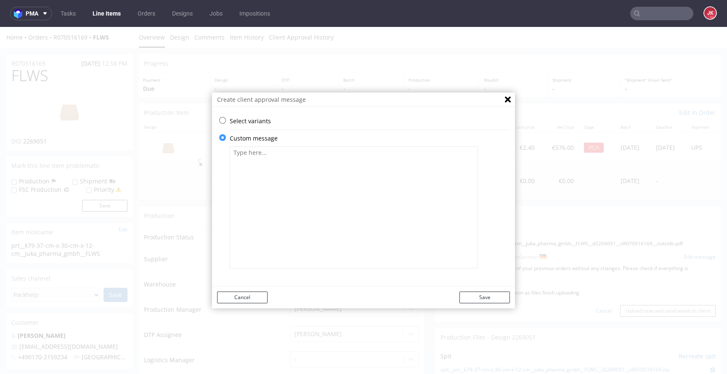
click at [315, 254] on textarea at bounding box center [354, 207] width 248 height 122
paste textarea "Bitte überprüfen Sie, ob alles in Ordnung ist. Die Zustimmung des Kunden ist er…"
type textarea "Bitte überprüfen Sie, ob alles in Ordnung ist. Die Zustimmung des Kunden ist er…"
click at [478, 295] on button "Save" at bounding box center [484, 297] width 50 height 12
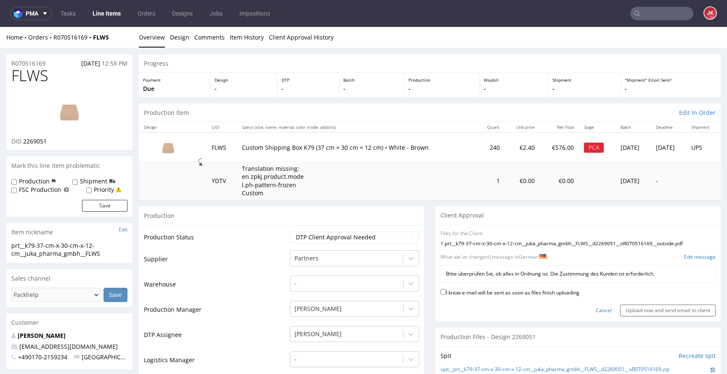
click at [486, 288] on label "I know e-mail will be sent as soon as files finish uploading" at bounding box center [509, 291] width 139 height 9
click at [446, 289] on input "I know e-mail will be sent as soon as files finish uploading" at bounding box center [442, 291] width 5 height 5
checkbox input "true"
click at [630, 309] on input "Upload now and send email to client" at bounding box center [667, 310] width 95 height 12
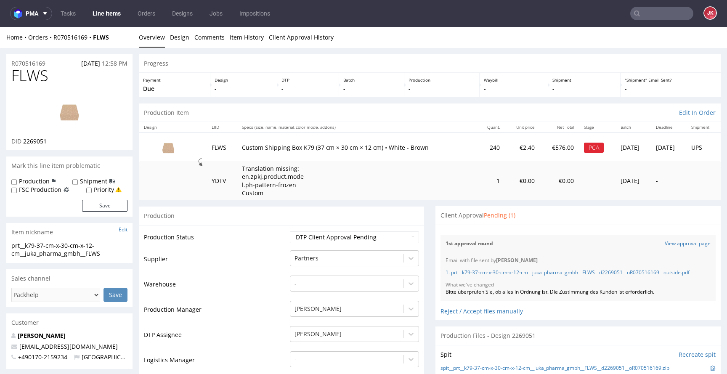
click at [27, 79] on span "FLWS" at bounding box center [29, 75] width 37 height 17
copy span "FLWS"
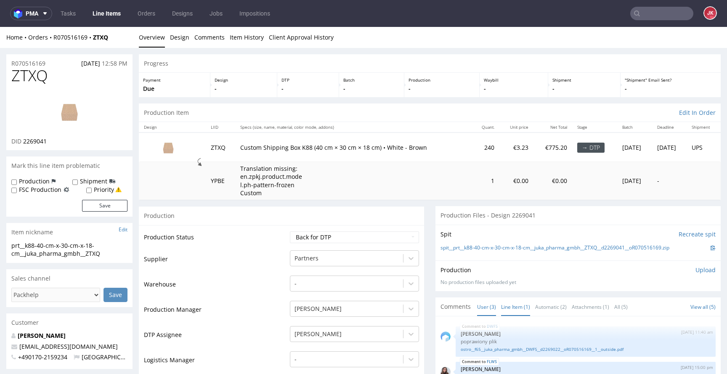
click at [501, 307] on link "Line Item (1)" at bounding box center [515, 307] width 29 height 18
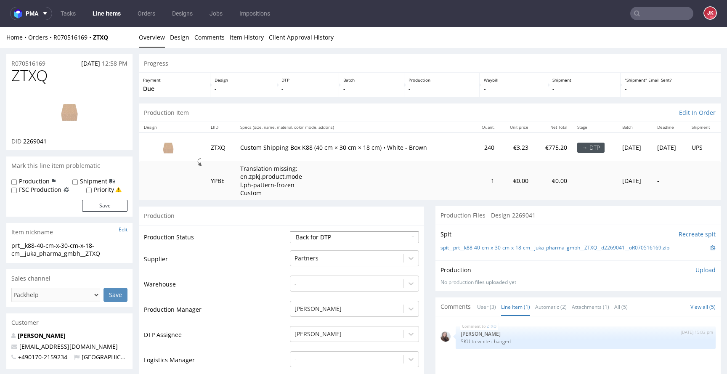
click at [327, 236] on select "Waiting for Artwork Waiting for Diecut Waiting for Mockup Waiting for DTP Waiti…" at bounding box center [354, 237] width 129 height 12
select select "dtp_in_process"
click at [290, 231] on select "Waiting for Artwork Waiting for Diecut Waiting for Mockup Waiting for DTP Waiti…" at bounding box center [354, 237] width 129 height 12
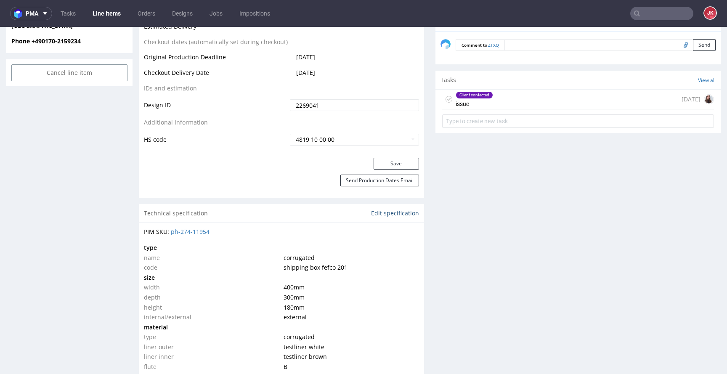
scroll to position [449, 0]
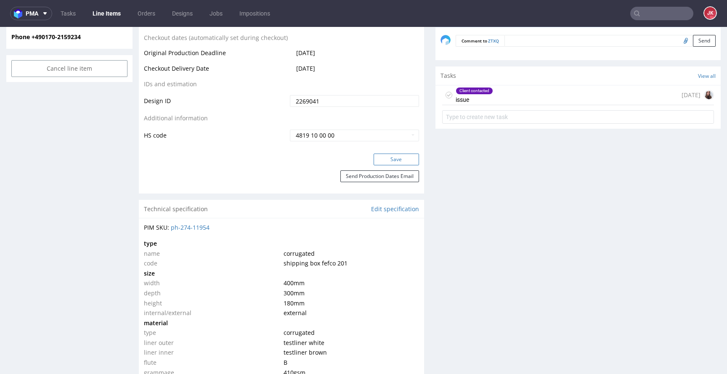
click at [393, 159] on button "Save" at bounding box center [395, 159] width 45 height 12
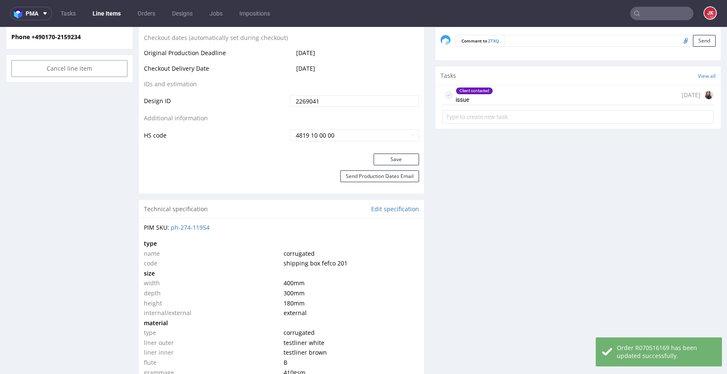
click at [455, 94] on div "Client contacted issue" at bounding box center [473, 94] width 37 height 19
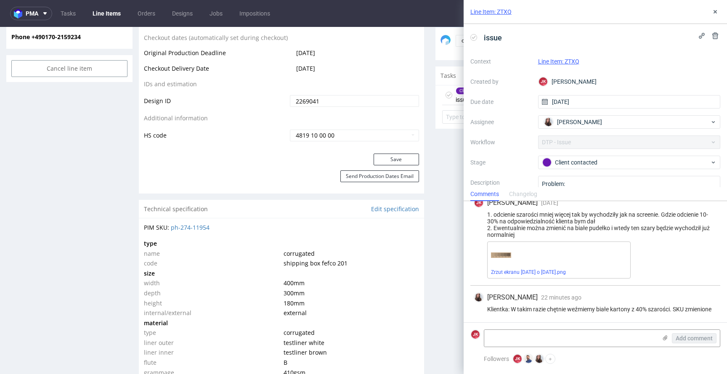
scroll to position [204, 0]
click at [714, 10] on icon at bounding box center [714, 11] width 7 height 7
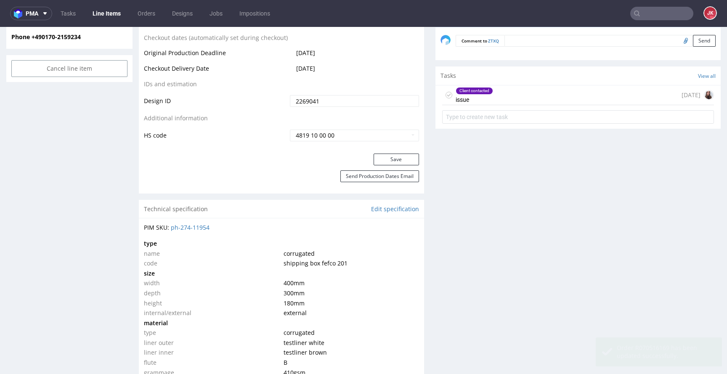
click at [445, 95] on icon at bounding box center [448, 95] width 7 height 7
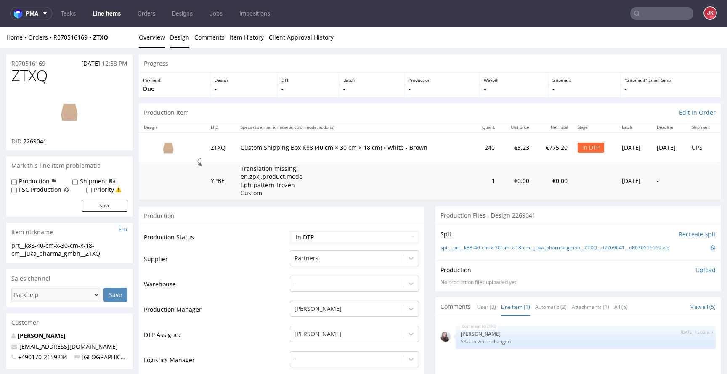
click at [175, 43] on link "Design" at bounding box center [179, 37] width 19 height 21
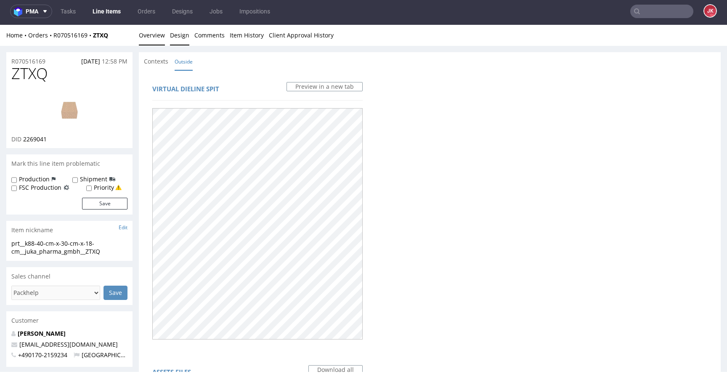
click at [156, 37] on link "Overview" at bounding box center [152, 35] width 26 height 21
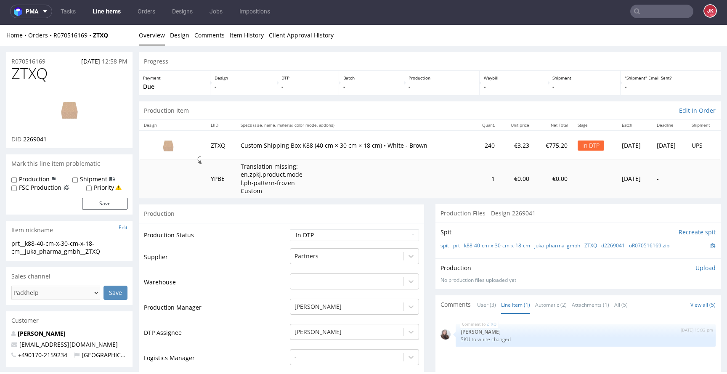
click at [67, 124] on img at bounding box center [69, 109] width 67 height 38
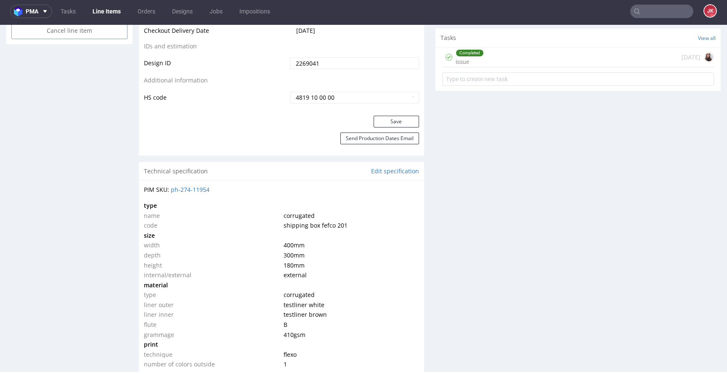
scroll to position [495, 0]
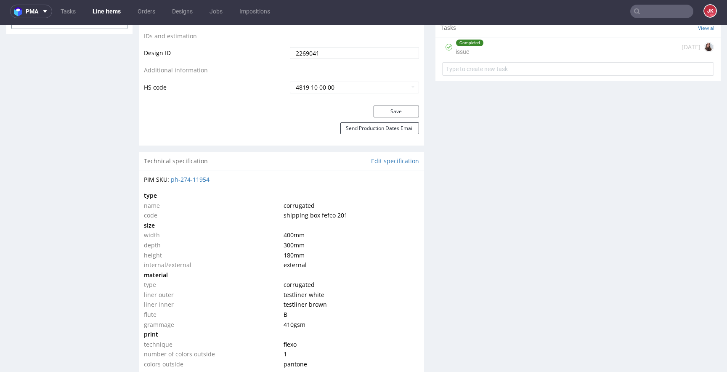
click at [475, 50] on div "Completed issue" at bounding box center [469, 46] width 28 height 19
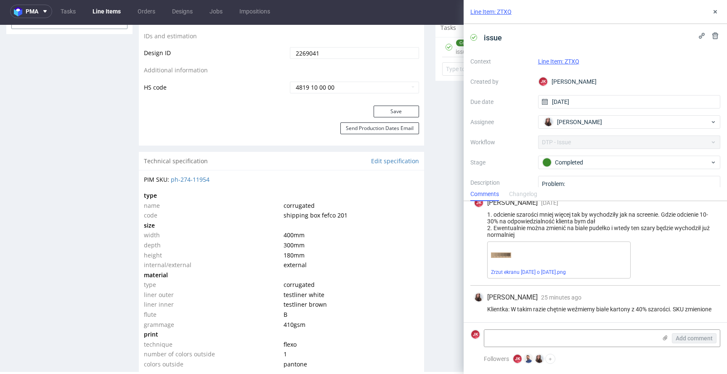
scroll to position [204, 0]
click at [713, 9] on icon at bounding box center [714, 11] width 7 height 7
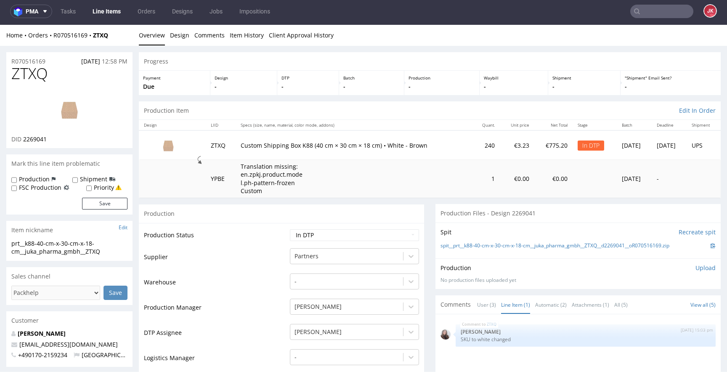
click at [233, 240] on td "Production Status" at bounding box center [216, 237] width 144 height 19
drag, startPoint x: 432, startPoint y: 246, endPoint x: 674, endPoint y: 249, distance: 242.2
click at [674, 249] on div "Spit Recreate spit spit__prt__k88-40-cm-x-30-cm-x-18-cm__juka_pharma_gmbh__ZTXQ…" at bounding box center [577, 240] width 285 height 36
copy link "spit__prt__k88-40-cm-x-30-cm-x-18-cm__juka_pharma_gmbh__ZTXQ__d2269041__oR07051…"
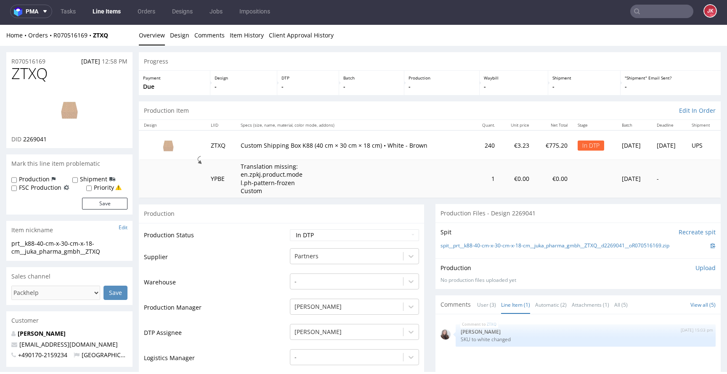
click at [546, 265] on div "Production Upload" at bounding box center [577, 268] width 275 height 8
click at [702, 270] on p "Upload" at bounding box center [705, 268] width 20 height 8
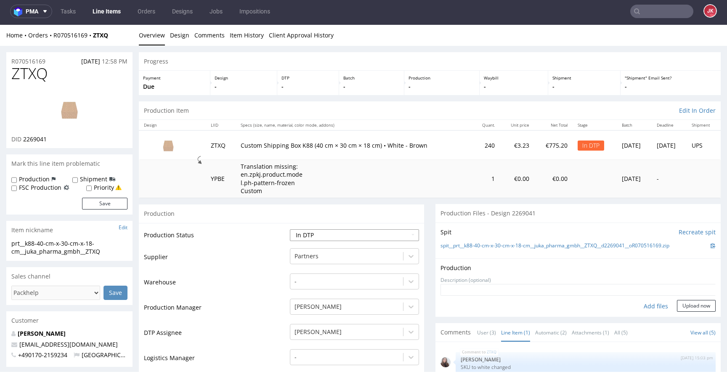
click at [309, 232] on select "Waiting for Artwork Waiting for Diecut Waiting for Mockup Waiting for DTP Waiti…" at bounding box center [354, 235] width 129 height 12
select select "dtp_ca_needed"
click at [290, 229] on select "Waiting for Artwork Waiting for Diecut Waiting for Mockup Waiting for DTP Waiti…" at bounding box center [354, 235] width 129 height 12
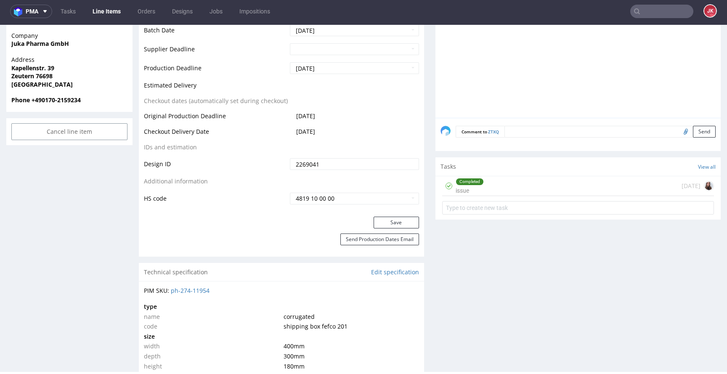
scroll to position [428, 0]
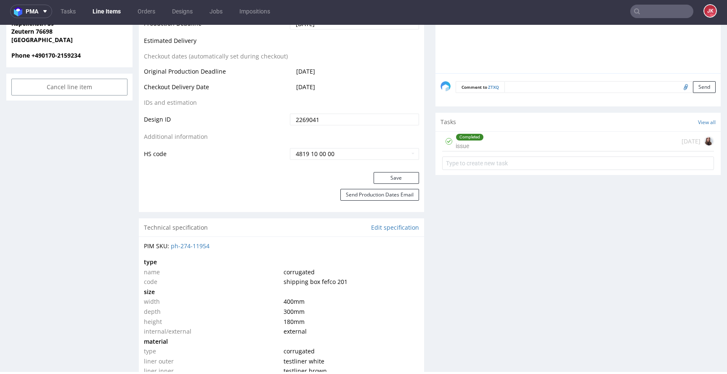
click at [379, 182] on button "Save" at bounding box center [395, 178] width 45 height 12
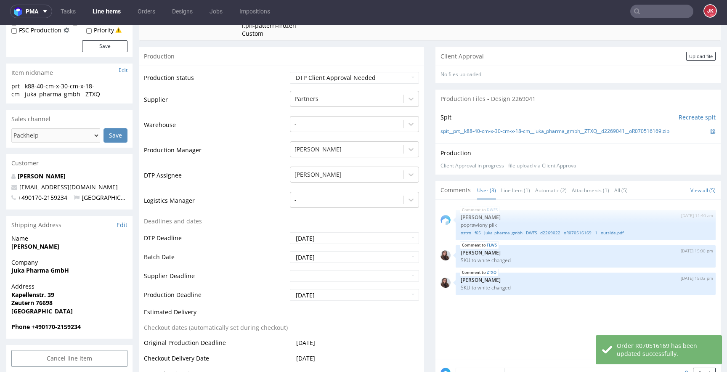
scroll to position [0, 0]
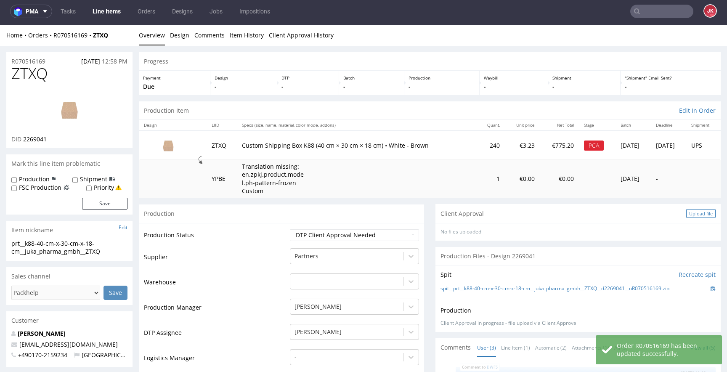
click at [686, 210] on div "Upload file" at bounding box center [700, 213] width 29 height 9
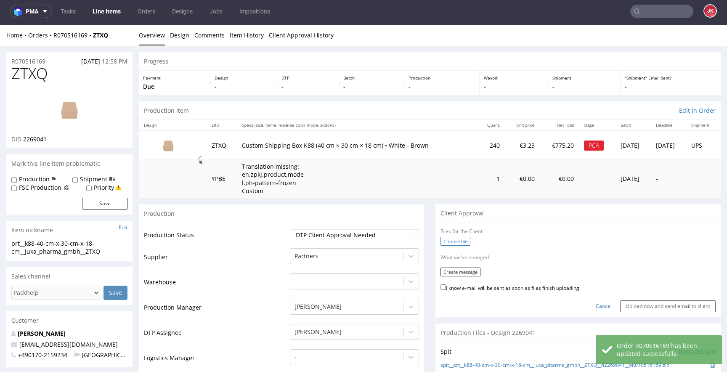
click at [462, 239] on label "Choose file" at bounding box center [455, 241] width 30 height 9
click at [0, 25] on input "Choose file" at bounding box center [0, 25] width 0 height 0
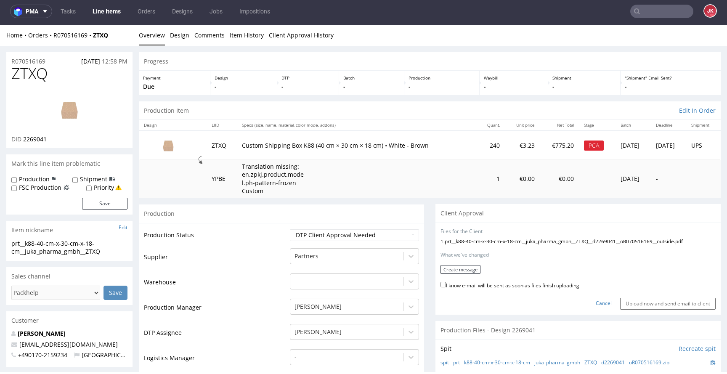
click at [50, 112] on img at bounding box center [69, 109] width 67 height 38
click at [465, 267] on button "Create message" at bounding box center [460, 269] width 40 height 9
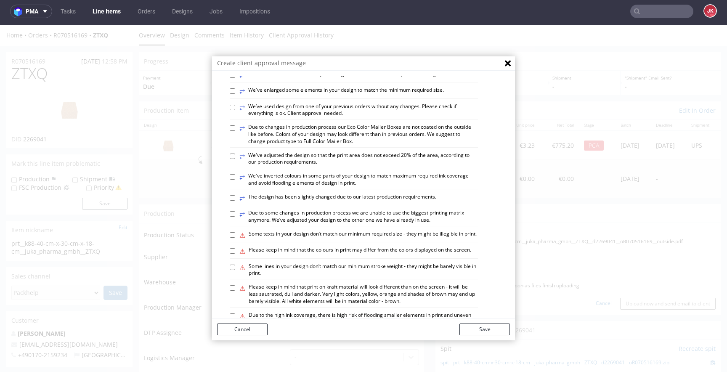
scroll to position [491, 0]
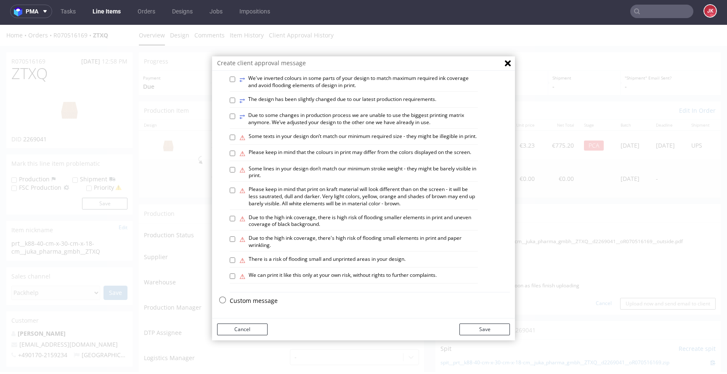
click at [255, 303] on p "Custom message" at bounding box center [370, 300] width 280 height 8
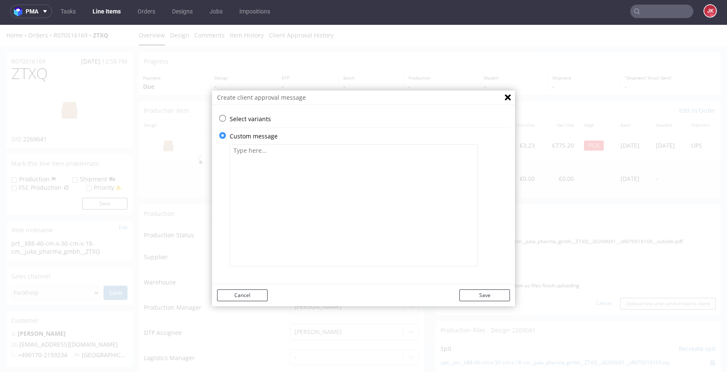
click at [325, 239] on textarea at bounding box center [354, 205] width 248 height 122
paste textarea "Bitte überprüfen Sie, ob alles in Ordnung ist. Die Zustimmung des Kunden ist er…"
type textarea "Bitte überprüfen Sie, ob alles in Ordnung ist. Die Zustimmung des Kunden ist er…"
click at [486, 296] on button "Save" at bounding box center [484, 295] width 50 height 12
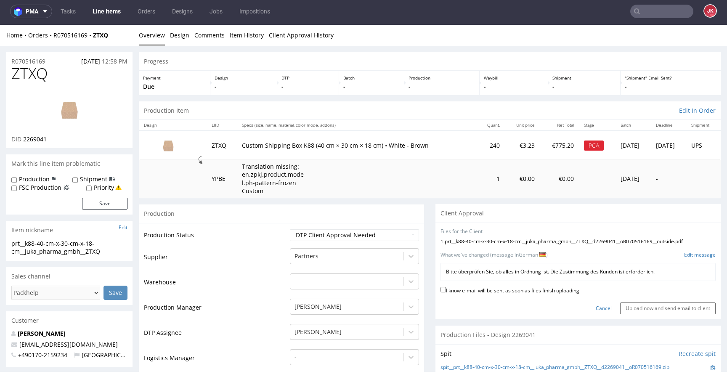
click at [489, 291] on label "I know e-mail will be sent as soon as files finish uploading" at bounding box center [509, 289] width 139 height 9
click at [446, 291] on input "I know e-mail will be sent as soon as files finish uploading" at bounding box center [442, 289] width 5 height 5
checkbox input "true"
click at [635, 306] on input "Upload now and send email to client" at bounding box center [667, 308] width 95 height 12
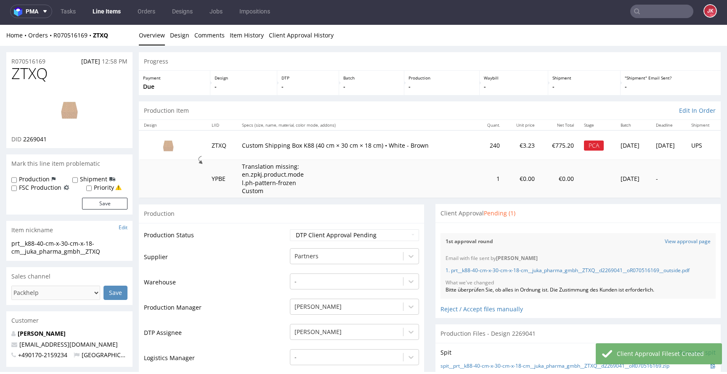
click at [27, 78] on span "ZTXQ" at bounding box center [29, 73] width 37 height 17
copy span "ZTXQ"
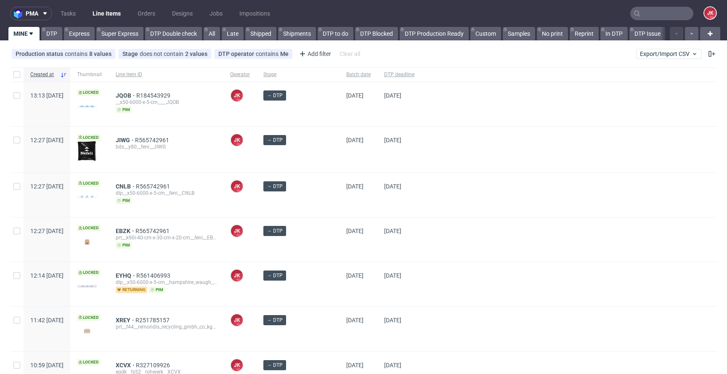
click at [367, 205] on div "[DATE]" at bounding box center [358, 195] width 38 height 44
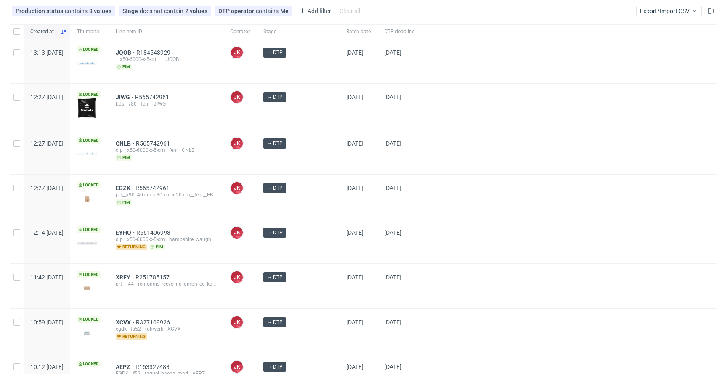
scroll to position [5, 0]
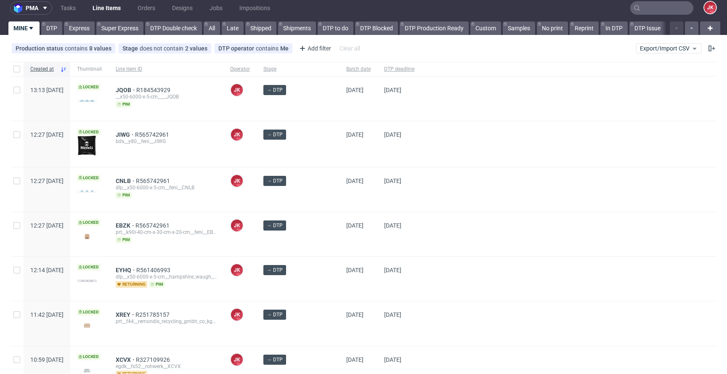
click at [444, 180] on div at bounding box center [569, 189] width 296 height 44
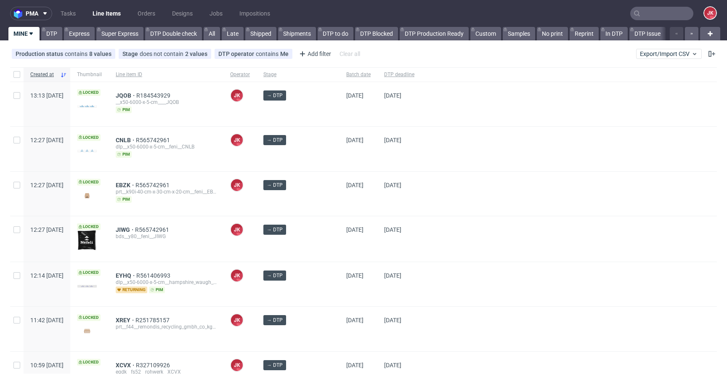
click at [425, 246] on div at bounding box center [569, 238] width 296 height 45
click at [318, 207] on div "→ DTP" at bounding box center [298, 194] width 83 height 45
click at [339, 201] on div "[DATE]" at bounding box center [358, 194] width 38 height 44
click at [217, 148] on div "dlp__x50-6000-x-5-cm__feni__CNLB" at bounding box center [166, 146] width 101 height 7
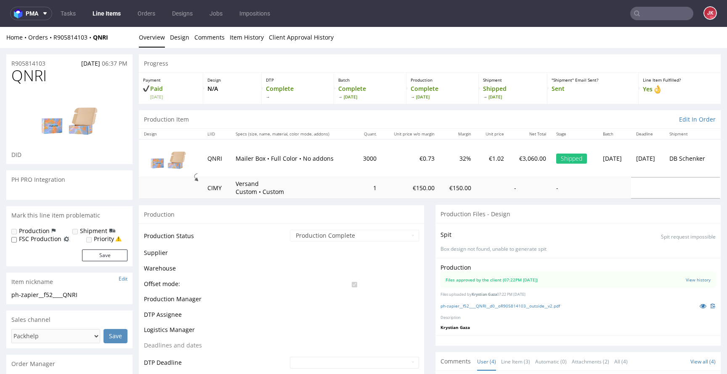
scroll to position [33, 0]
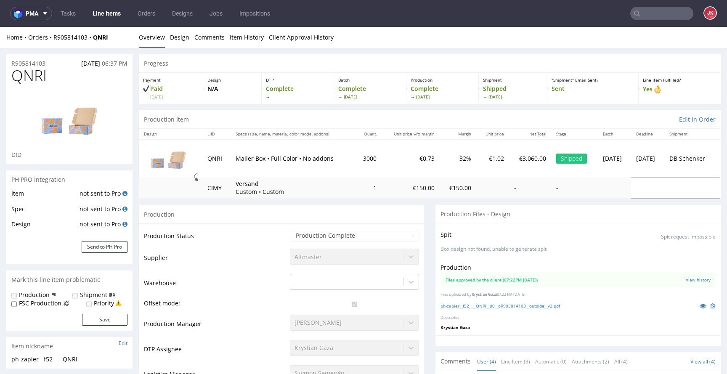
click at [474, 308] on link "ph-zapier__f52____QNRI__d0__oR905814103__outside__v2.pdf" at bounding box center [499, 306] width 119 height 6
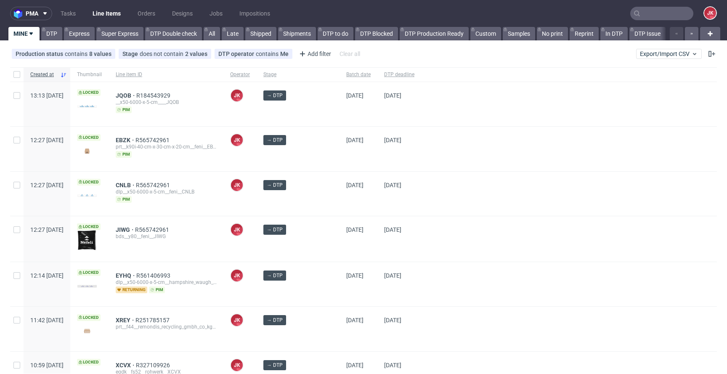
click at [322, 157] on div "→ DTP" at bounding box center [298, 149] width 83 height 44
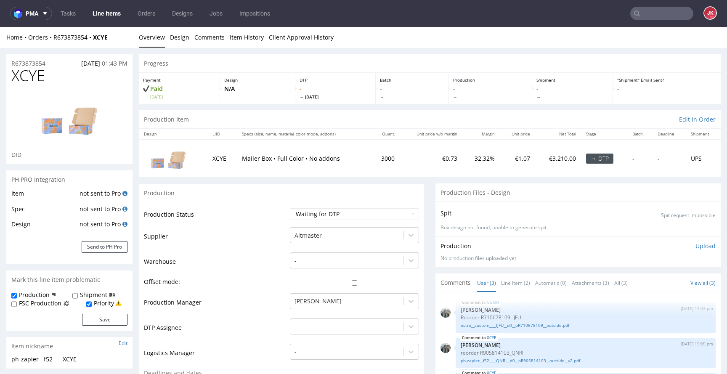
click at [503, 279] on link "Line Item (2)" at bounding box center [515, 283] width 29 height 18
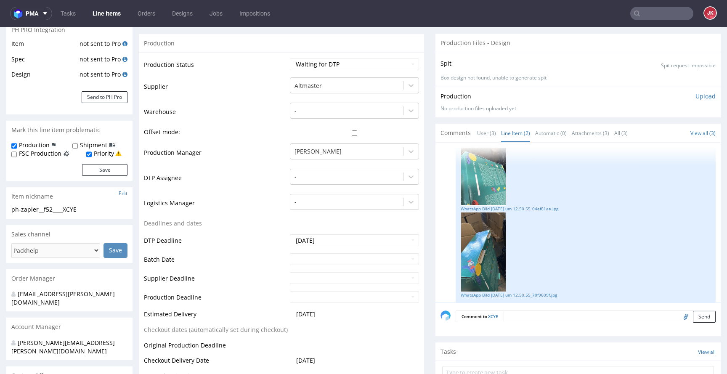
scroll to position [160, 0]
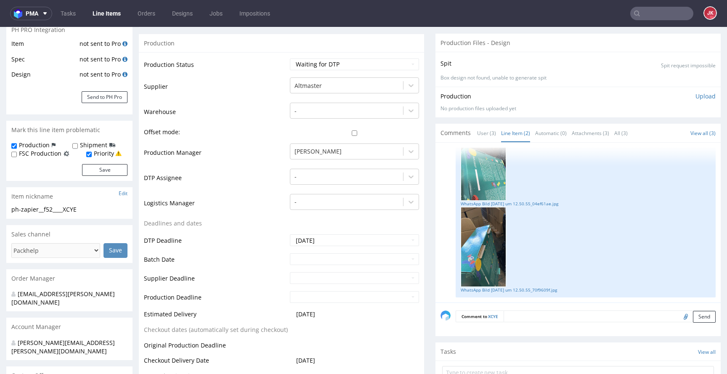
click at [478, 251] on img at bounding box center [482, 247] width 45 height 80
click at [500, 290] on link "WhatsApp Bild 2025-08-21 um 12.50.55_70f9609f.jpg" at bounding box center [585, 290] width 250 height 6
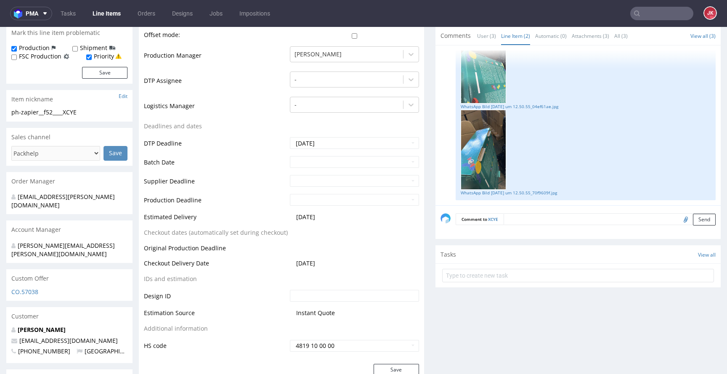
scroll to position [249, 0]
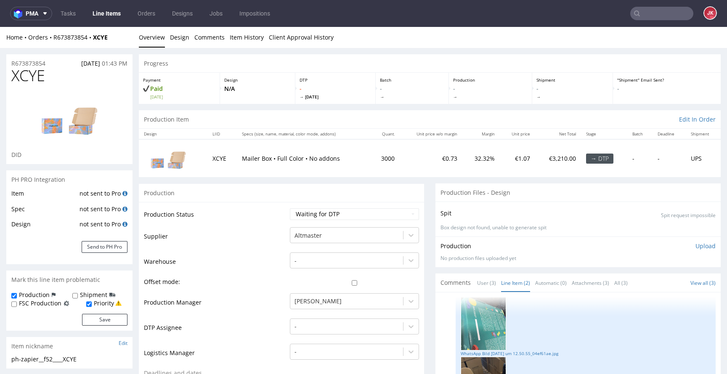
scroll to position [0, 0]
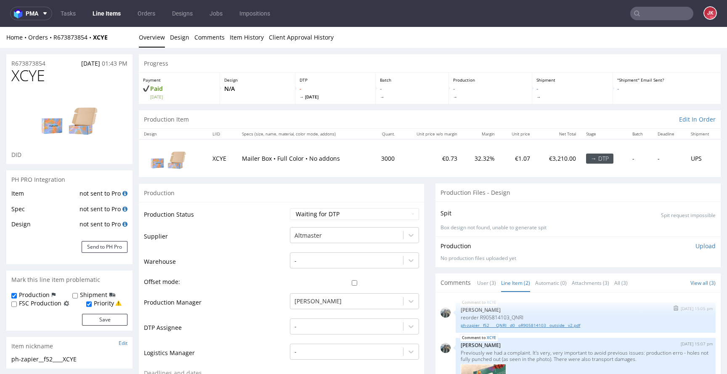
click at [501, 326] on link "ph-zapier__f52____QNRI__d0__oR905814103__outside__v2.pdf" at bounding box center [585, 325] width 250 height 6
click at [340, 215] on select "Waiting for Artwork Waiting for Diecut Waiting for Mockup Waiting for DTP Waiti…" at bounding box center [354, 214] width 129 height 12
select select "dtp_in_process"
click at [290, 208] on select "Waiting for Artwork Waiting for Diecut Waiting for Mockup Waiting for DTP Waiti…" at bounding box center [354, 214] width 129 height 12
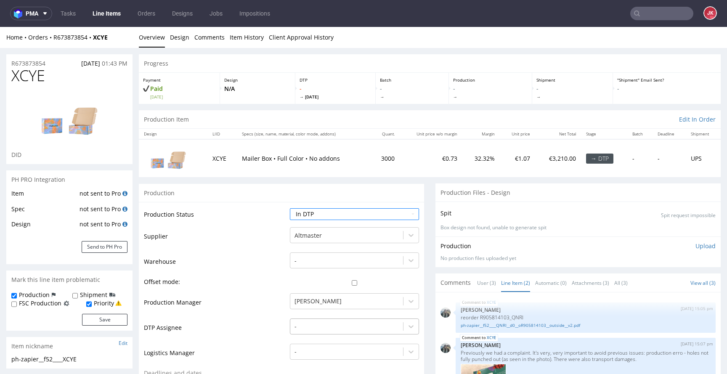
click at [326, 323] on div "-" at bounding box center [354, 324] width 129 height 12
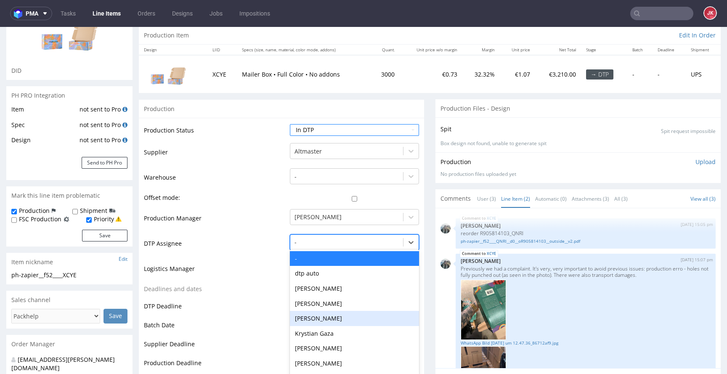
scroll to position [89, 0]
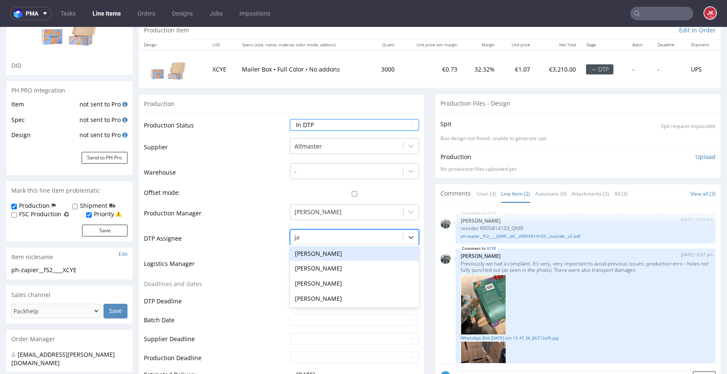
type input "jan"
click at [327, 257] on div "[PERSON_NAME]" at bounding box center [354, 253] width 129 height 15
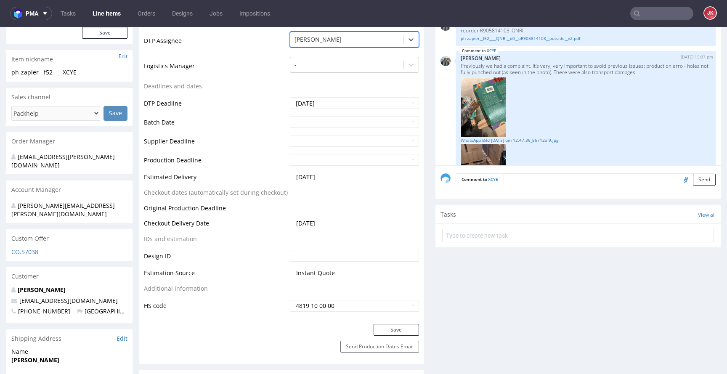
scroll to position [447, 0]
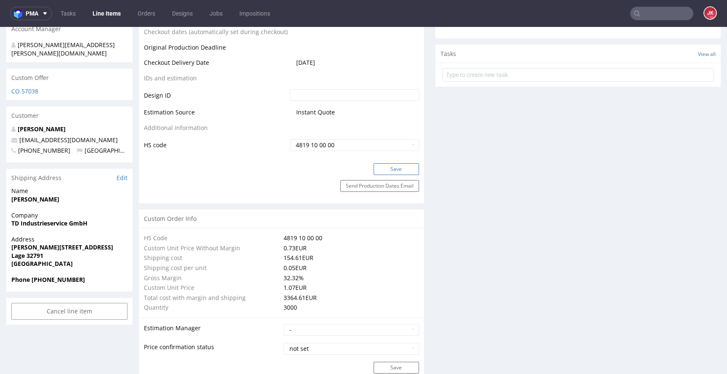
click at [394, 168] on button "Save" at bounding box center [395, 169] width 45 height 12
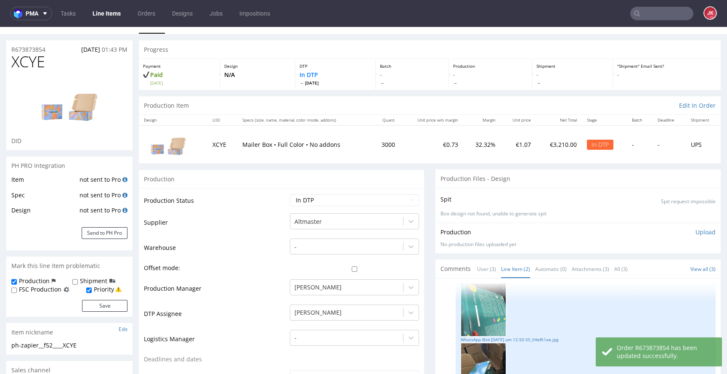
scroll to position [15, 0]
drag, startPoint x: 107, startPoint y: 343, endPoint x: 0, endPoint y: 349, distance: 106.6
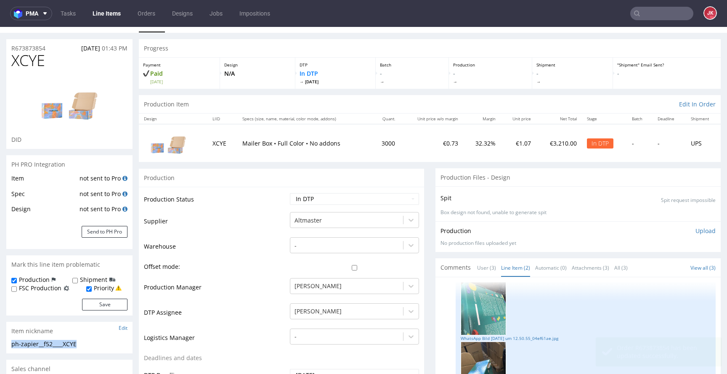
drag, startPoint x: 93, startPoint y: 343, endPoint x: 0, endPoint y: 344, distance: 92.5
copy div "ph-zapier__f52____XCYE"
drag, startPoint x: 52, startPoint y: 47, endPoint x: 0, endPoint y: 47, distance: 52.1
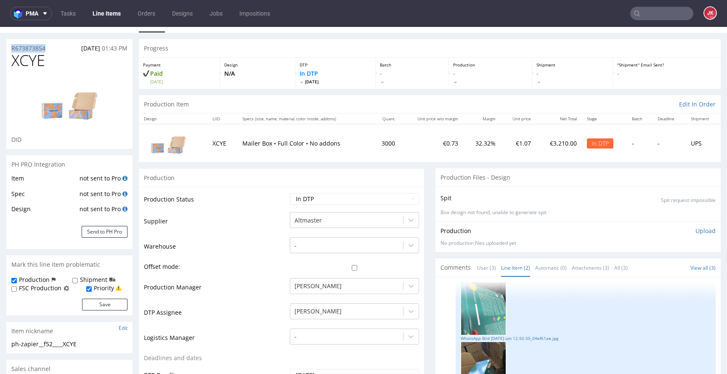
copy p "R673873854"
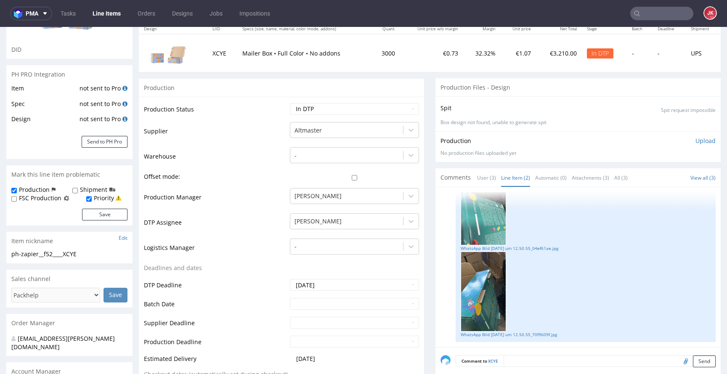
scroll to position [0, 0]
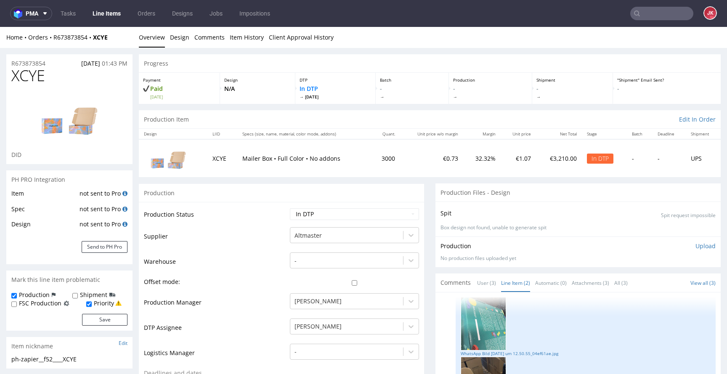
click at [695, 249] on p "Upload" at bounding box center [705, 246] width 20 height 8
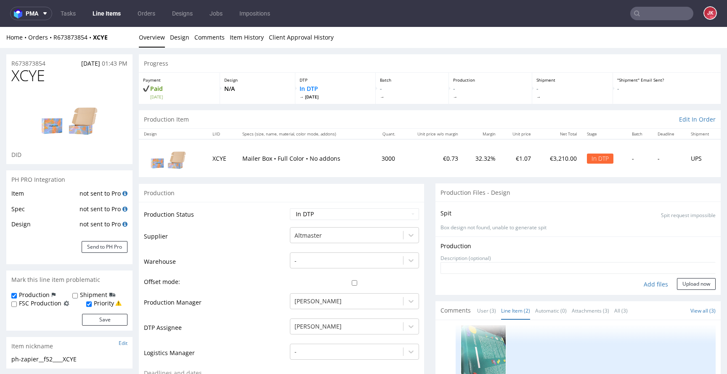
click at [639, 283] on div "Add files" at bounding box center [656, 284] width 42 height 13
type input "C:\fakepath\ph-zapier__f52____XCYE__d0__oR673873854__outside__v2.pdf"
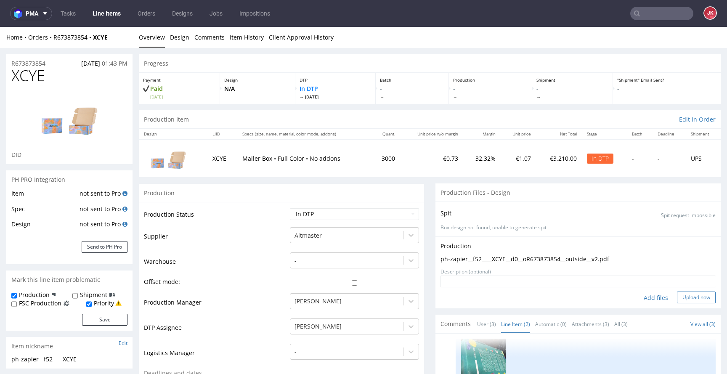
click at [677, 302] on button "Upload now" at bounding box center [696, 297] width 39 height 12
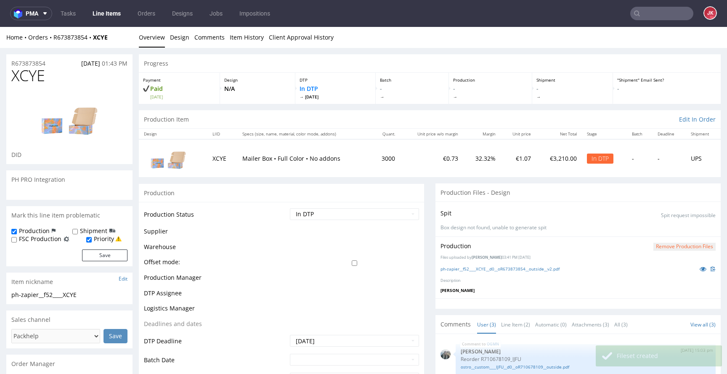
scroll to position [196, 0]
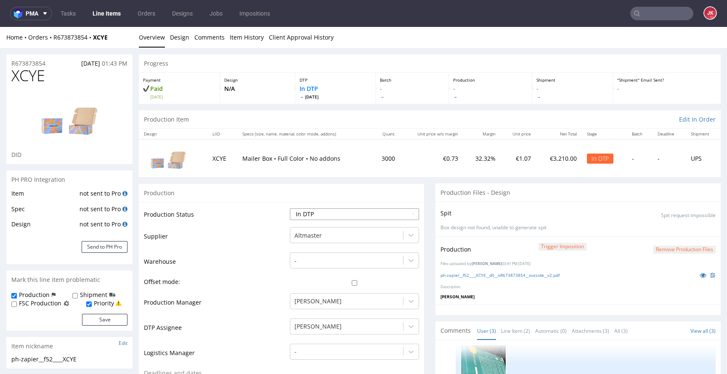
click at [331, 211] on select "Waiting for Artwork Waiting for Diecut Waiting for Mockup Waiting for DTP Waiti…" at bounding box center [354, 214] width 129 height 12
select select "dtp_production_ready"
click at [290, 208] on select "Waiting for Artwork Waiting for Diecut Waiting for Mockup Waiting for DTP Waiti…" at bounding box center [354, 214] width 129 height 12
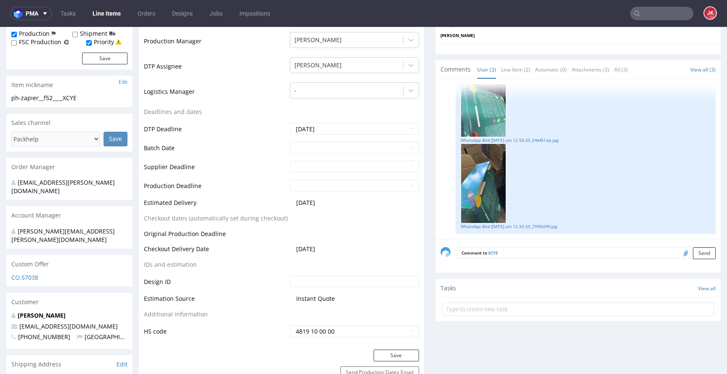
scroll to position [294, 0]
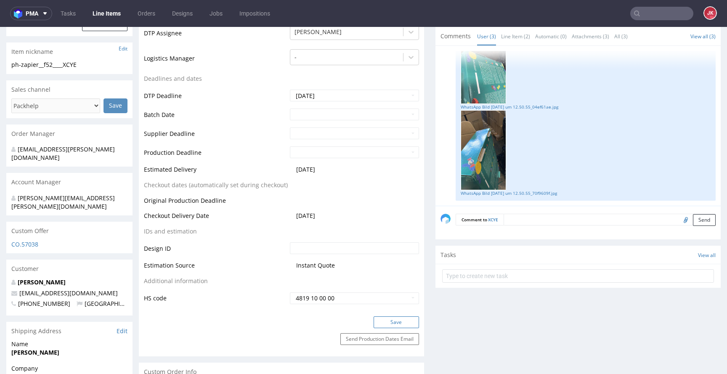
click at [402, 325] on button "Save" at bounding box center [395, 322] width 45 height 12
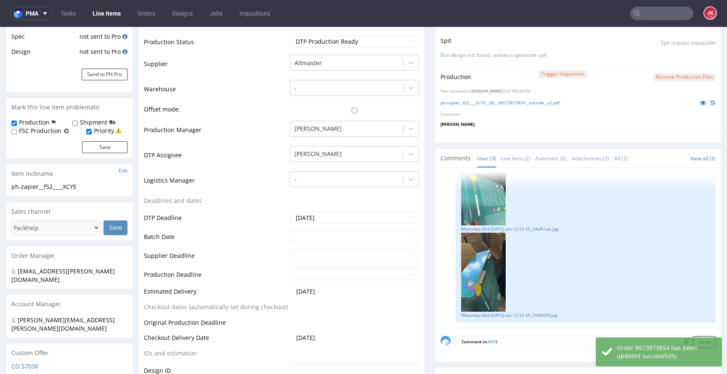
scroll to position [0, 0]
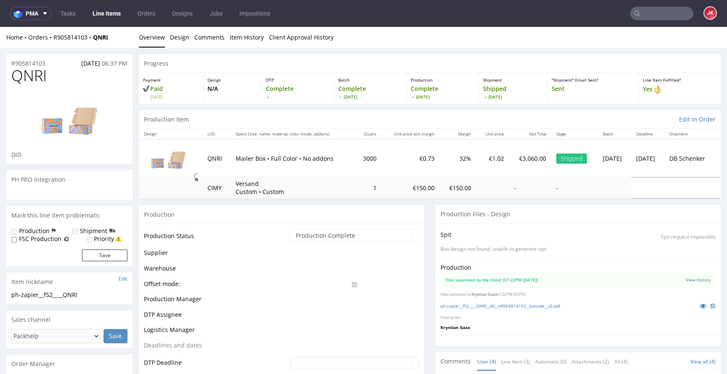
scroll to position [33, 0]
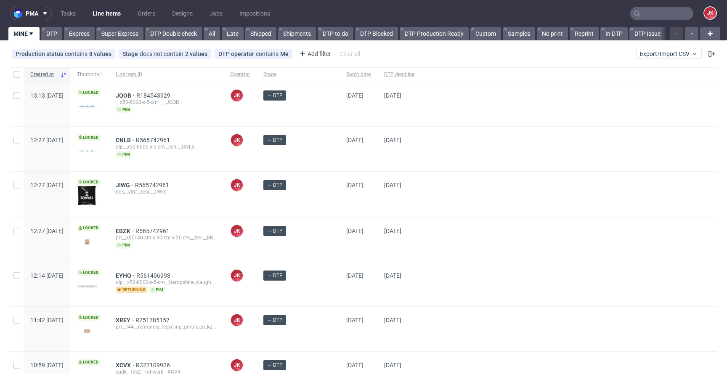
click at [318, 161] on div "→ DTP" at bounding box center [298, 149] width 83 height 44
click at [421, 214] on div at bounding box center [569, 194] width 296 height 45
click at [421, 234] on div at bounding box center [569, 238] width 296 height 45
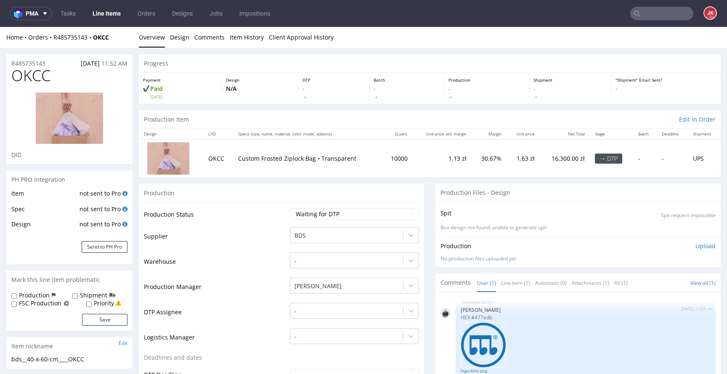
click at [501, 287] on link "Line Item (1)" at bounding box center [515, 283] width 29 height 18
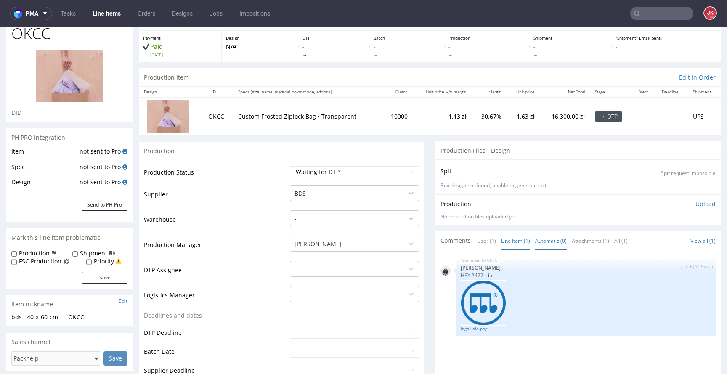
scroll to position [88, 0]
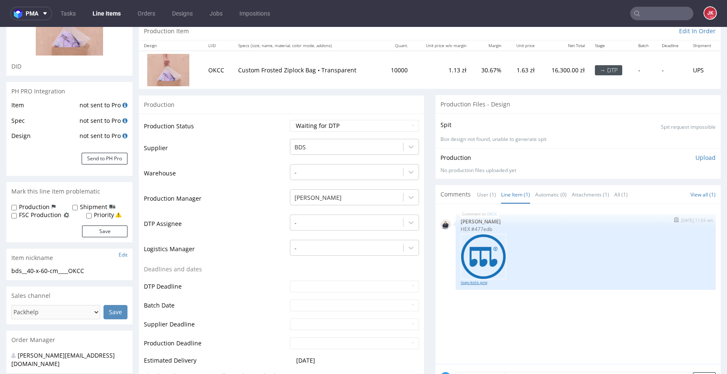
click at [472, 281] on link "logo-kolo.png" at bounding box center [585, 282] width 250 height 6
click at [312, 125] on select "Waiting for Artwork Waiting for Diecut Waiting for Mockup Waiting for DTP Waiti…" at bounding box center [354, 126] width 129 height 12
select select "dtp_in_process"
click at [290, 120] on select "Waiting for Artwork Waiting for Diecut Waiting for Mockup Waiting for DTP Waiti…" at bounding box center [354, 126] width 129 height 12
click at [316, 222] on div at bounding box center [346, 223] width 104 height 10
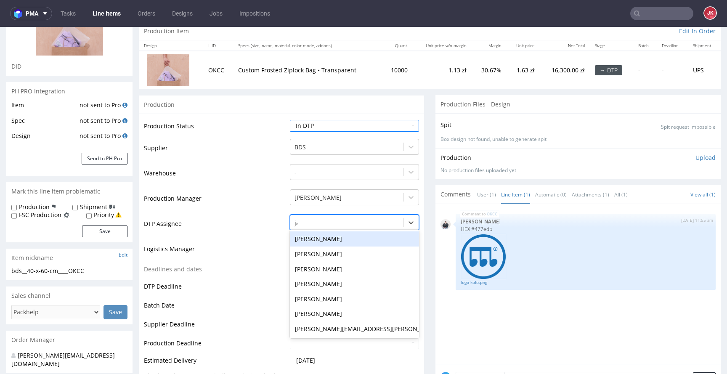
type input "jan"
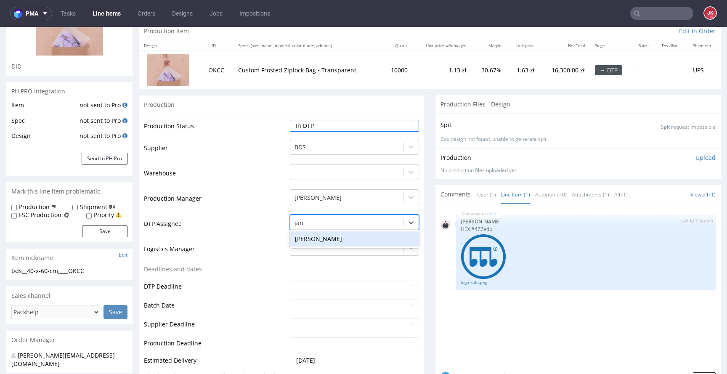
click at [322, 238] on div "[PERSON_NAME]" at bounding box center [354, 238] width 129 height 15
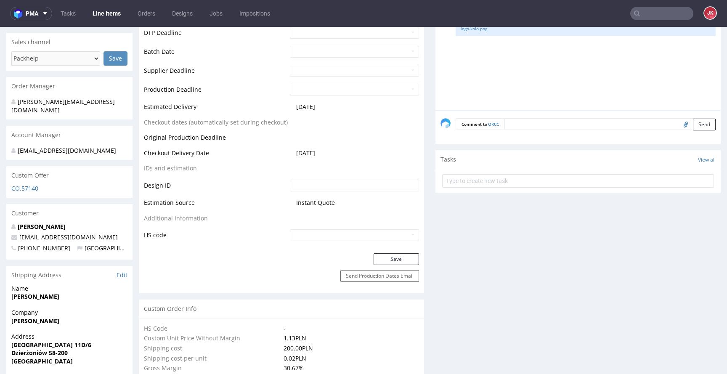
scroll to position [367, 0]
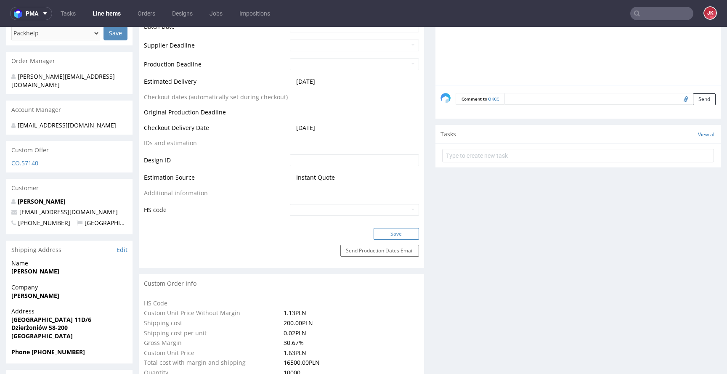
click at [374, 230] on button "Save" at bounding box center [395, 234] width 45 height 12
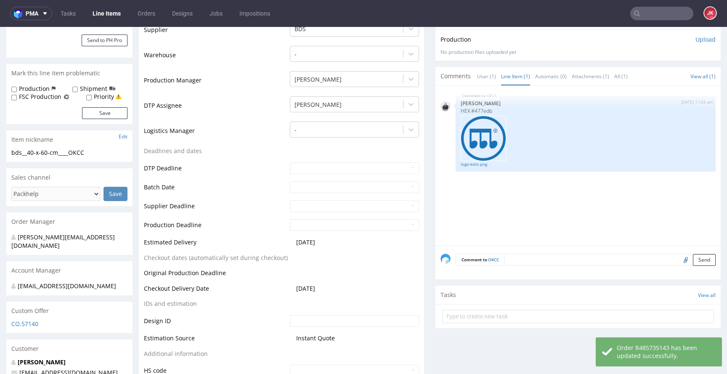
scroll to position [200, 0]
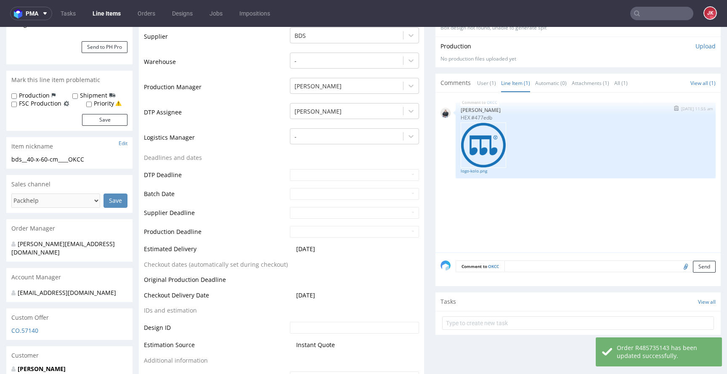
click at [477, 117] on p "HEX #477edb" at bounding box center [585, 117] width 250 height 6
click at [495, 114] on div "OKCC [DATE] 11:55 am [PERSON_NAME] HEX #477edb logo-kolo.png" at bounding box center [585, 141] width 260 height 76
click at [477, 117] on p "HEX #477edb" at bounding box center [585, 117] width 250 height 6
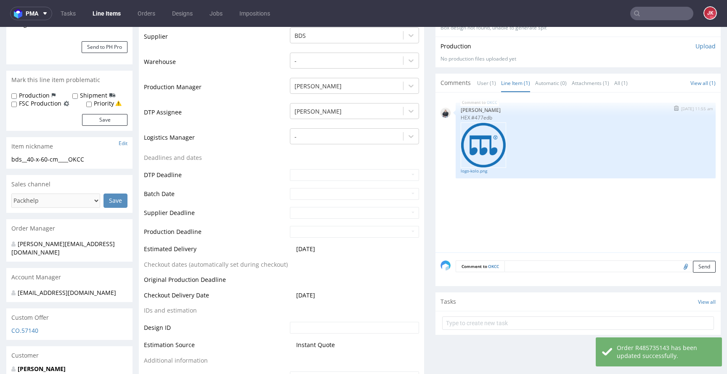
click at [477, 117] on p "HEX #477edb" at bounding box center [585, 117] width 250 height 6
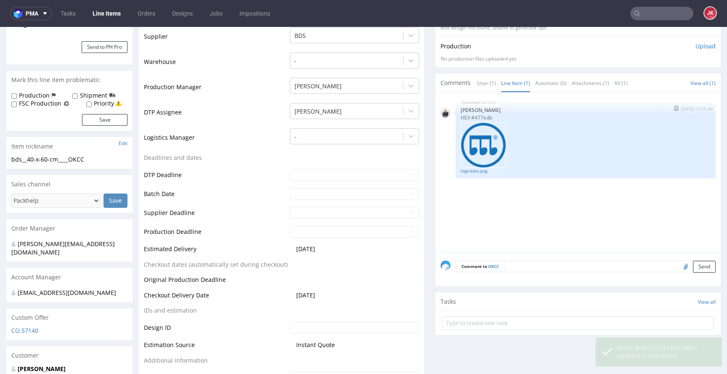
copy p "477edb"
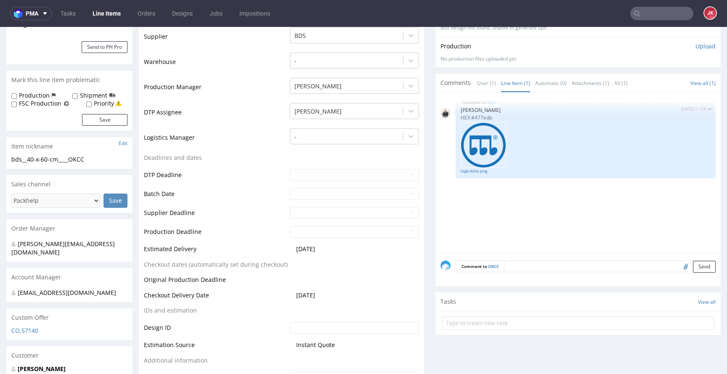
click at [259, 158] on td "Deadlines and dates" at bounding box center [216, 161] width 144 height 16
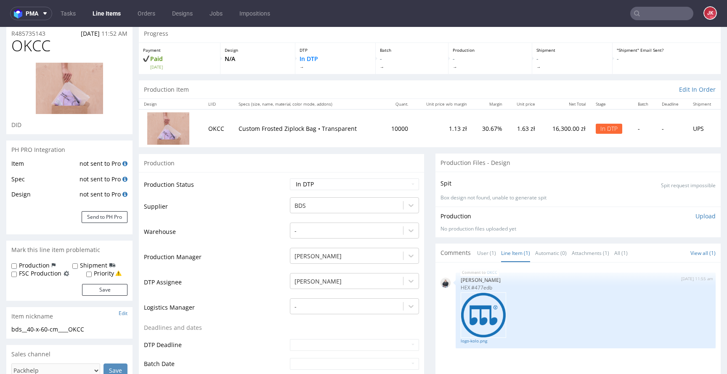
click at [43, 267] on label "Production" at bounding box center [34, 265] width 31 height 8
click at [17, 267] on input "Production" at bounding box center [13, 266] width 5 height 7
checkbox input "true"
click at [101, 288] on button "Save" at bounding box center [104, 290] width 45 height 12
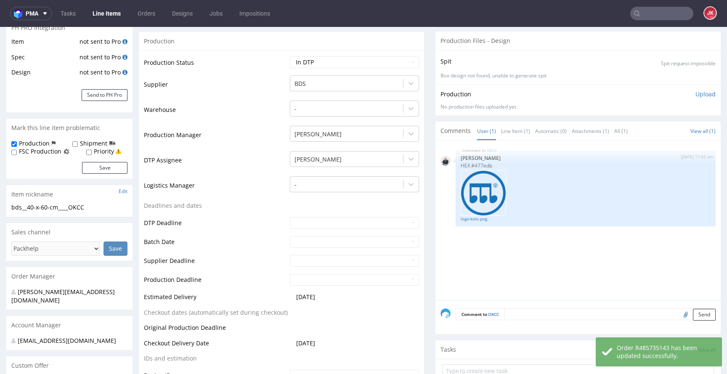
scroll to position [234, 0]
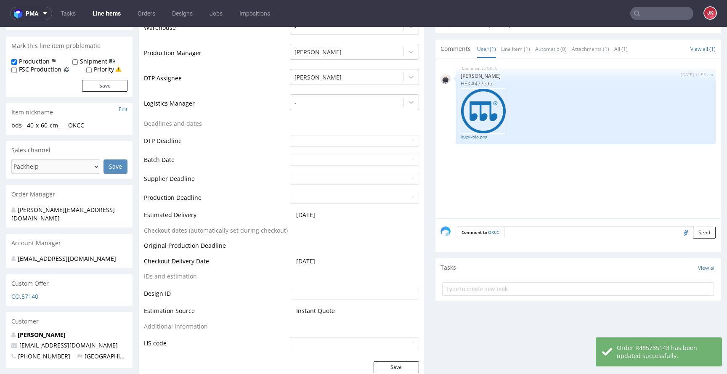
click at [514, 230] on textarea at bounding box center [609, 232] width 211 height 12
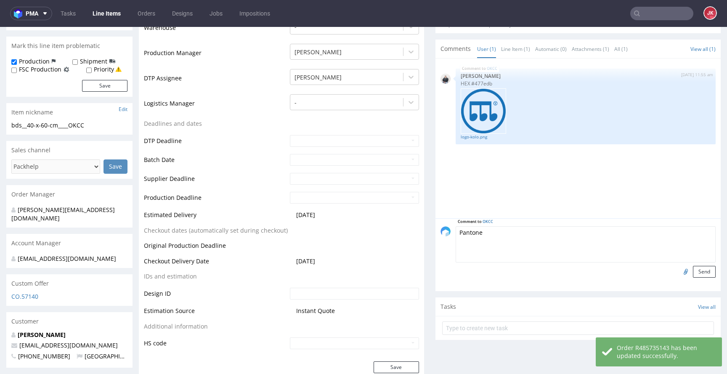
paste textarea "660 C"
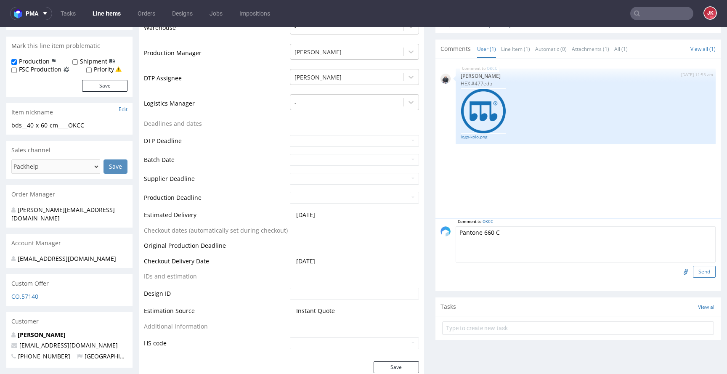
type textarea "Pantone 660 C"
click at [694, 270] on button "Send" at bounding box center [704, 272] width 23 height 12
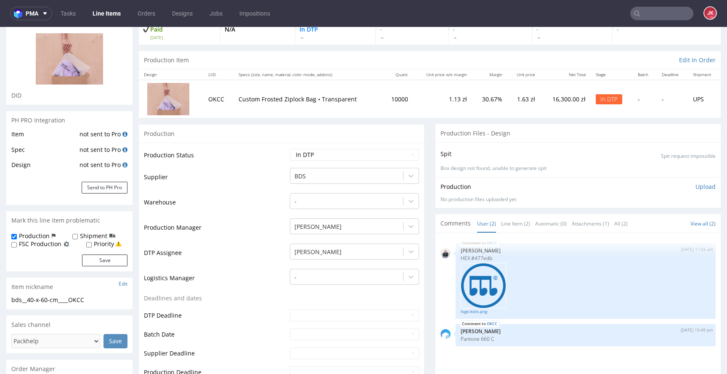
scroll to position [89, 0]
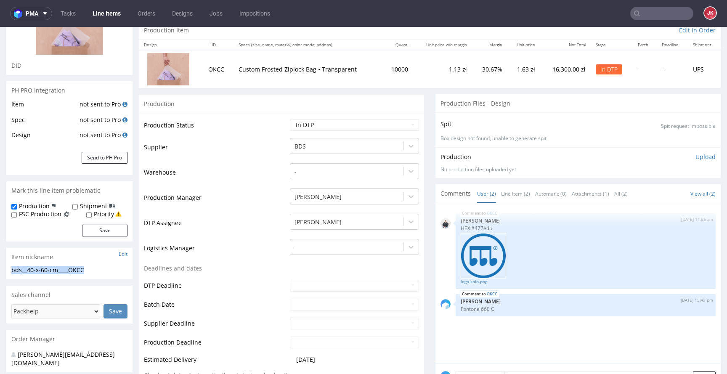
drag, startPoint x: 105, startPoint y: 268, endPoint x: 0, endPoint y: 269, distance: 104.7
copy div "bds__40-x-60-cm____OKCC"
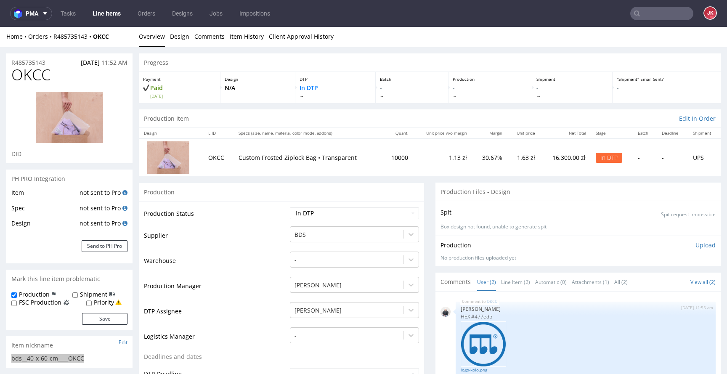
scroll to position [2, 0]
drag, startPoint x: 54, startPoint y: 62, endPoint x: 0, endPoint y: 62, distance: 54.2
copy p "R485735143"
click at [376, 212] on select "Waiting for Artwork Waiting for Diecut Waiting for Mockup Waiting for DTP Waiti…" at bounding box center [354, 212] width 129 height 12
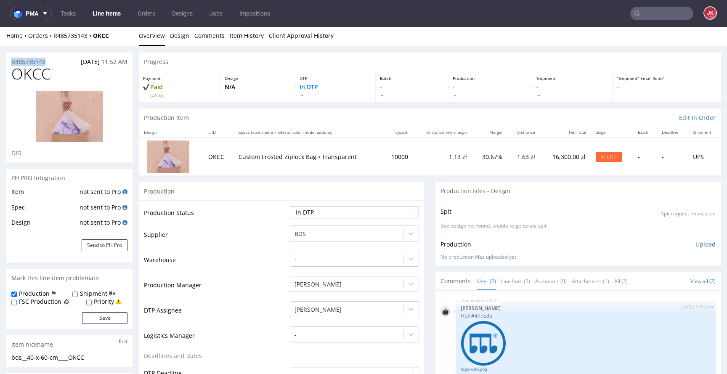
select select "dtp_ca_needed"
click at [290, 206] on select "Waiting for Artwork Waiting for Diecut Waiting for Mockup Waiting for DTP Waiti…" at bounding box center [354, 212] width 129 height 12
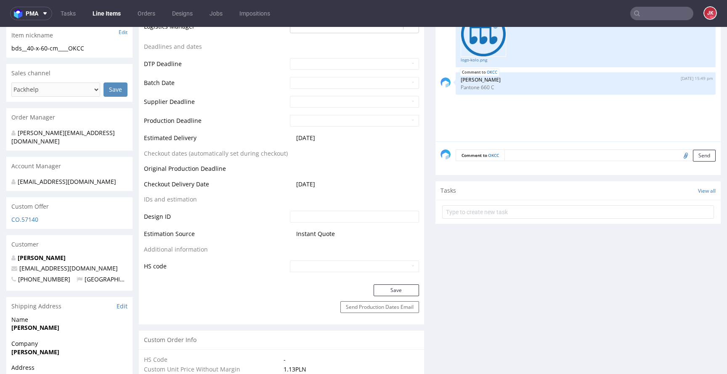
scroll to position [341, 0]
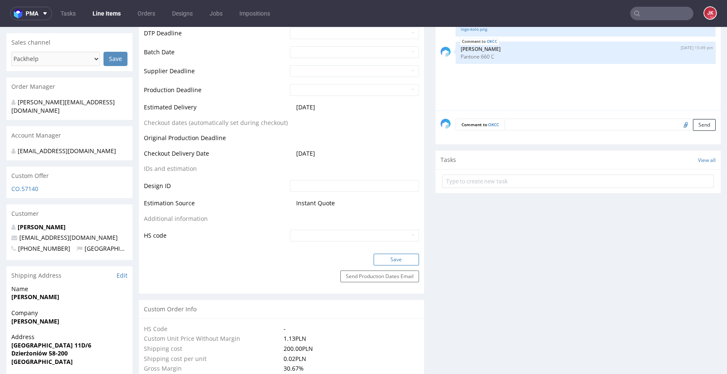
click at [382, 257] on button "Save" at bounding box center [395, 260] width 45 height 12
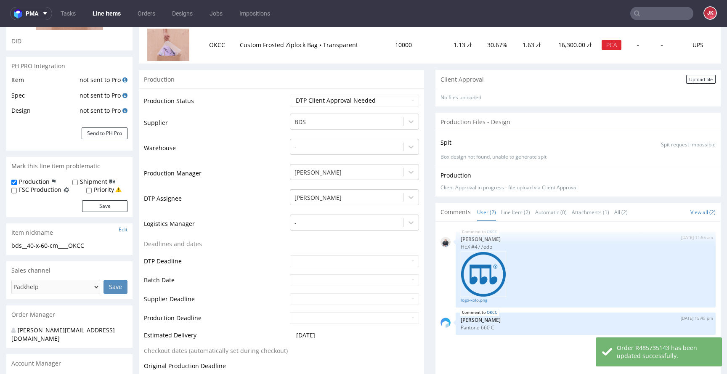
scroll to position [0, 0]
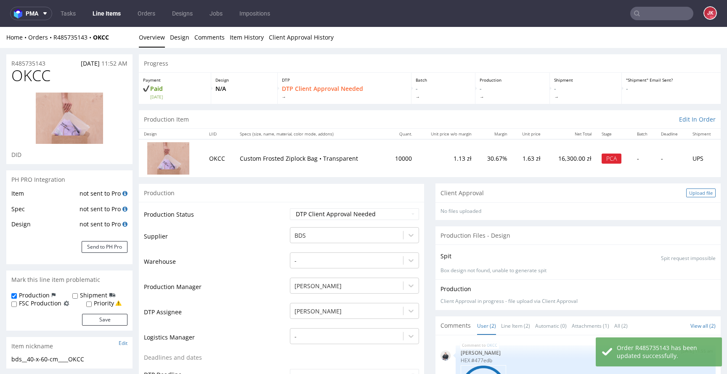
click at [686, 193] on div "Upload file" at bounding box center [700, 192] width 29 height 9
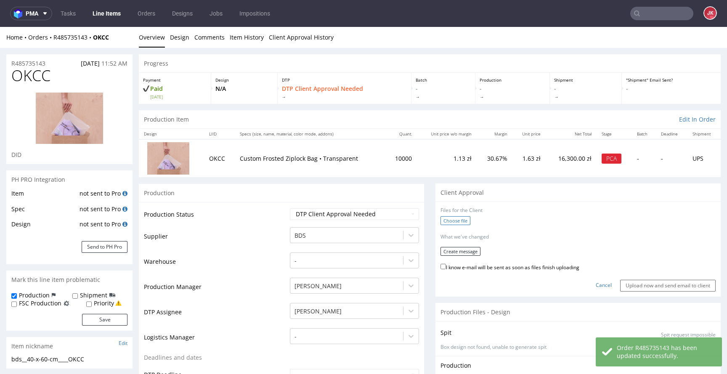
click at [447, 219] on label "Choose file" at bounding box center [455, 220] width 30 height 9
click at [0, 27] on input "Choose file" at bounding box center [0, 27] width 0 height 0
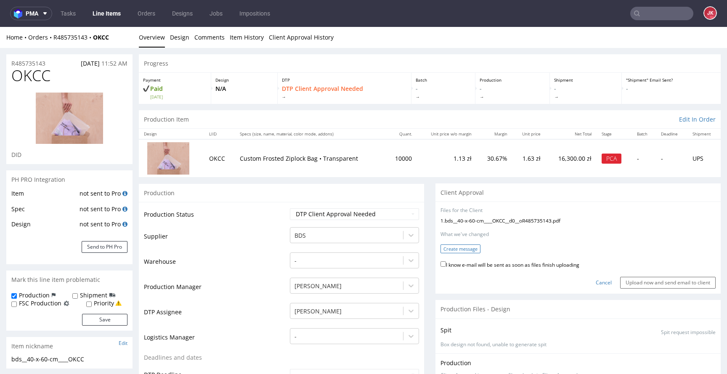
click at [459, 248] on button "Create message" at bounding box center [460, 248] width 40 height 9
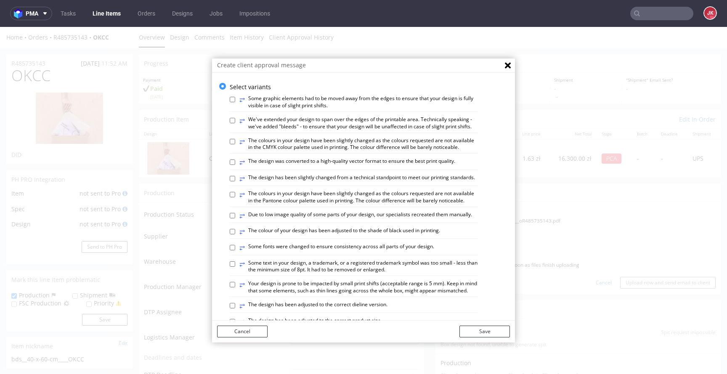
click at [292, 167] on label "⥂ The design was converted to a high-quality vector format to ensure the best p…" at bounding box center [347, 162] width 216 height 9
click at [235, 165] on input "⥂ The design was converted to a high-quality vector format to ensure the best p…" at bounding box center [232, 161] width 5 height 5
checkbox input "true"
click at [296, 204] on label "⥂ The colours in your design have been slightly changed as the colours requeste…" at bounding box center [358, 197] width 238 height 14
click at [235, 197] on input "⥂ The colours in your design have been slightly changed as the colours requeste…" at bounding box center [232, 194] width 5 height 5
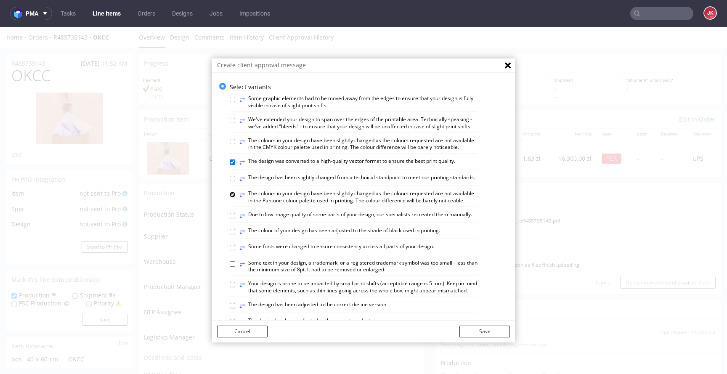
checkbox input "true"
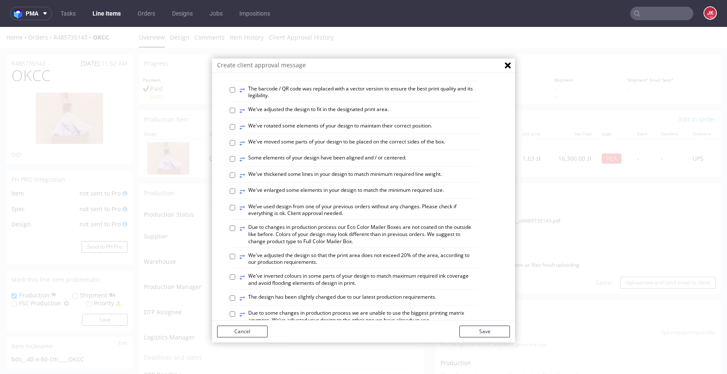
scroll to position [249, 0]
click at [310, 115] on label "⥂ We've adjusted the design to fit in the designated print area." at bounding box center [313, 110] width 149 height 9
click at [235, 113] on input "⥂ We've adjusted the design to fit in the designated print area." at bounding box center [232, 109] width 5 height 5
checkbox input "true"
click at [469, 331] on button "Save" at bounding box center [484, 331] width 50 height 12
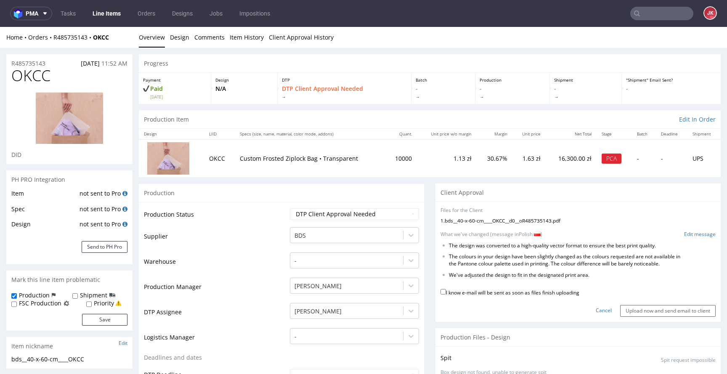
click at [492, 293] on label "I know e-mail will be sent as soon as files finish uploading" at bounding box center [509, 291] width 139 height 9
click at [446, 293] on input "I know e-mail will be sent as soon as files finish uploading" at bounding box center [442, 291] width 5 height 5
checkbox input "true"
click at [636, 310] on input "Upload now and send email to client" at bounding box center [667, 311] width 95 height 12
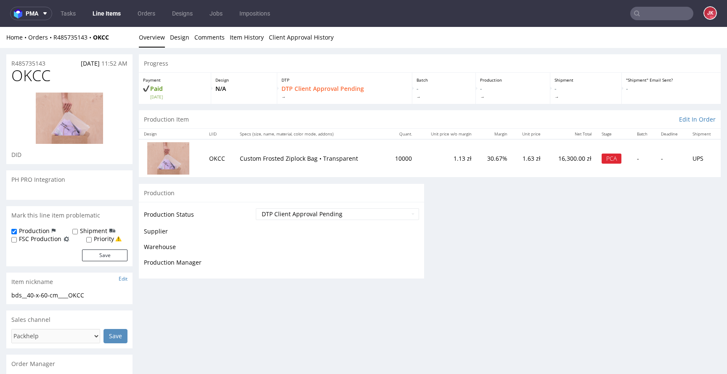
scroll to position [0, 0]
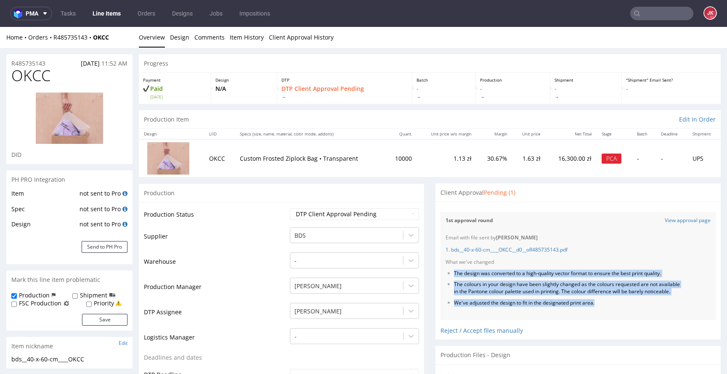
drag, startPoint x: 448, startPoint y: 274, endPoint x: 642, endPoint y: 308, distance: 197.3
click at [642, 307] on ul "The design was converted to a high-quality vector format to ensure the best pri…" at bounding box center [577, 288] width 265 height 37
copy ul "The design was converted to a high-quality vector format to ensure the best pri…"
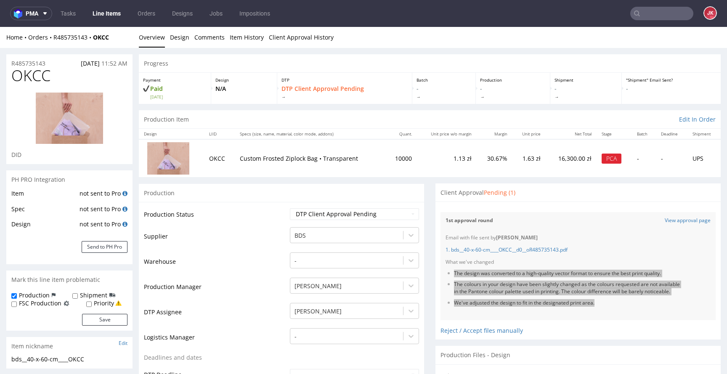
click at [651, 18] on input "text" at bounding box center [661, 13] width 63 height 13
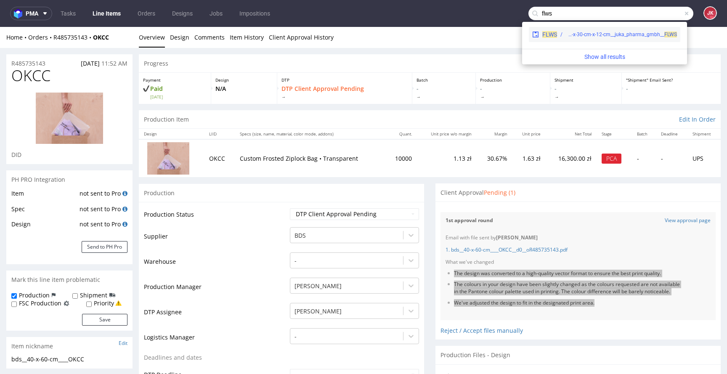
type input "flws"
click at [622, 32] on div "prt__k79-37-cm-x-30-cm-x-12-cm__juka_pharma_gmbh__ FLWS" at bounding box center [621, 35] width 111 height 8
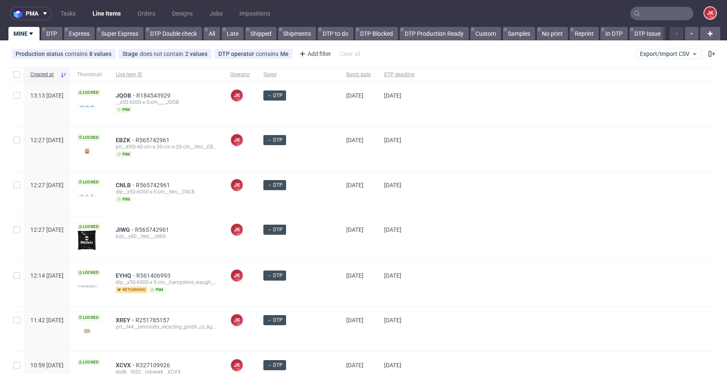
click at [365, 209] on div "[DATE]" at bounding box center [358, 194] width 38 height 44
click at [321, 167] on div "→ DTP" at bounding box center [298, 149] width 83 height 44
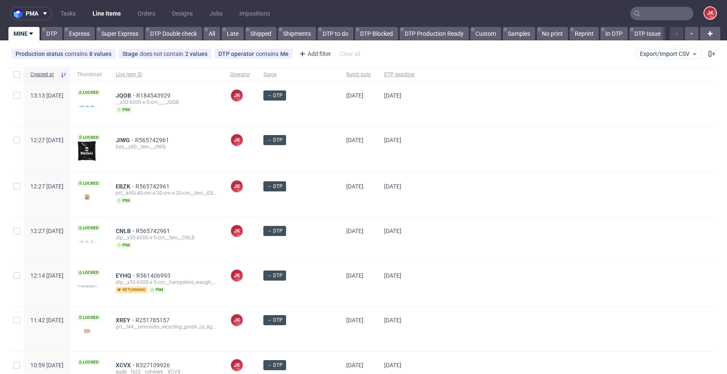
click at [320, 161] on div "→ DTP" at bounding box center [298, 149] width 83 height 45
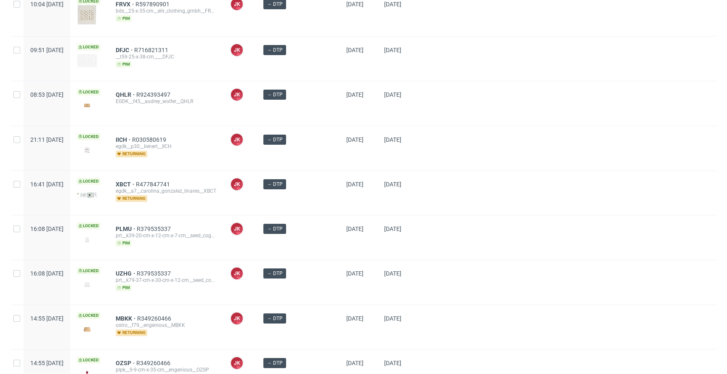
scroll to position [584, 0]
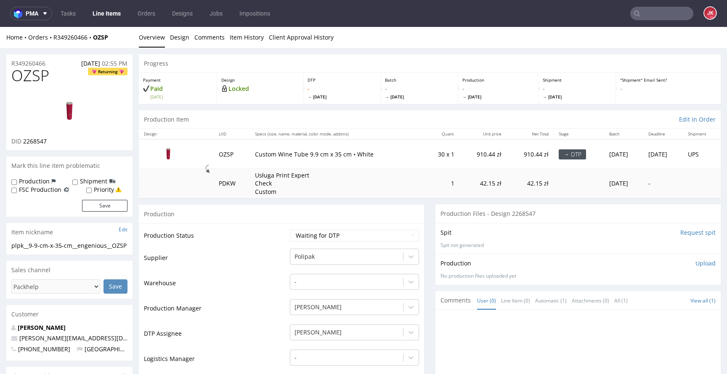
click at [680, 231] on input "Request spit" at bounding box center [697, 232] width 35 height 8
click at [263, 254] on td "Supplier" at bounding box center [216, 260] width 144 height 25
